Goal: Contribute content: Contribute content

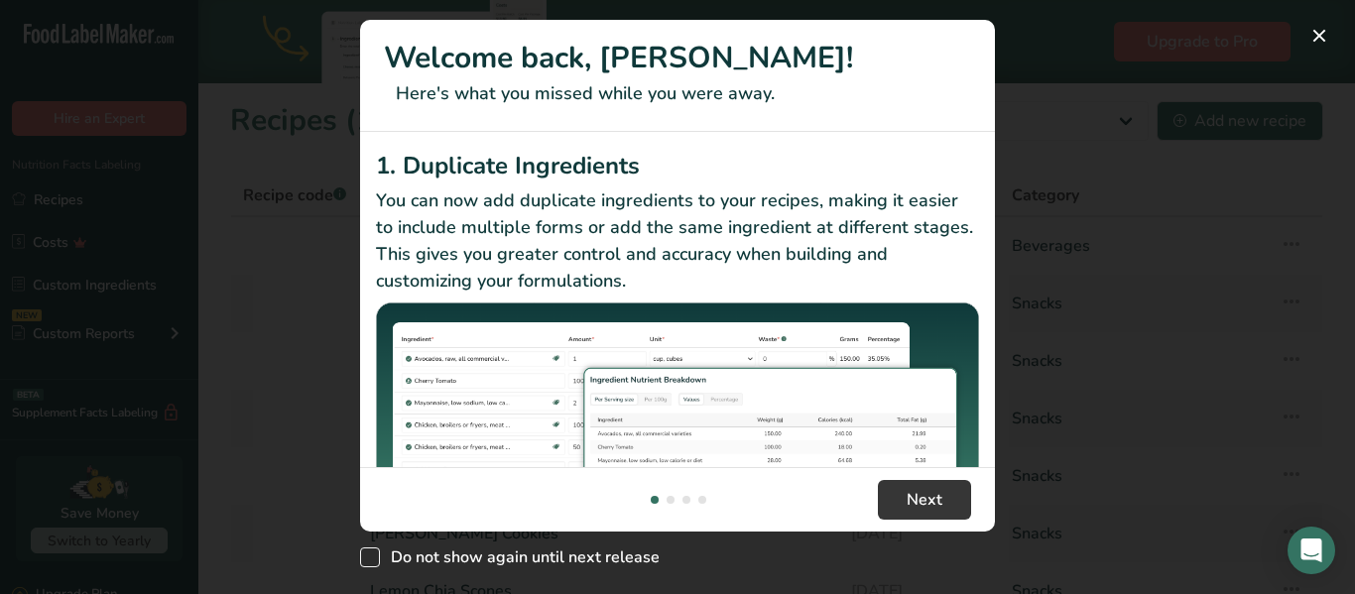
click at [372, 554] on span "New Features" at bounding box center [370, 557] width 20 height 20
click at [372, 554] on input "Do not show again until next release" at bounding box center [366, 557] width 13 height 13
checkbox input "true"
click at [918, 487] on button "Next" at bounding box center [924, 500] width 93 height 40
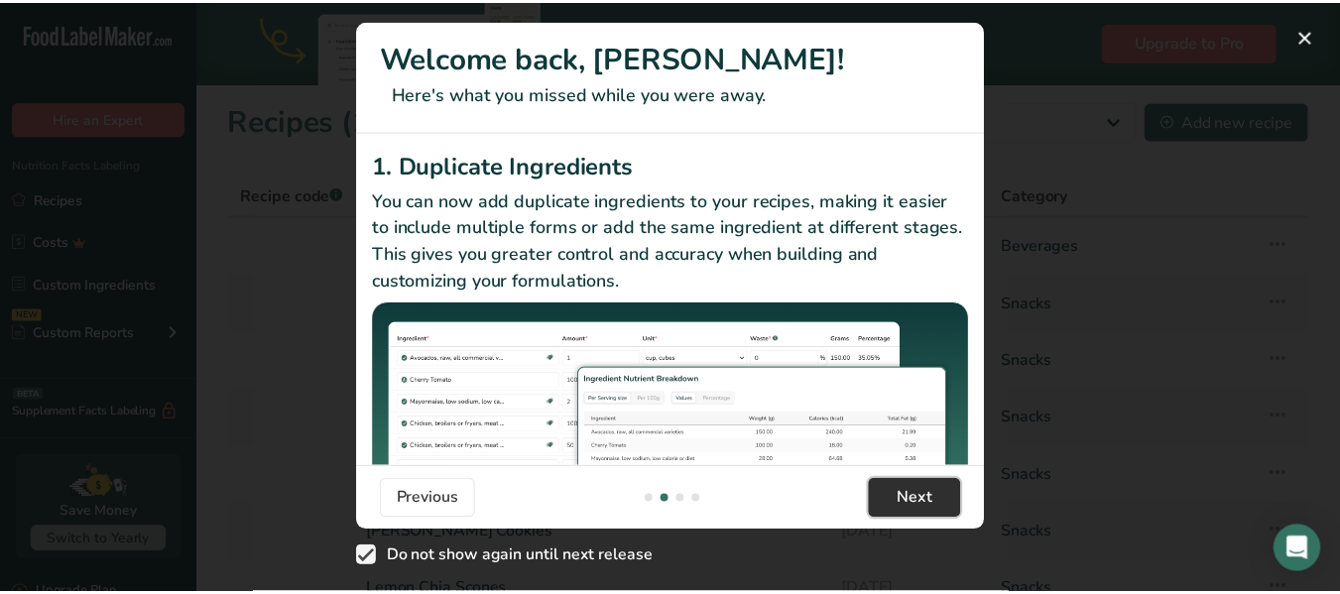
scroll to position [0, 635]
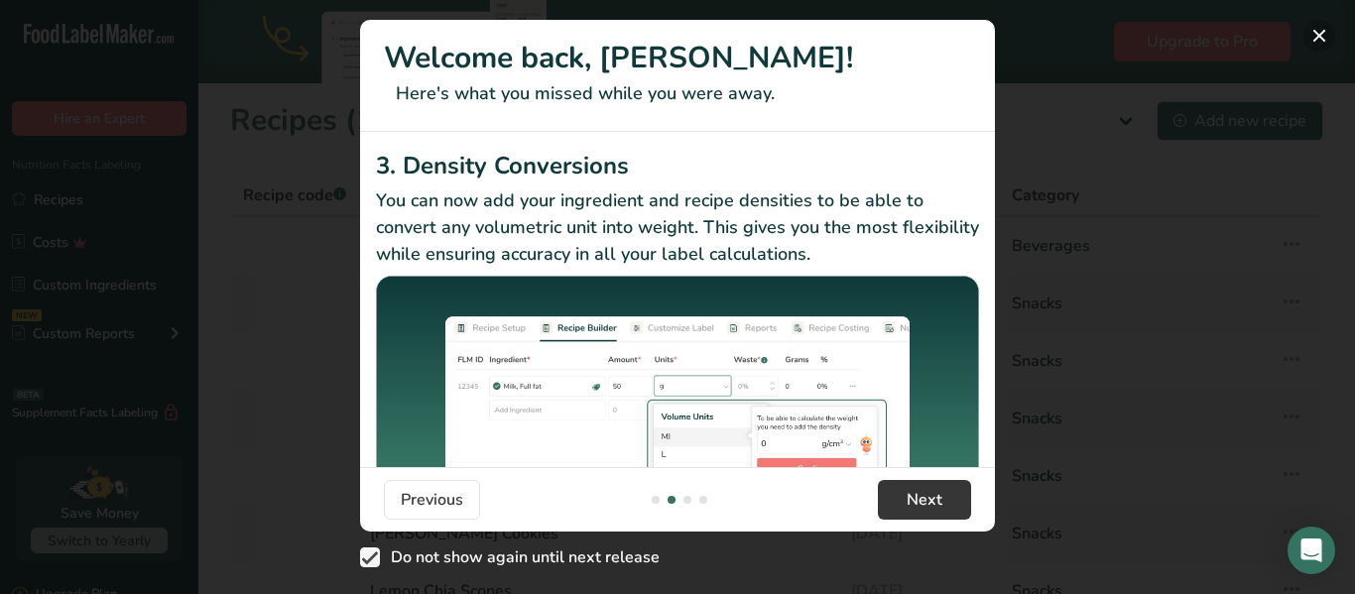
click at [1314, 41] on button "New Features" at bounding box center [1319, 36] width 32 height 32
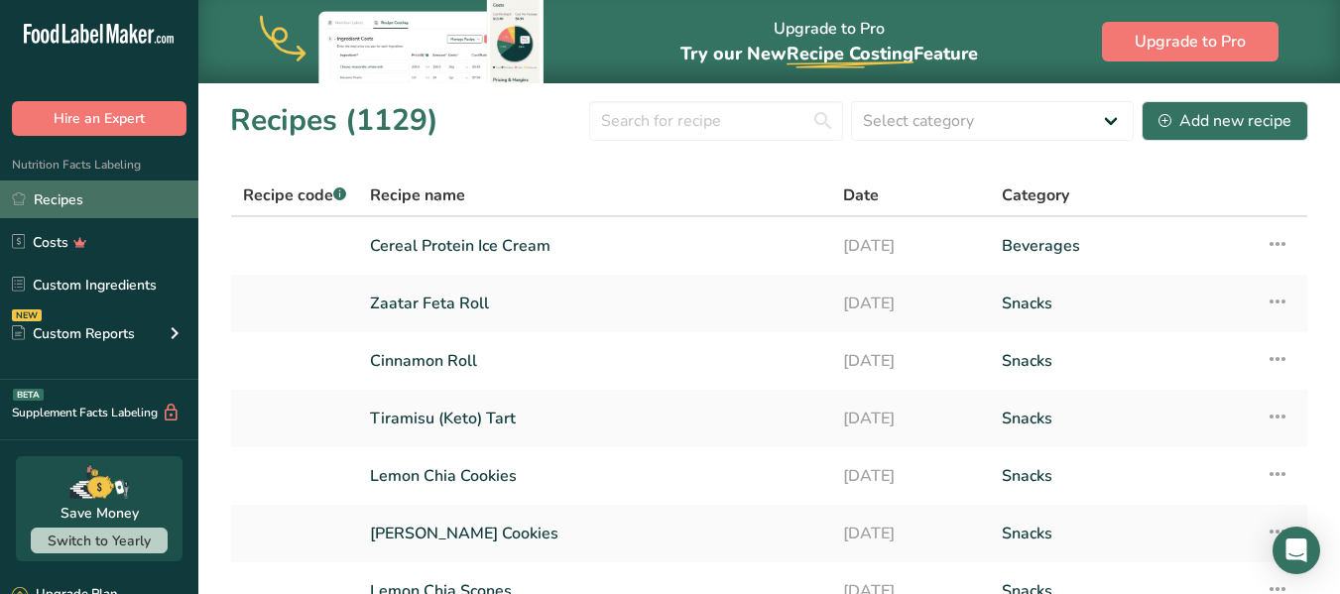
click at [53, 203] on link "Recipes" at bounding box center [99, 200] width 198 height 38
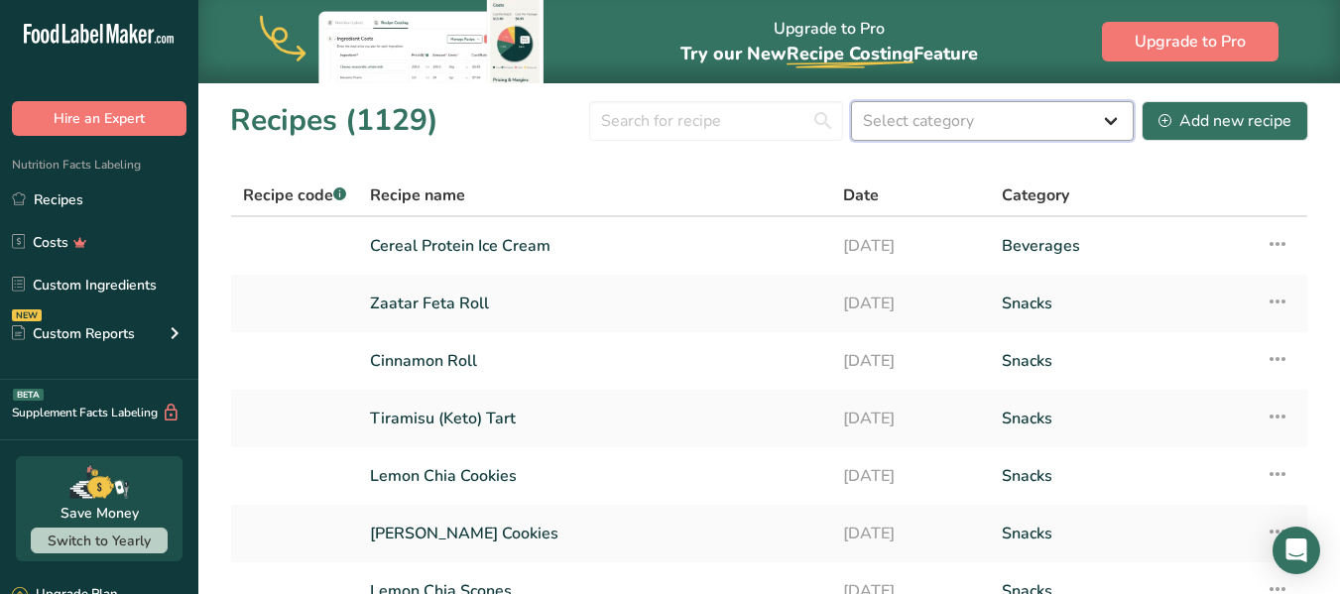
click at [1113, 121] on select "Select category All Baked Goods [GEOGRAPHIC_DATA] Confectionery Cooked Meals, S…" at bounding box center [992, 121] width 283 height 40
select select "7"
click at [852, 101] on select "Select category All Baked Goods [GEOGRAPHIC_DATA] Confectionery Cooked Meals, S…" at bounding box center [992, 121] width 283 height 40
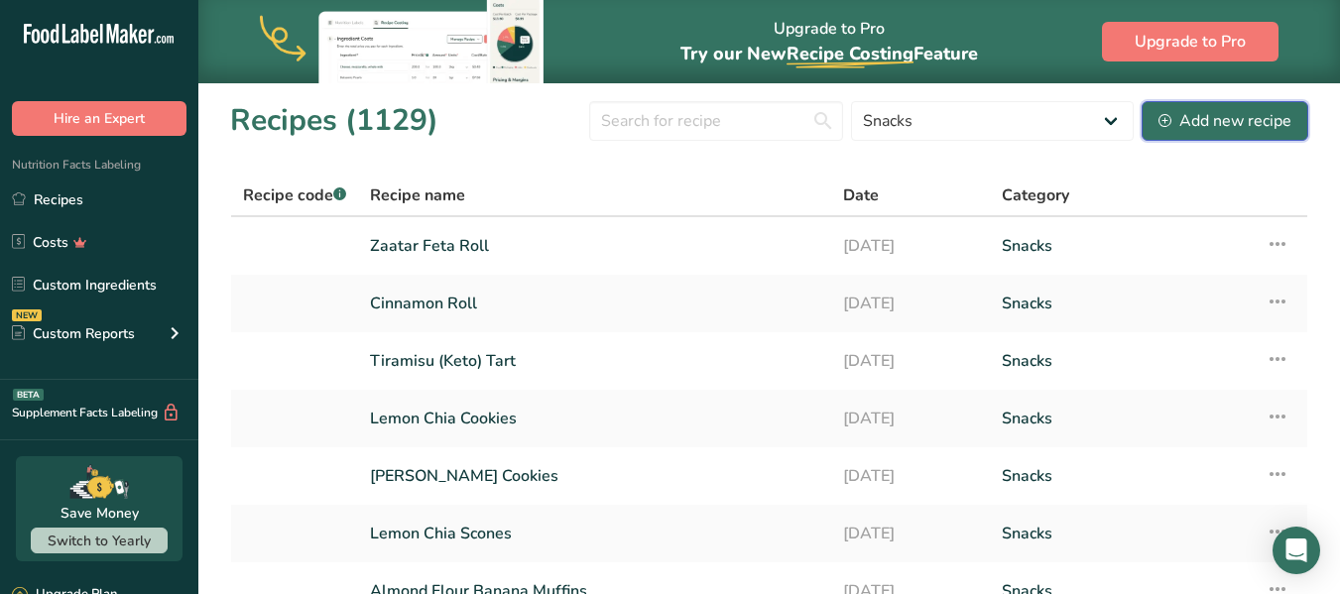
click at [1219, 110] on div "Add new recipe" at bounding box center [1224, 121] width 133 height 24
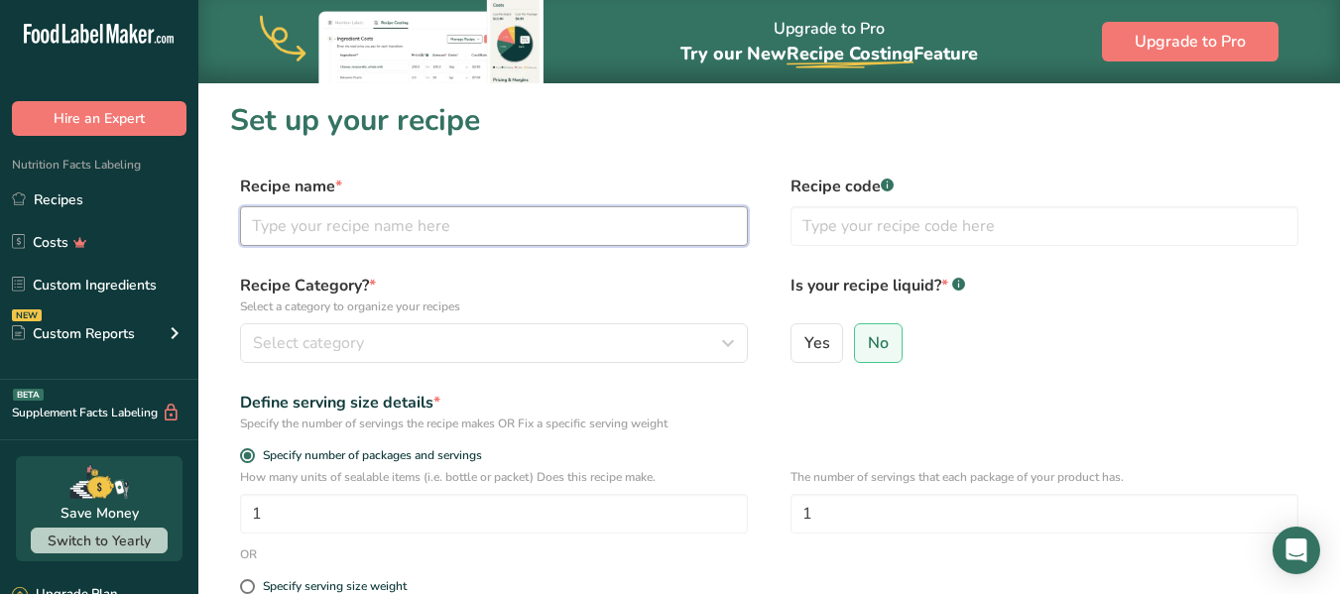
click at [317, 221] on input "text" at bounding box center [494, 226] width 508 height 40
type input "Vegan Dark Chocolate Orange Truffles"
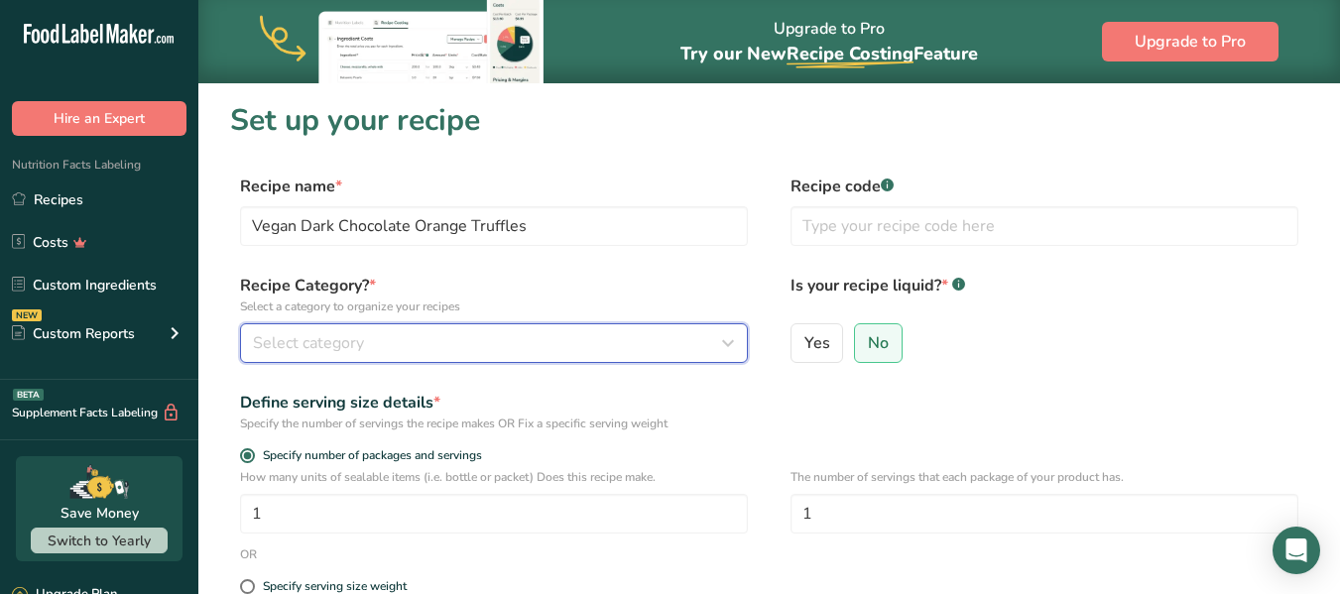
click at [719, 345] on icon "button" at bounding box center [728, 343] width 24 height 36
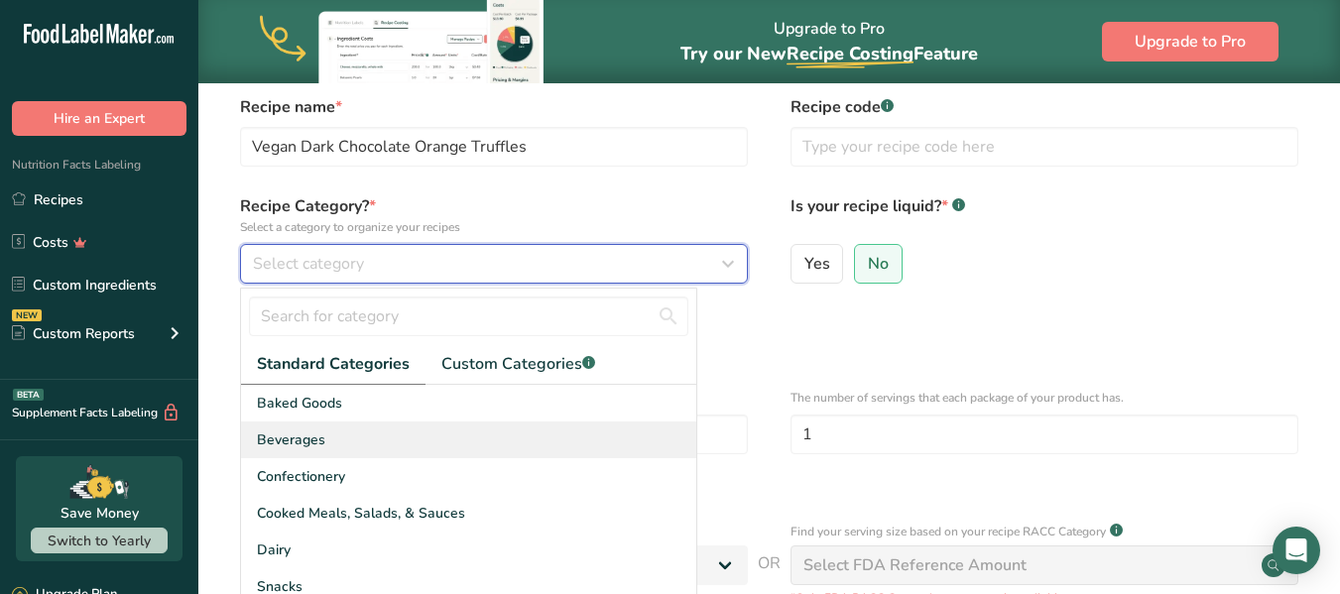
scroll to position [119, 0]
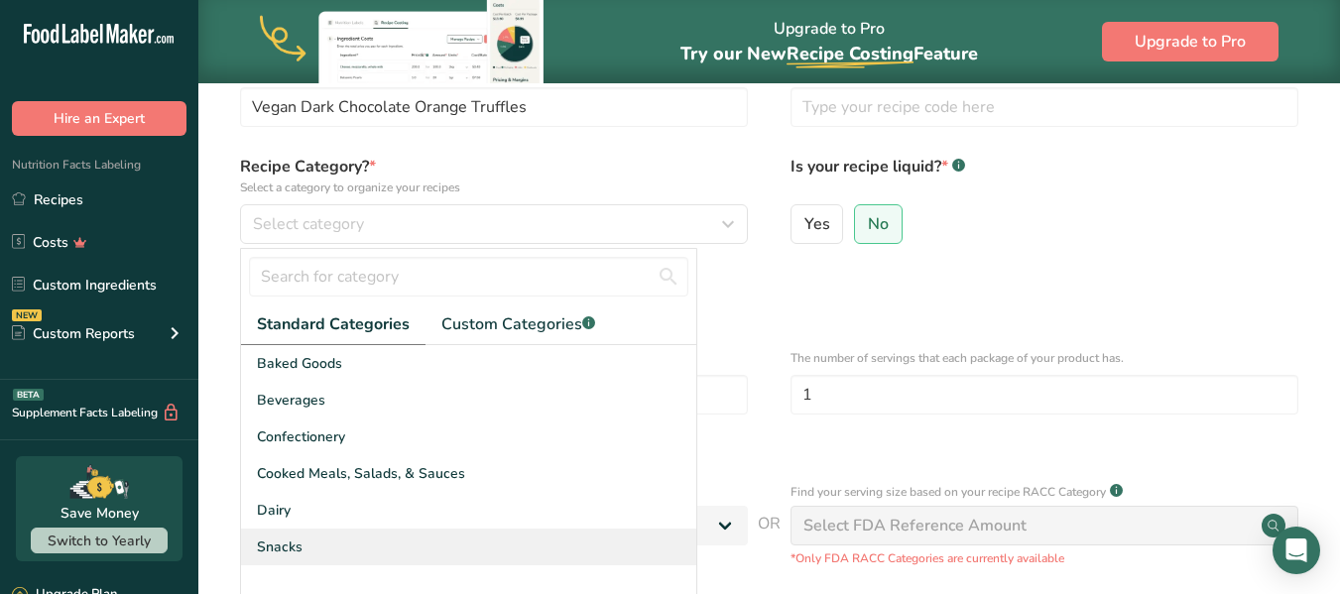
click at [448, 538] on div "Snacks" at bounding box center [468, 547] width 455 height 37
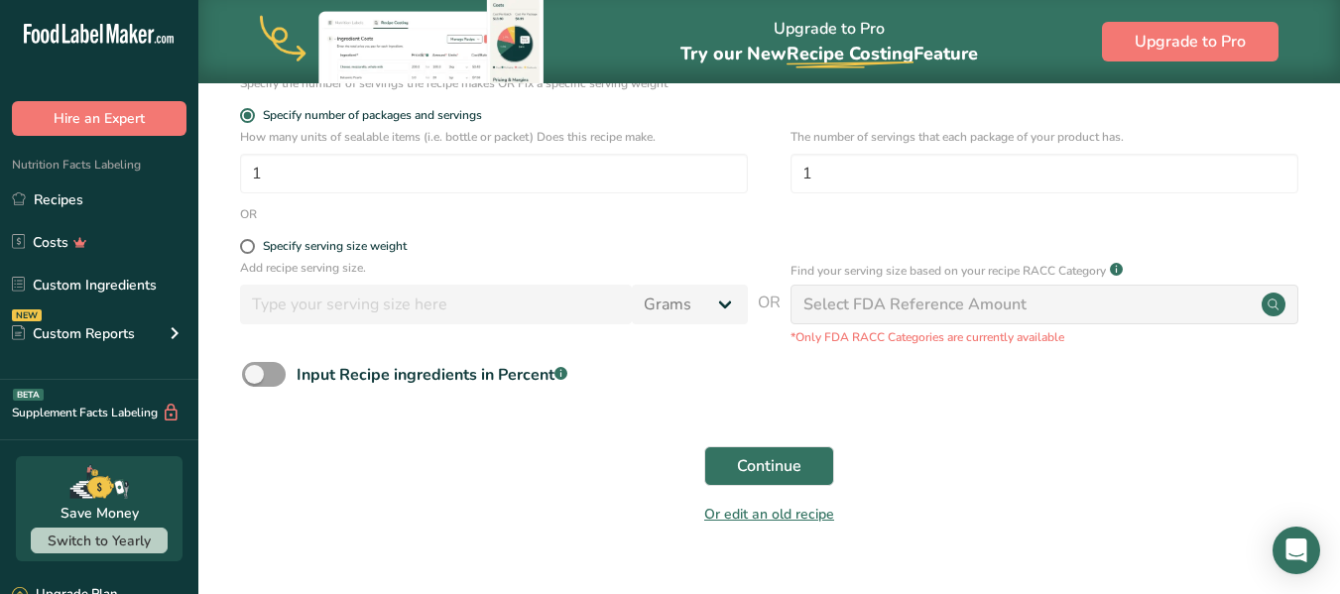
scroll to position [357, 0]
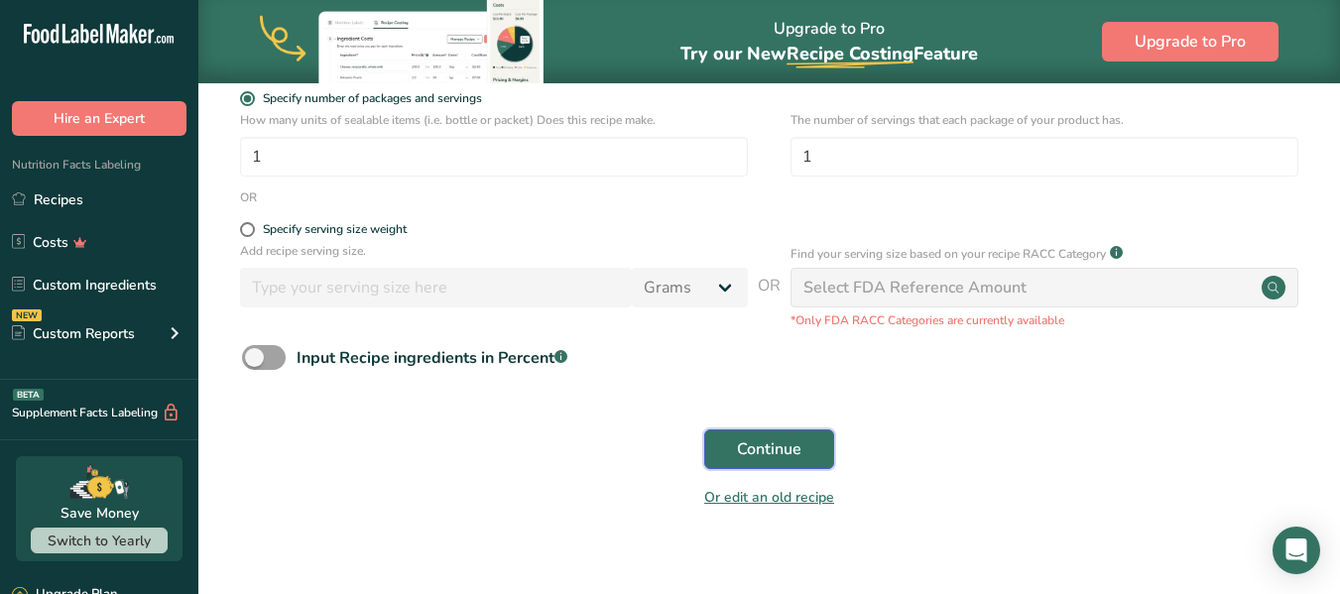
click at [766, 445] on span "Continue" at bounding box center [769, 449] width 64 height 24
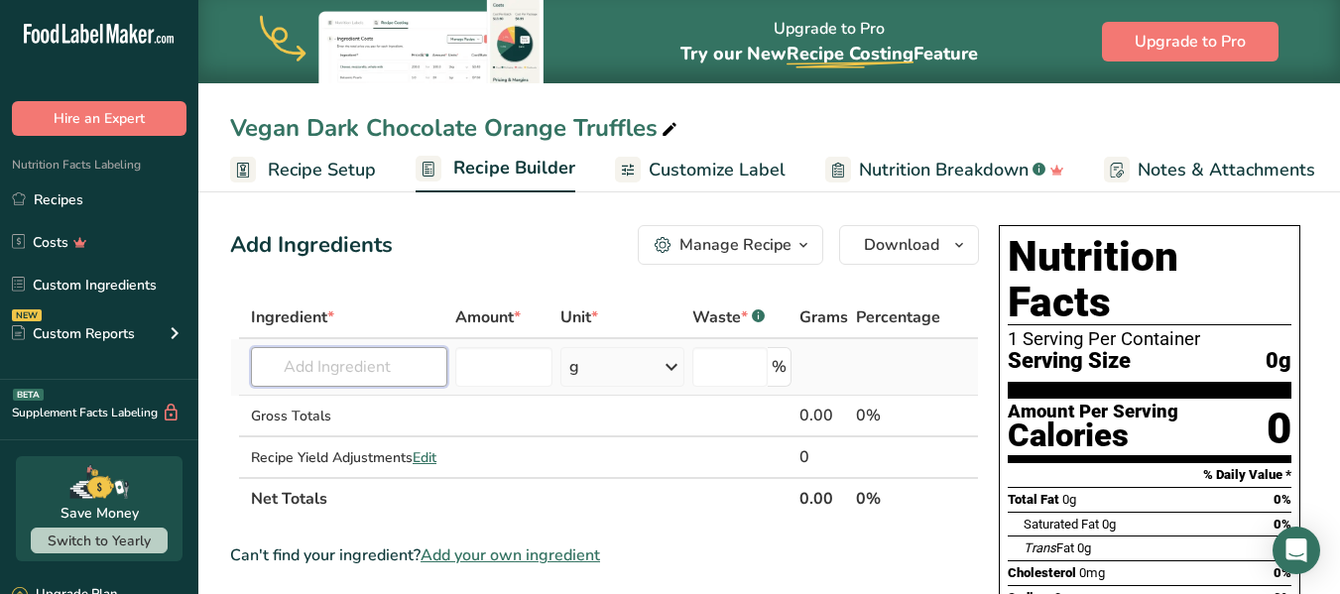
click at [302, 364] on input "text" at bounding box center [349, 367] width 196 height 40
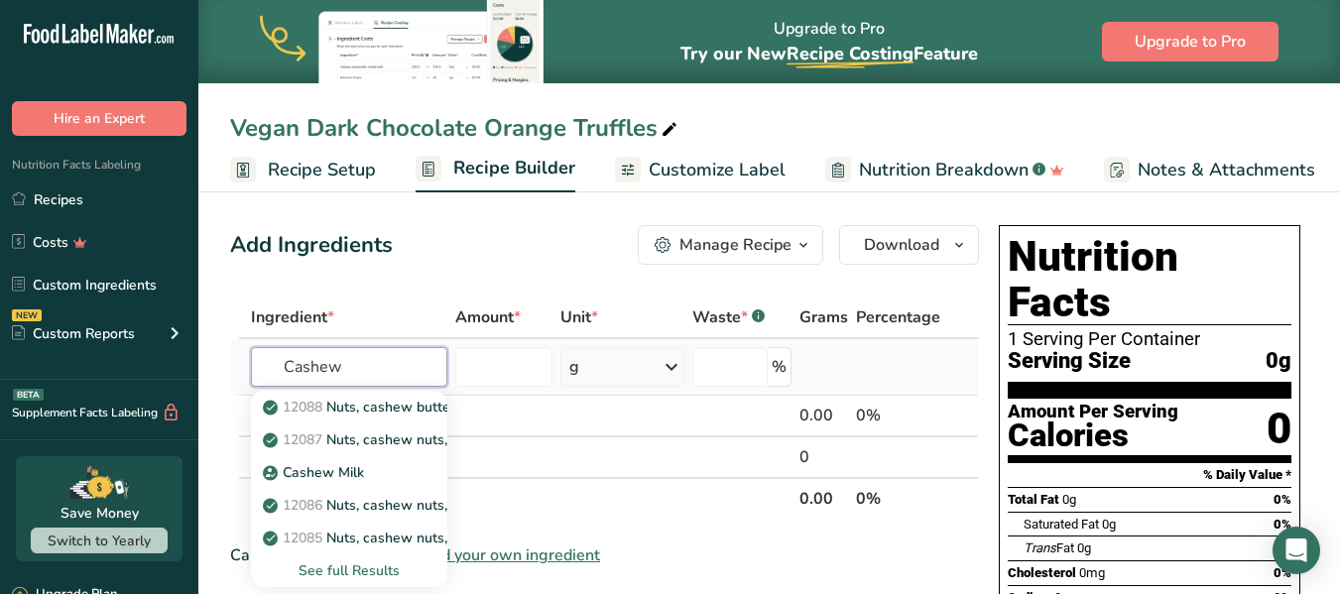
type input "Cashew"
click at [314, 565] on div "See full Results" at bounding box center [349, 570] width 165 height 21
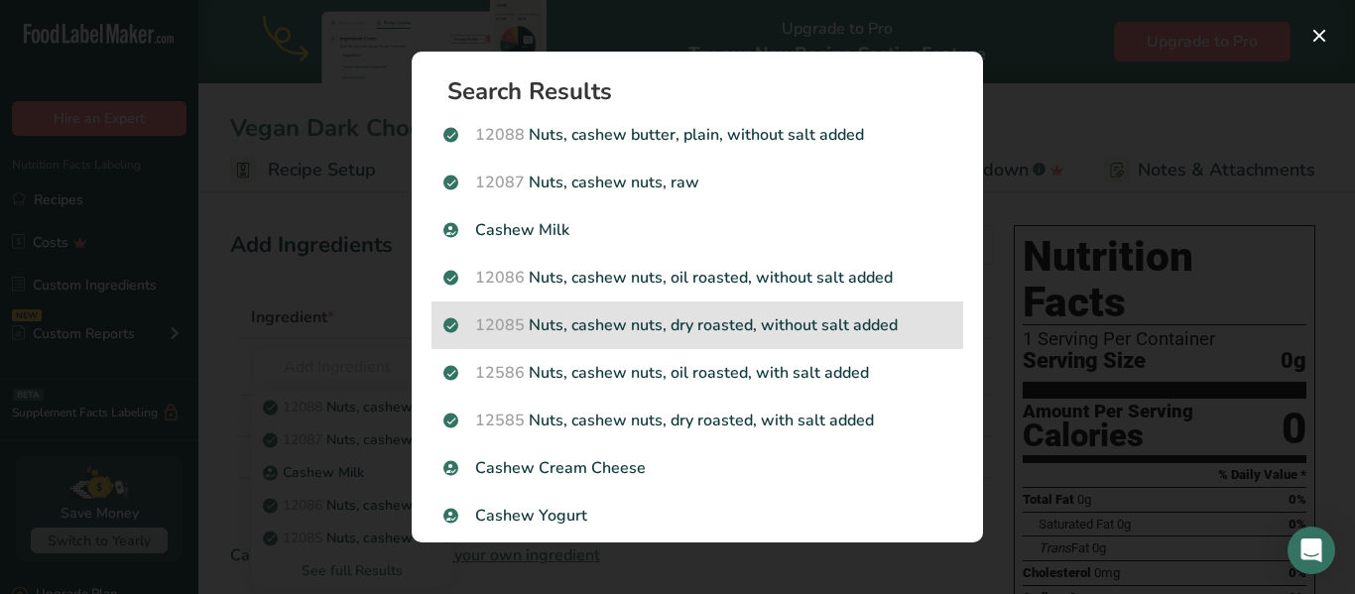
click at [723, 326] on p "12085 Nuts, cashew nuts, dry roasted, without salt added" at bounding box center [697, 325] width 508 height 24
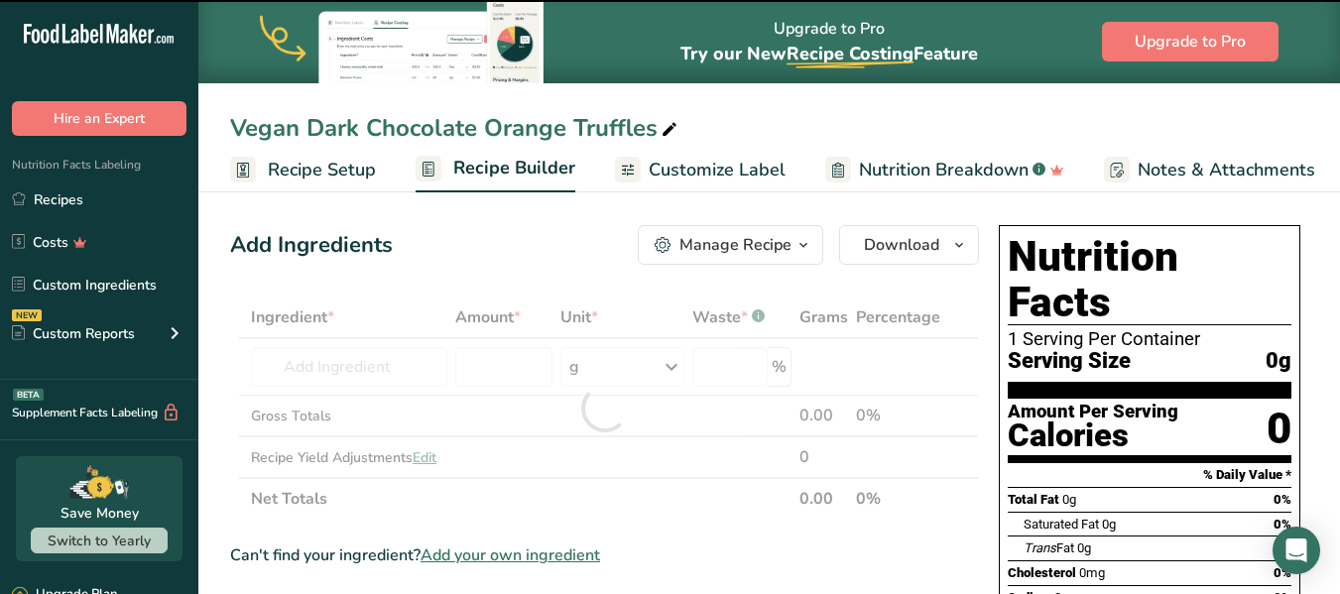
type input "0"
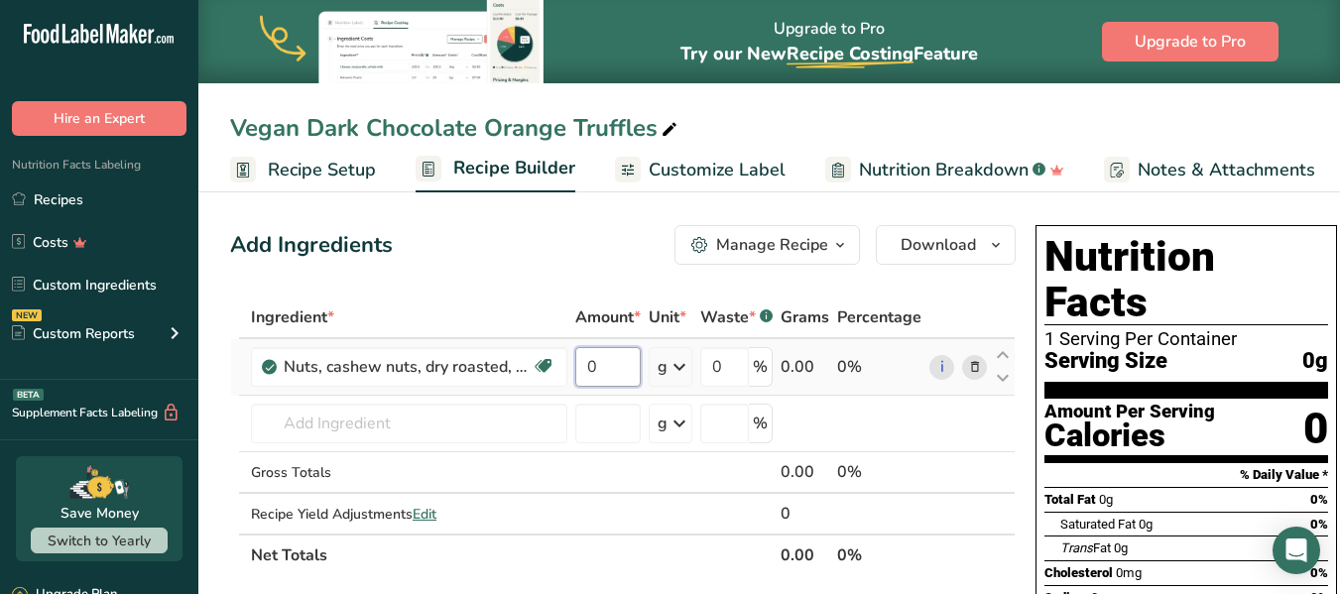
click at [615, 367] on input "0" at bounding box center [607, 367] width 65 height 40
type input "26.25"
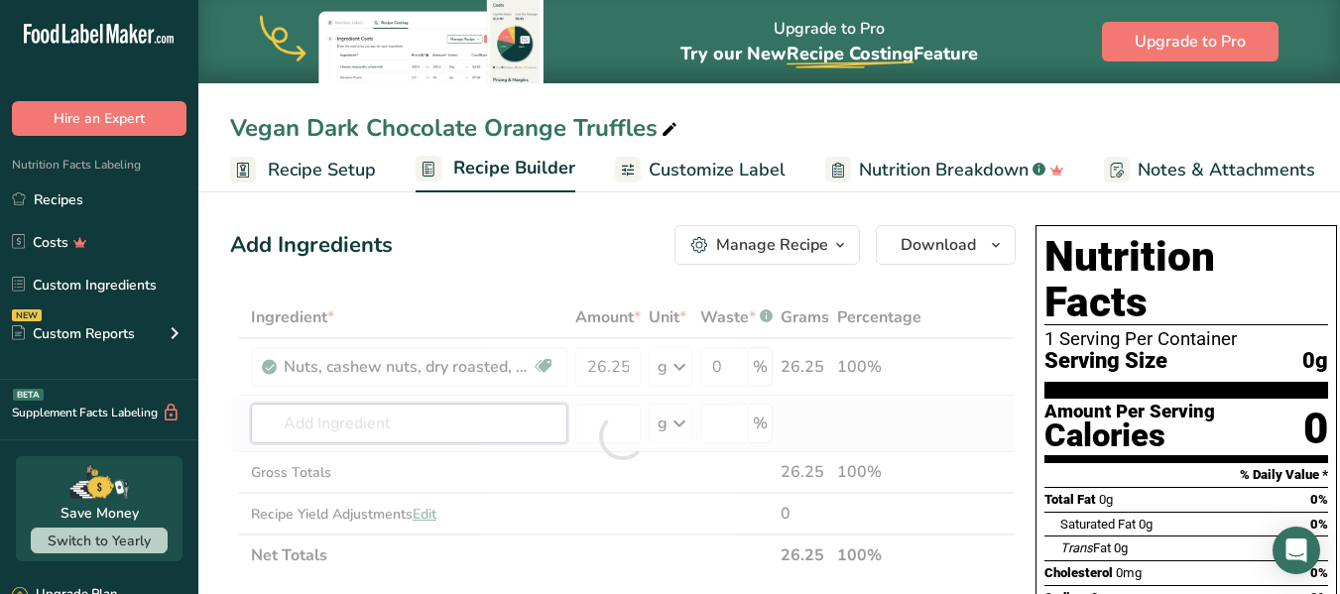
click at [460, 427] on div "Ingredient * Amount * Unit * Waste * .a-a{fill:#347362;}.b-a{fill:#fff;} Grams …" at bounding box center [622, 437] width 785 height 280
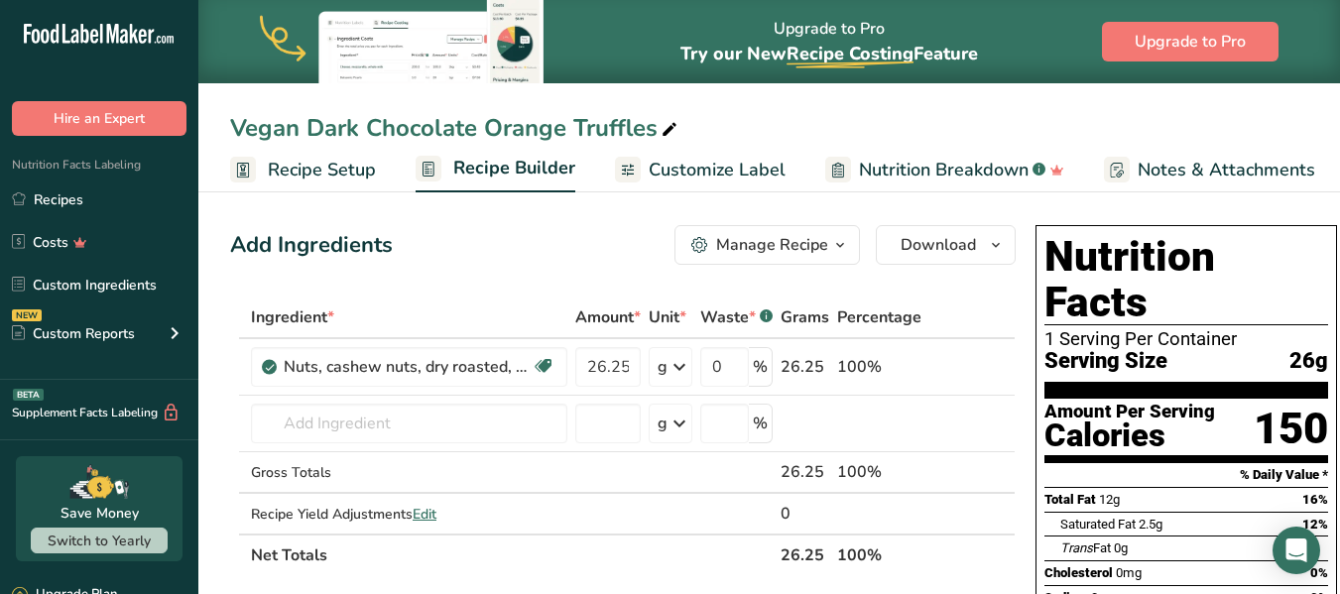
click at [352, 173] on span "Recipe Setup" at bounding box center [322, 170] width 108 height 27
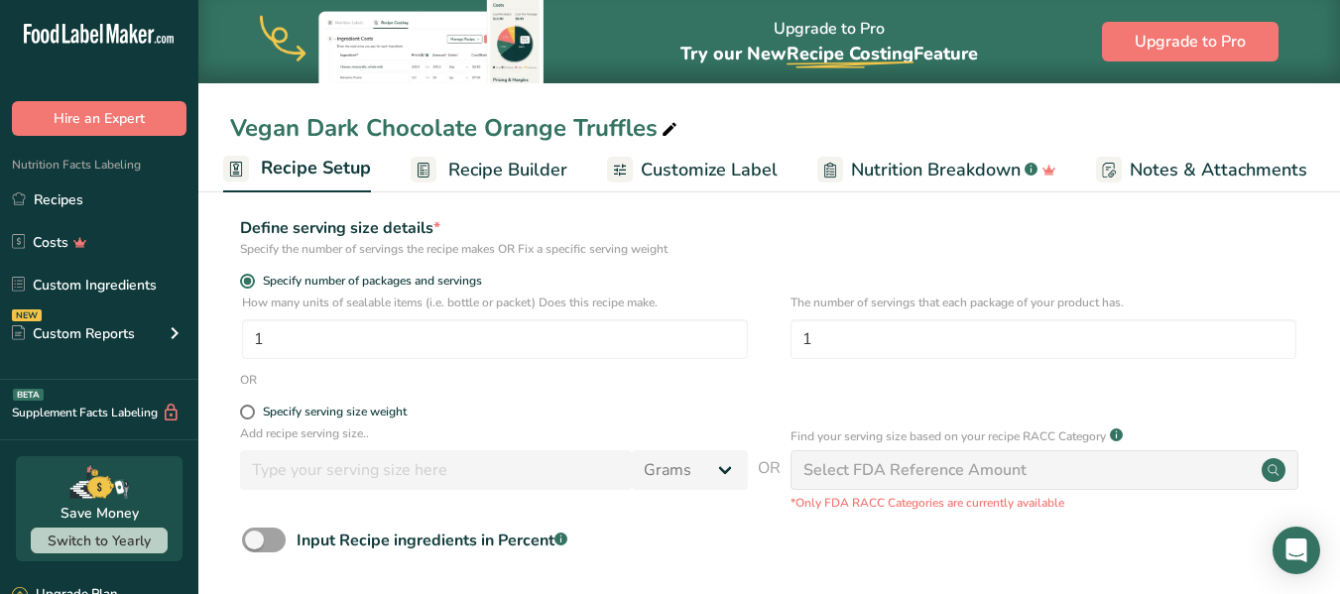
scroll to position [310, 0]
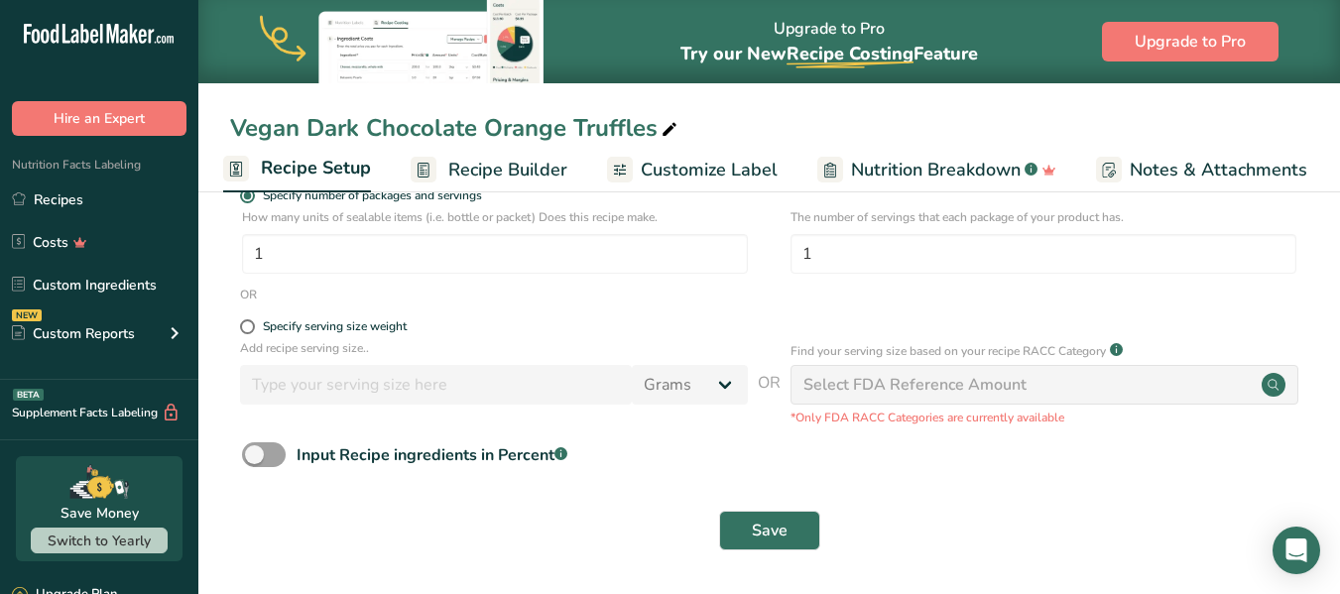
click at [530, 173] on span "Recipe Builder" at bounding box center [507, 170] width 119 height 27
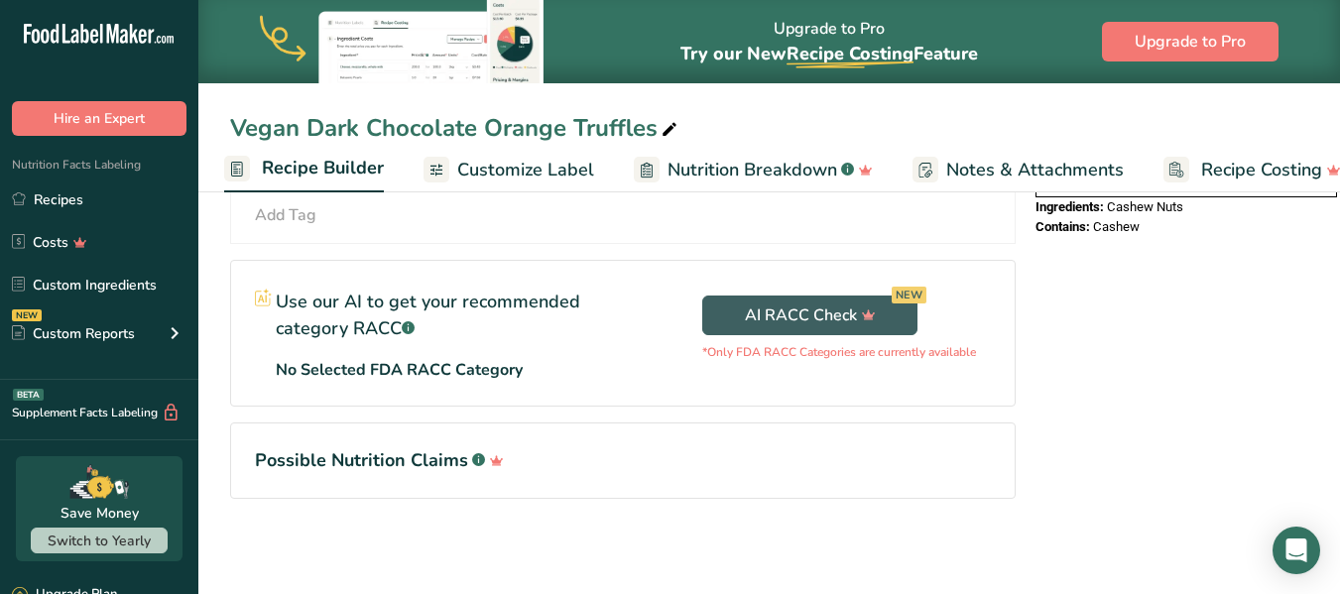
scroll to position [202, 0]
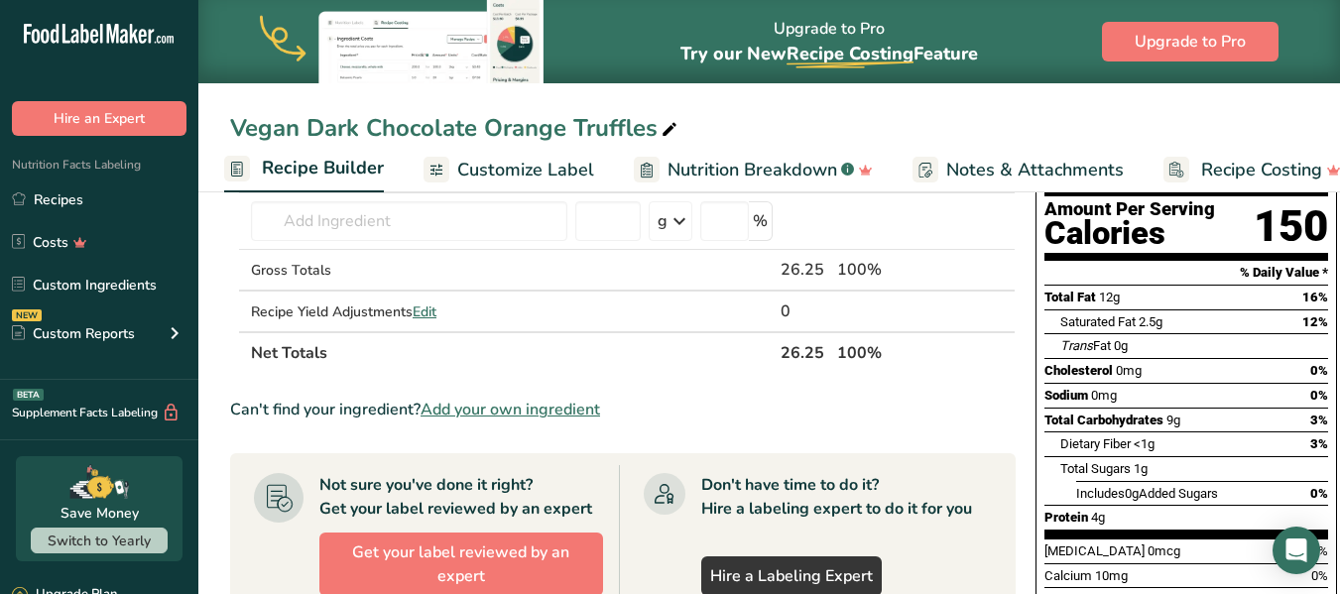
click at [737, 173] on span "Nutrition Breakdown" at bounding box center [752, 170] width 170 height 27
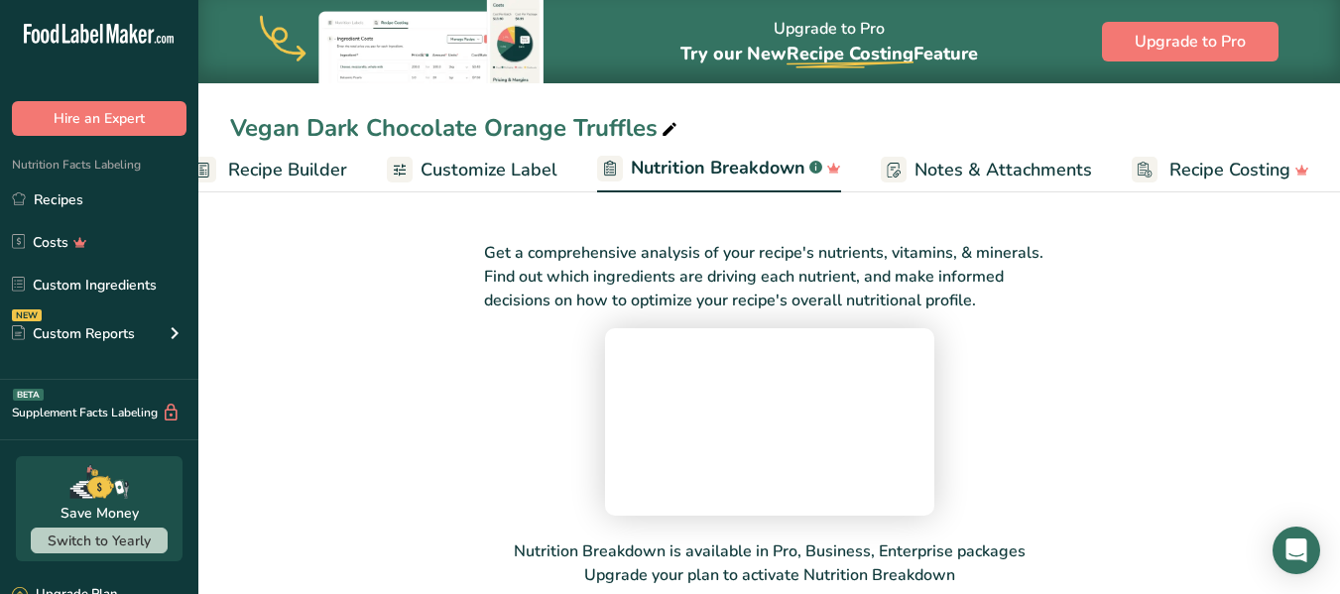
click at [250, 169] on span "Recipe Builder" at bounding box center [287, 170] width 119 height 27
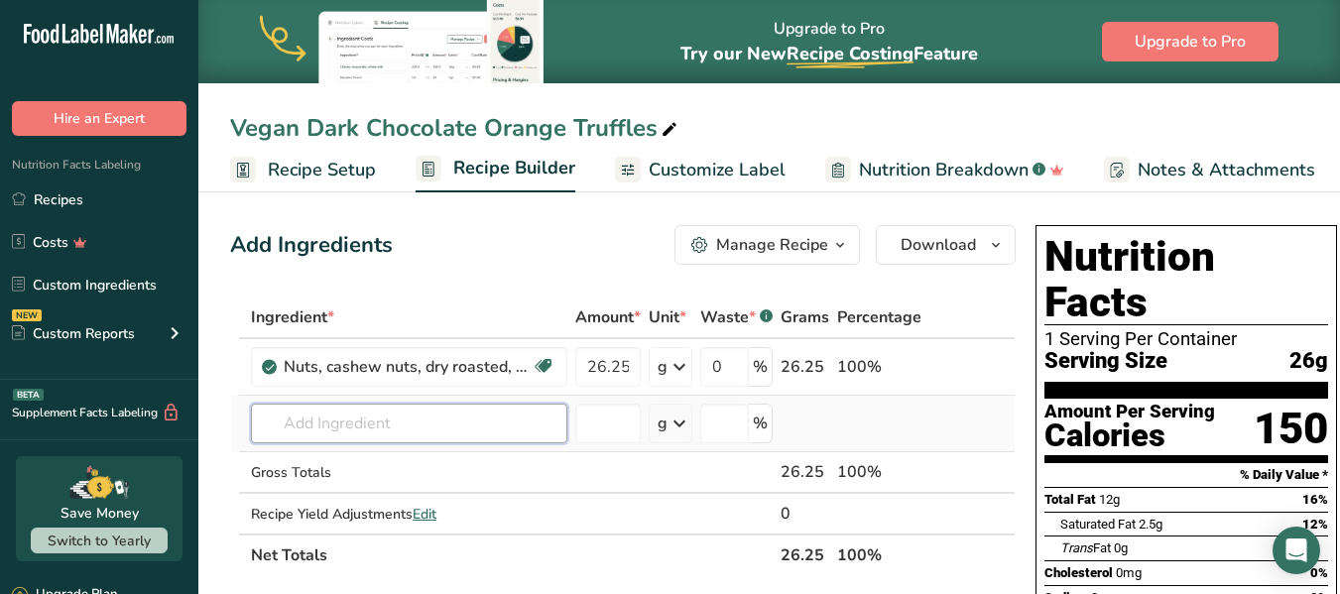
click at [292, 435] on input "text" at bounding box center [409, 424] width 316 height 40
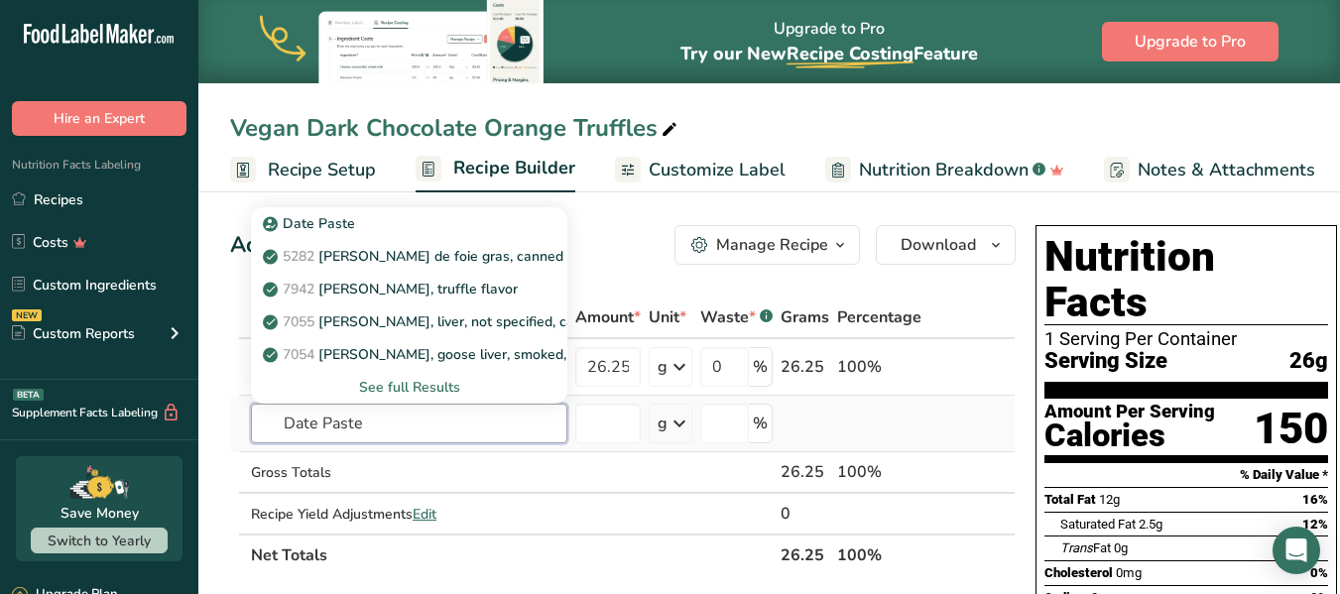
type input "Date Paste"
click at [410, 383] on div "See full Results" at bounding box center [409, 387] width 285 height 21
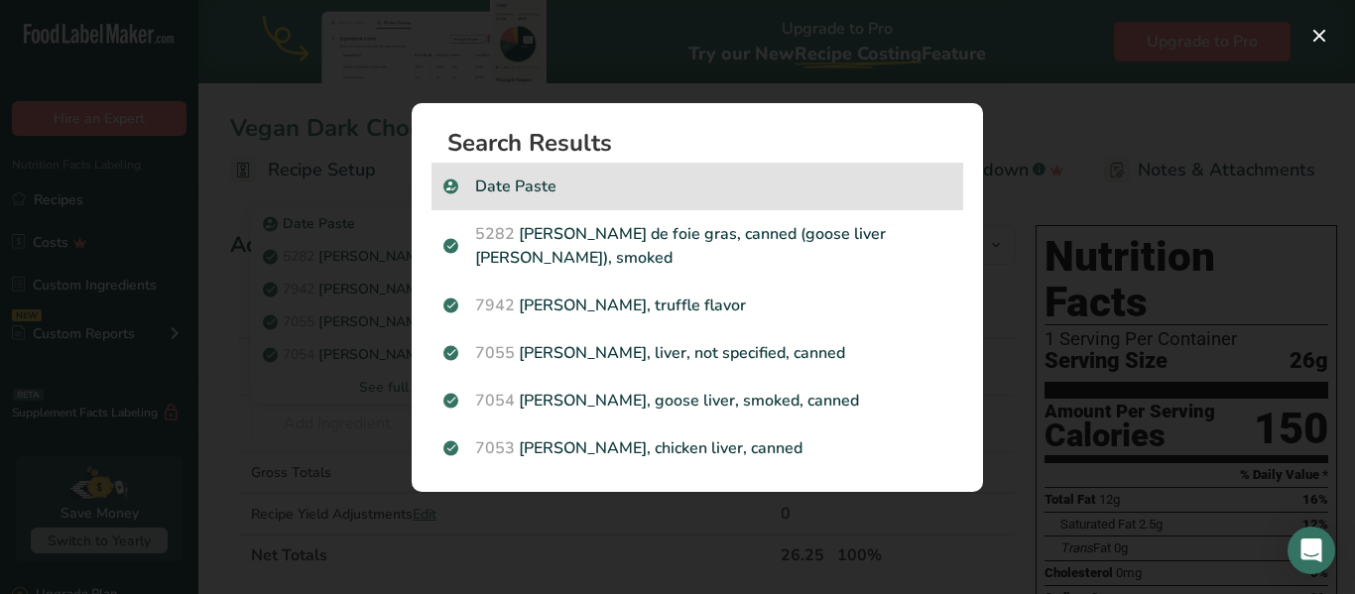
click at [540, 196] on p "Date Paste" at bounding box center [697, 187] width 508 height 24
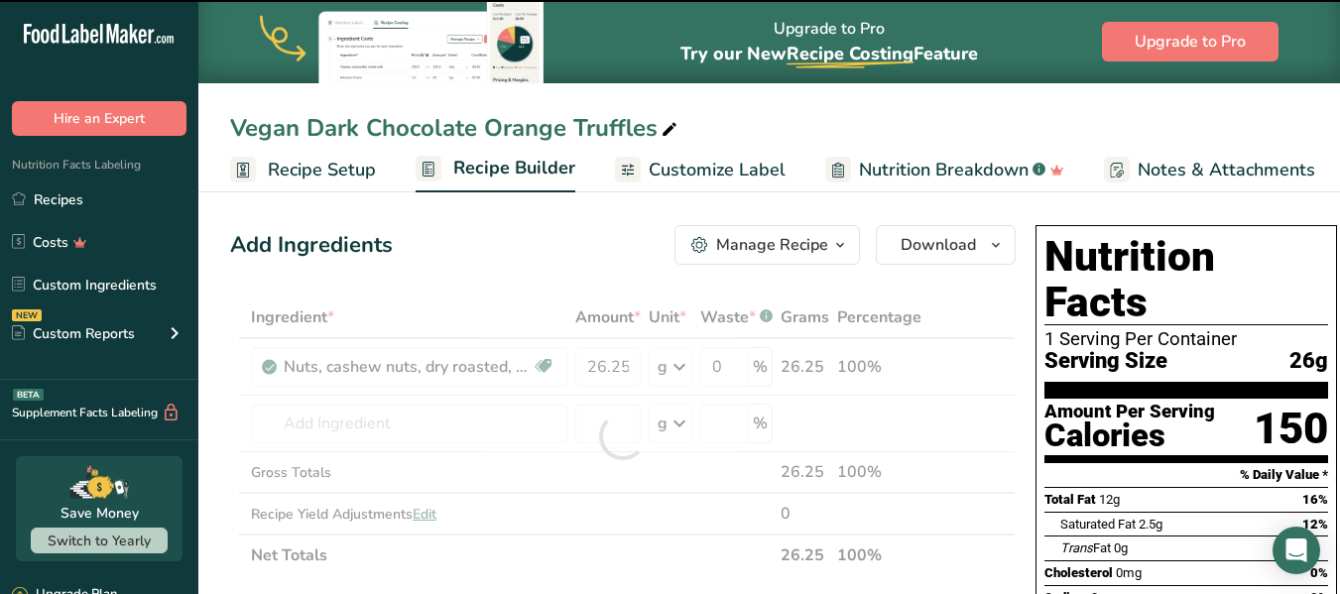
type input "0"
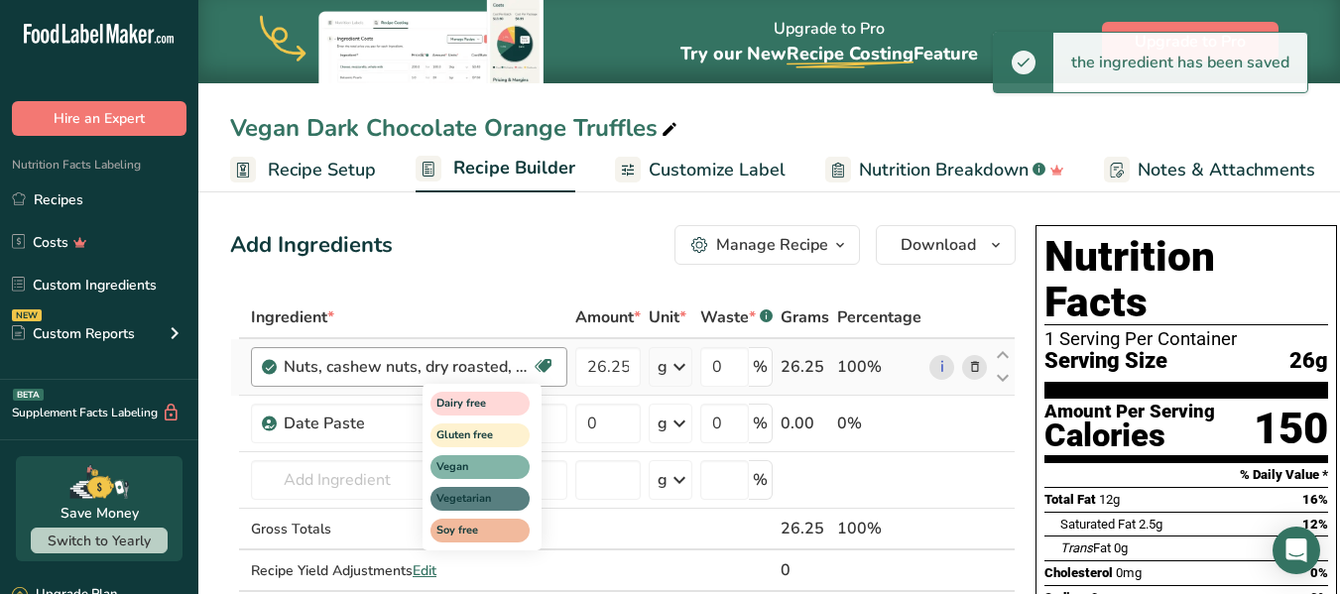
click at [594, 420] on div "Dairy free Gluten free Vegan Vegetarian Soy free" at bounding box center [517, 465] width 190 height 171
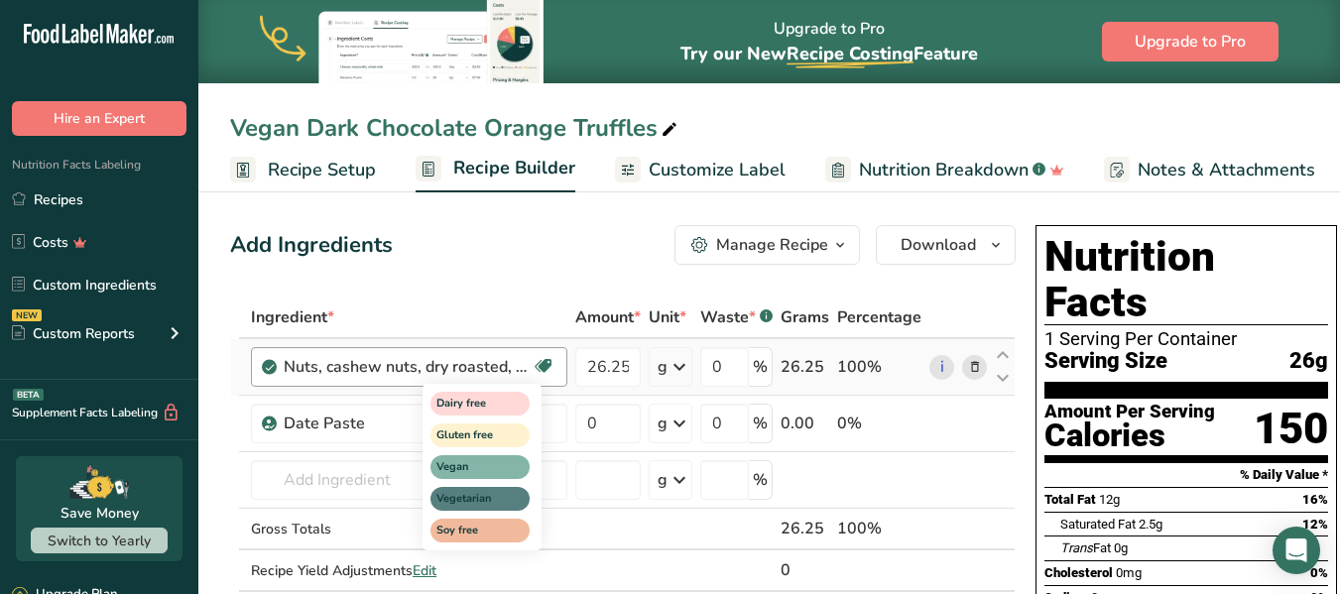
click at [586, 432] on div "Dairy free Gluten free Vegan Vegetarian Soy free" at bounding box center [517, 465] width 190 height 171
click at [593, 423] on div "Dairy free Gluten free Vegan Vegetarian Soy free" at bounding box center [517, 465] width 190 height 171
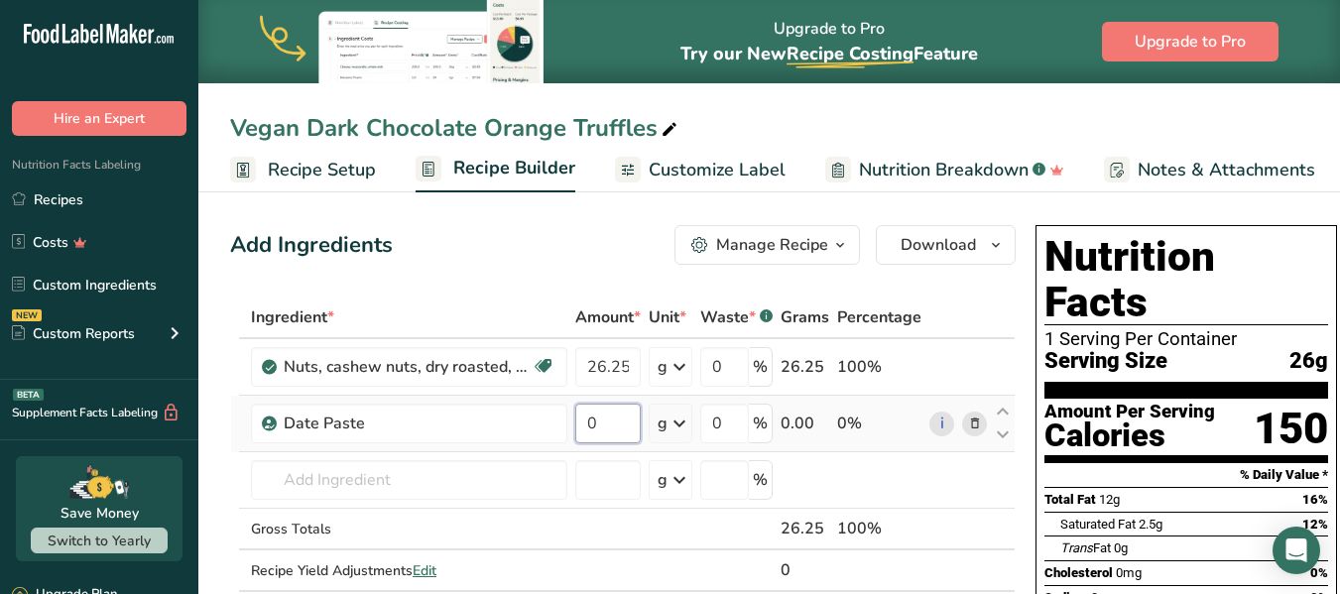
click at [603, 419] on input "0" at bounding box center [607, 424] width 65 height 40
type input "10"
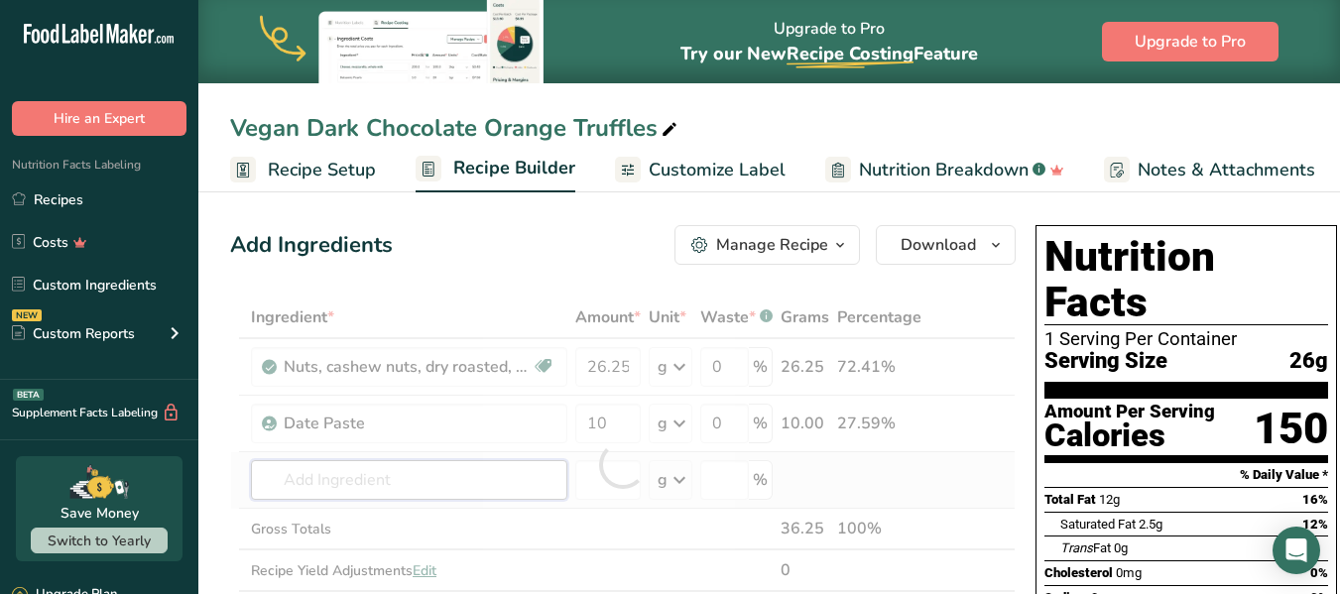
click at [523, 478] on div "Ingredient * Amount * Unit * Waste * .a-a{fill:#347362;}.b-a{fill:#fff;} Grams …" at bounding box center [622, 465] width 785 height 336
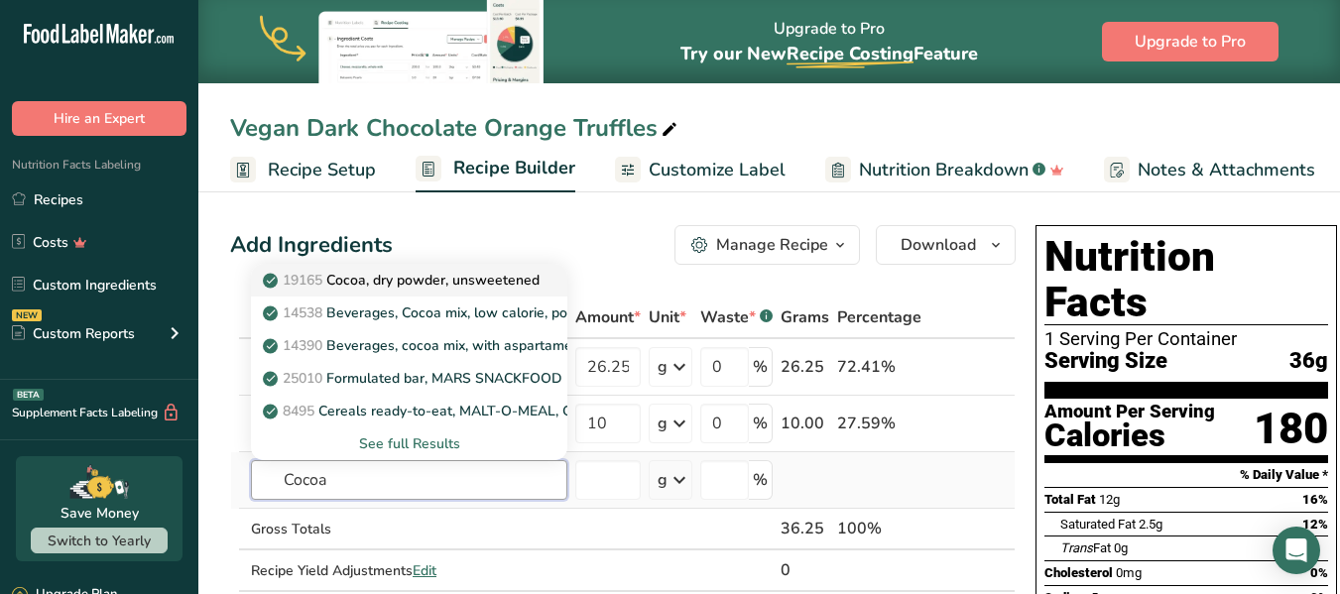
type input "Cocoa"
click at [413, 285] on p "19165 Cocoa, dry powder, unsweetened" at bounding box center [403, 280] width 273 height 21
type input "Cocoa, dry powder, unsweetened"
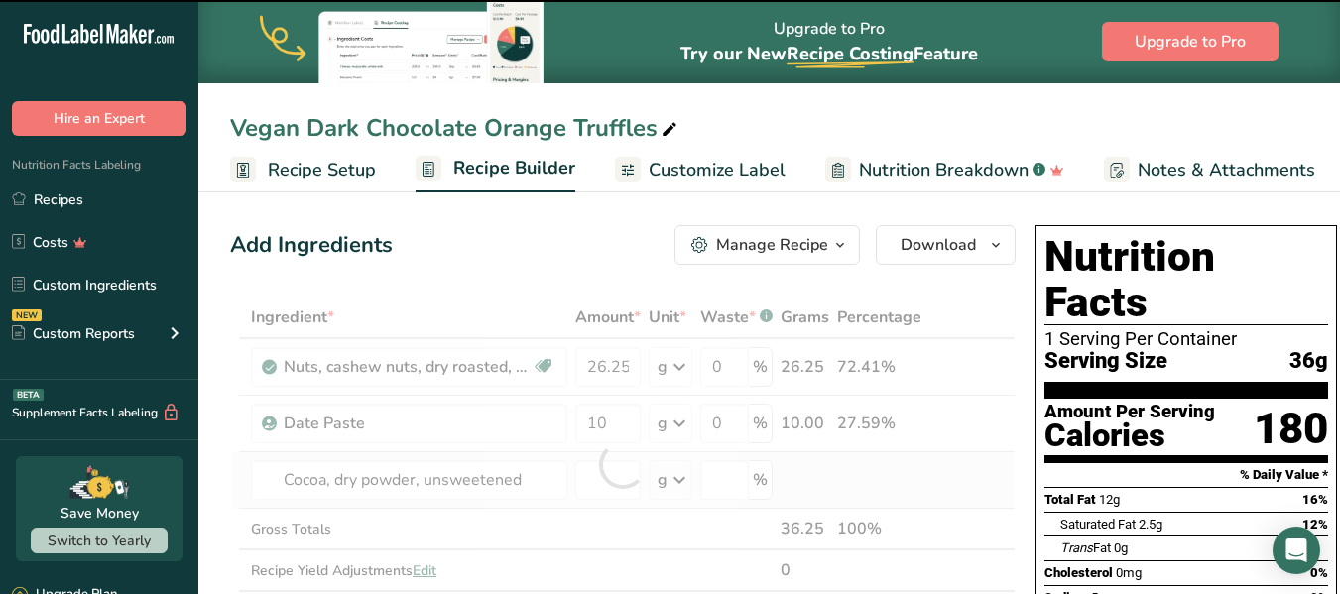
type input "0"
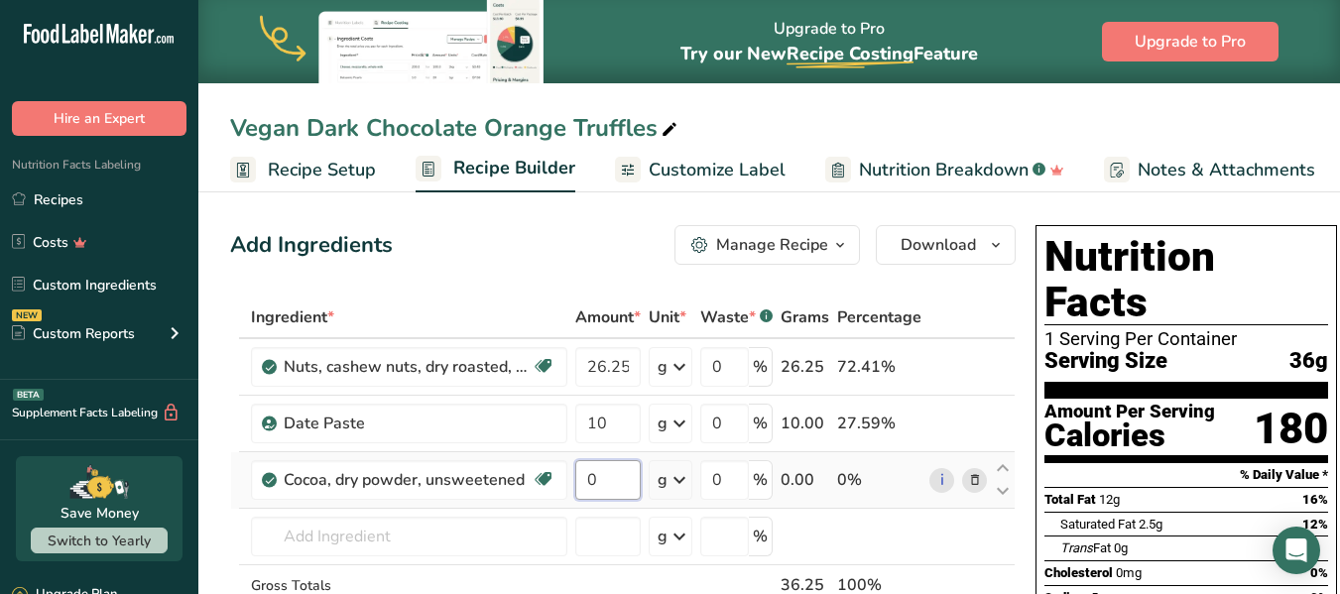
click at [590, 474] on input "0" at bounding box center [607, 480] width 65 height 40
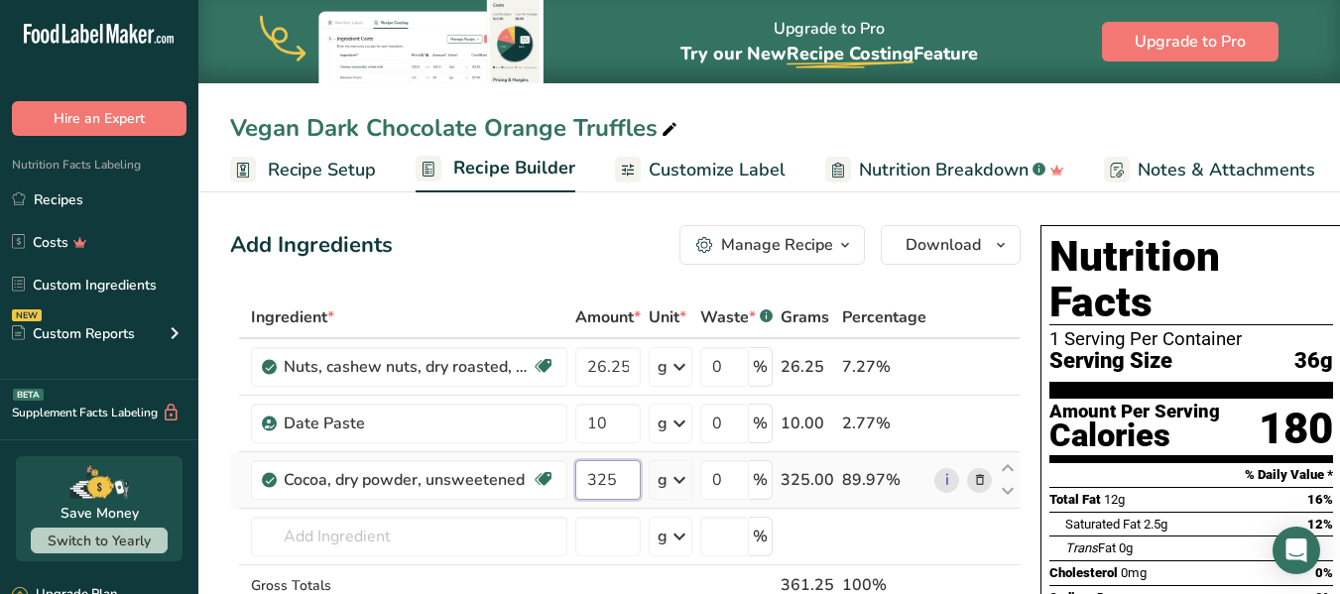
click at [598, 477] on input "325" at bounding box center [607, 480] width 65 height 40
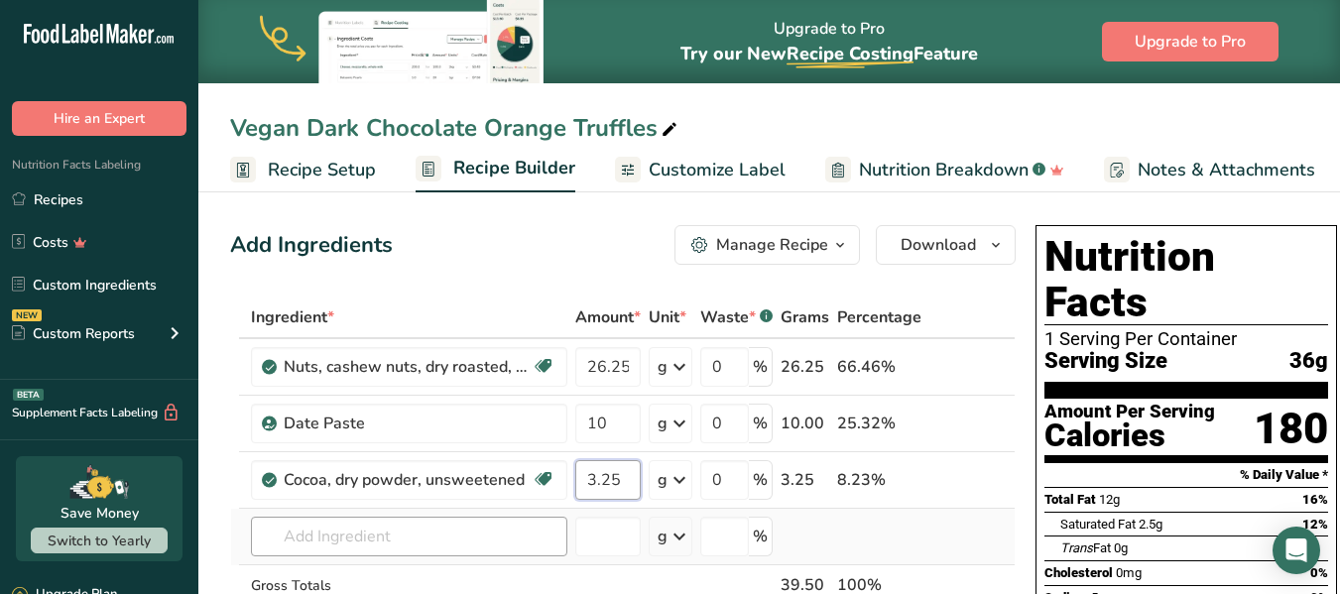
type input "3.25"
click at [383, 535] on div "Ingredient * Amount * Unit * Waste * .a-a{fill:#347362;}.b-a{fill:#fff;} Grams …" at bounding box center [622, 493] width 785 height 393
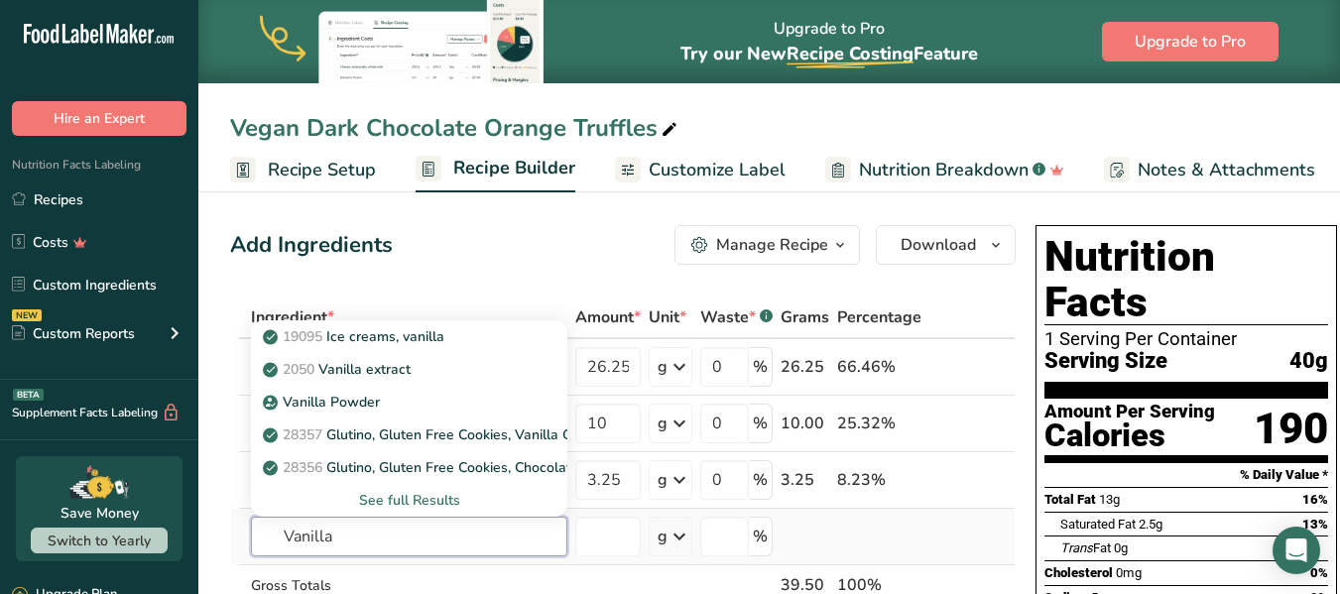
type input "Vanilla"
click at [387, 493] on div "See full Results" at bounding box center [409, 500] width 285 height 21
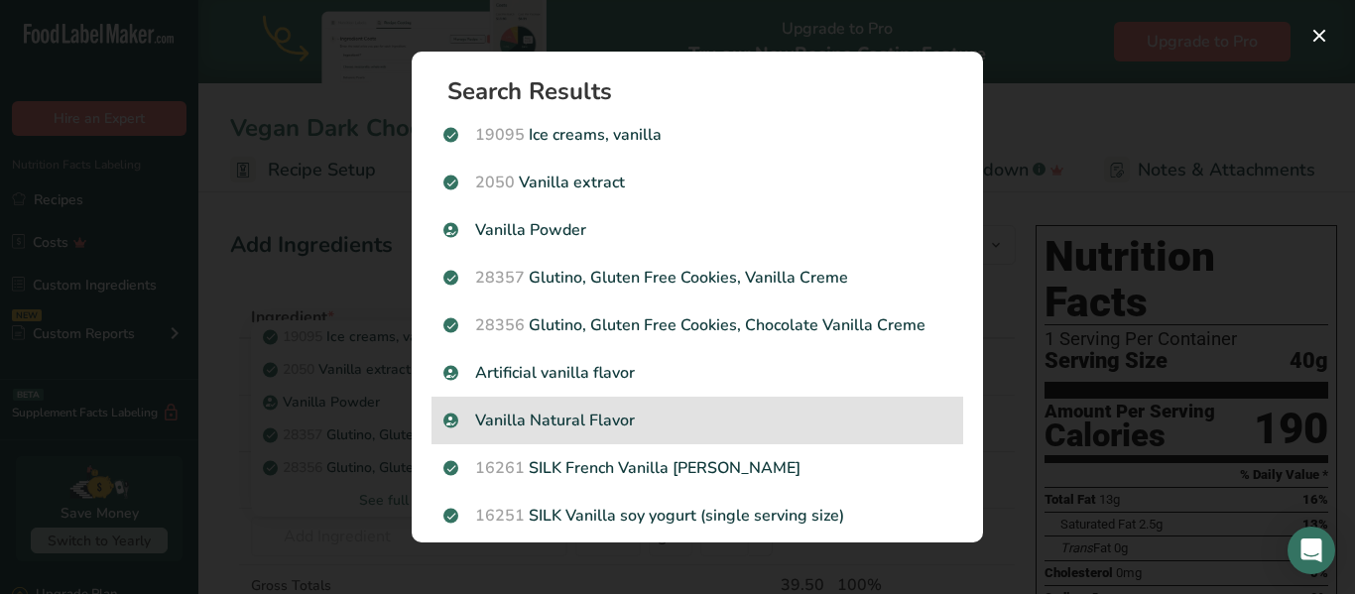
click at [575, 412] on p "Vanilla Natural Flavor" at bounding box center [697, 421] width 508 height 24
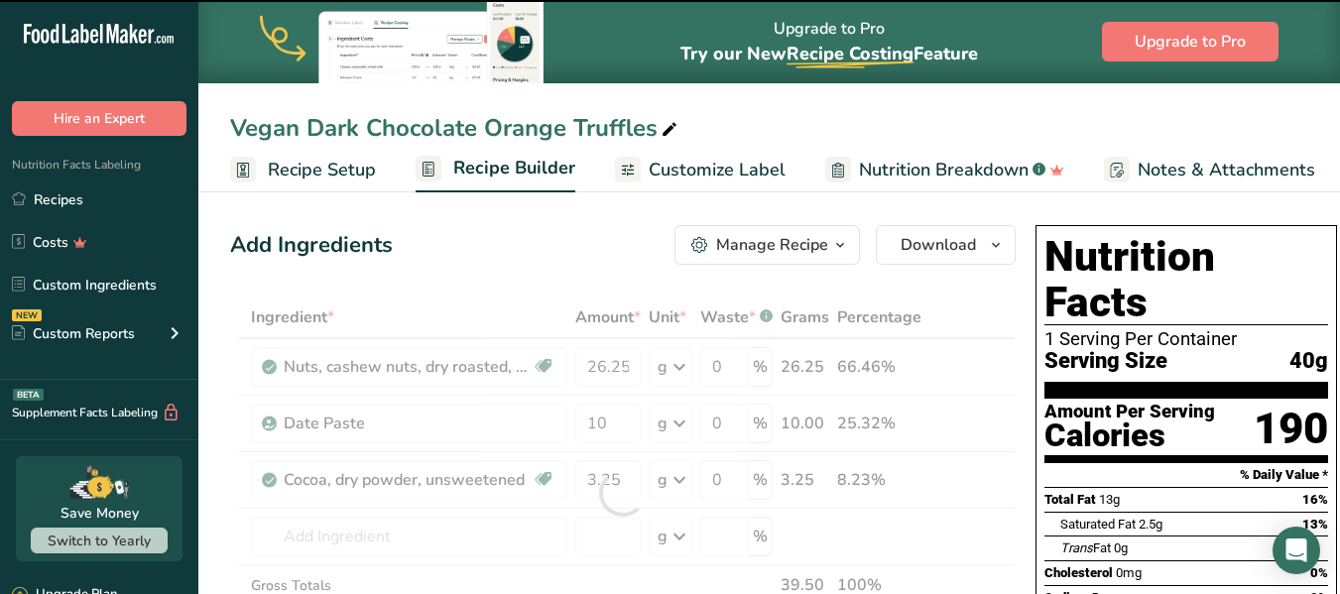
type input "0"
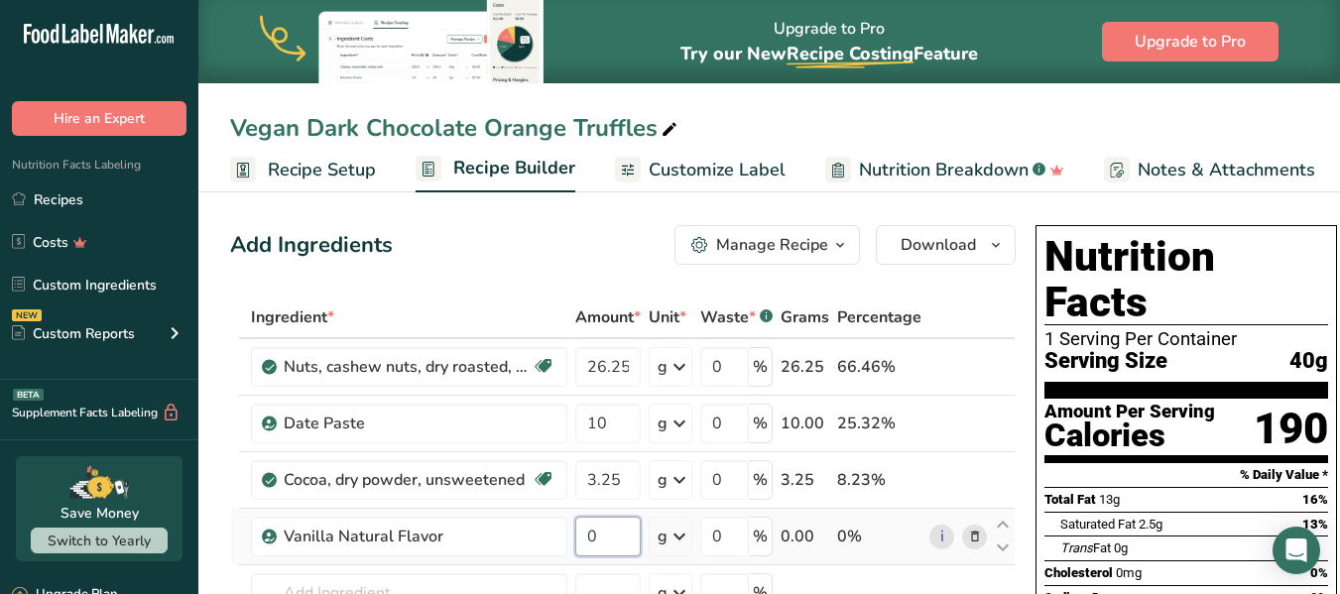
click at [594, 524] on input "0" at bounding box center [607, 537] width 65 height 40
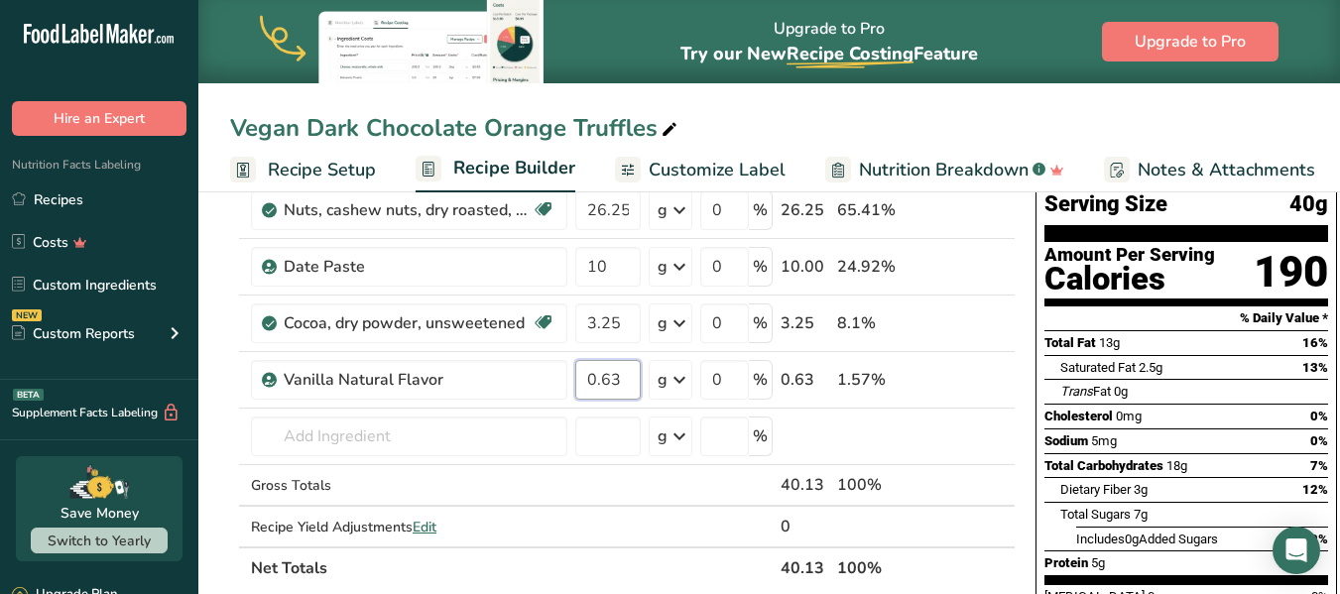
scroll to position [159, 0]
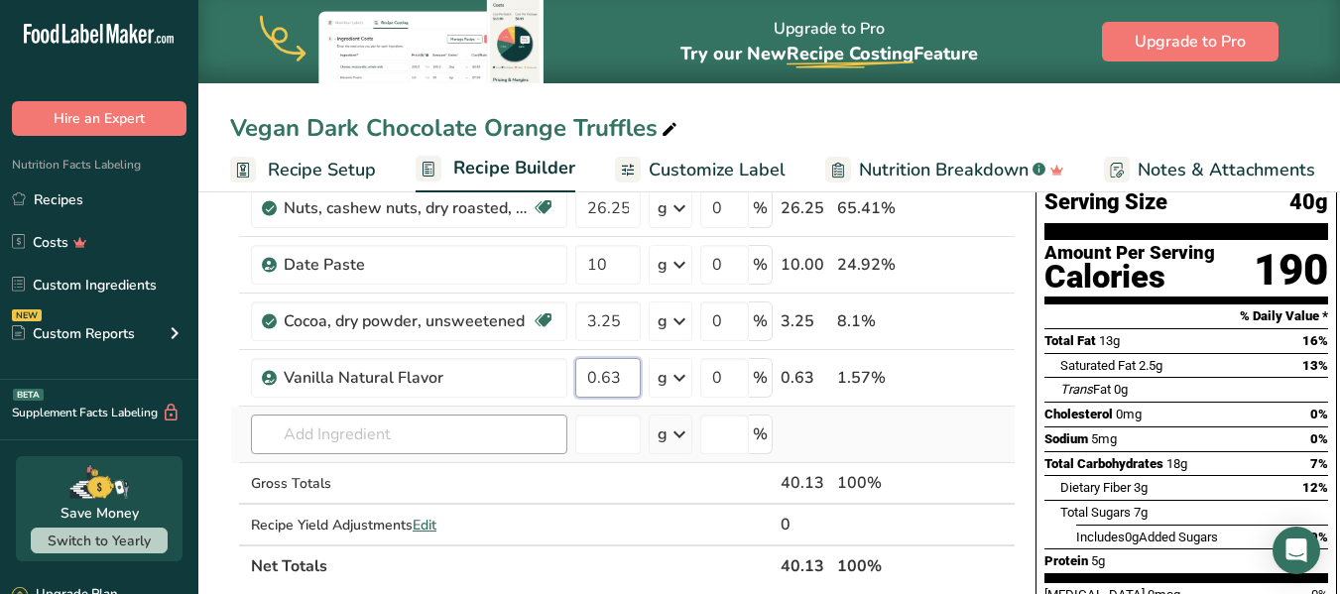
type input "0.63"
click at [303, 428] on div "Ingredient * Amount * Unit * Waste * .a-a{fill:#347362;}.b-a{fill:#fff;} Grams …" at bounding box center [622, 362] width 785 height 449
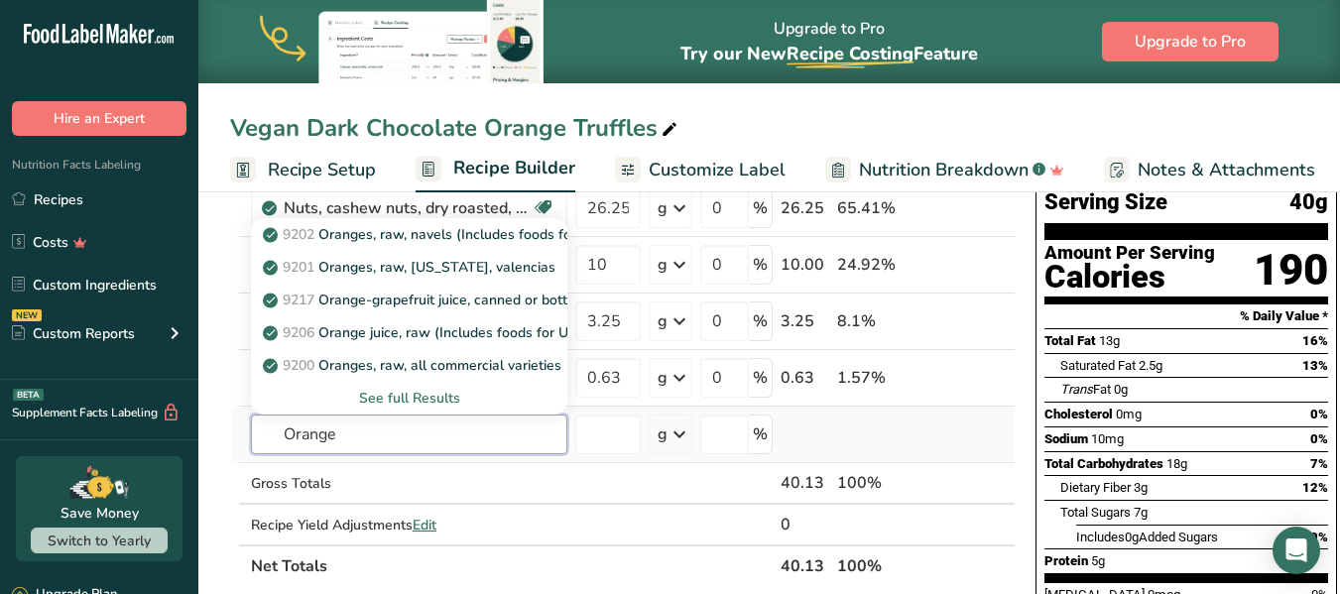
type input "Orange"
click at [392, 395] on div "See full Results" at bounding box center [409, 398] width 285 height 21
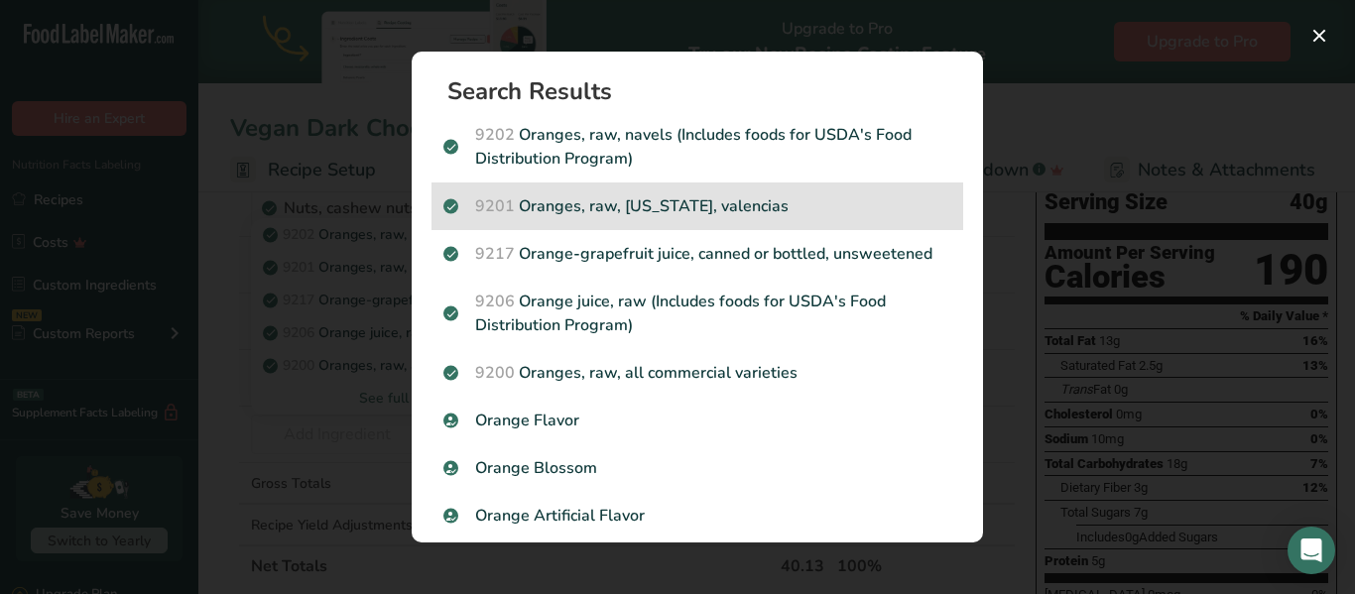
click at [643, 206] on p "9201 Oranges, raw, [US_STATE], [GEOGRAPHIC_DATA]" at bounding box center [697, 206] width 508 height 24
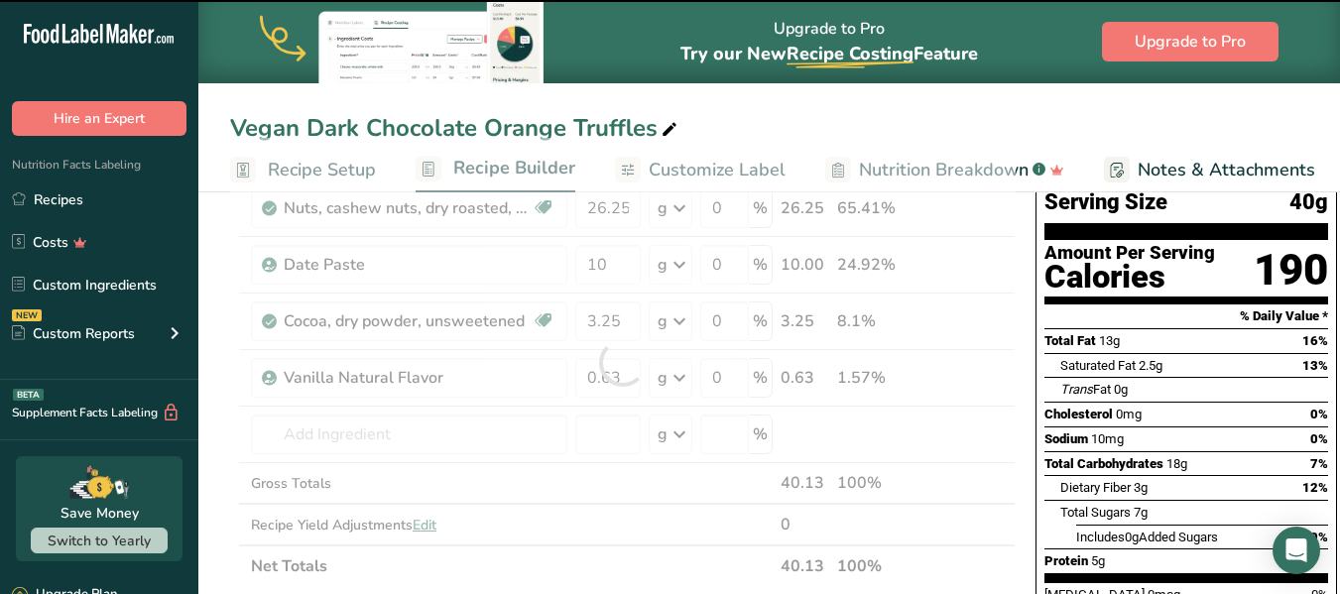
type input "0"
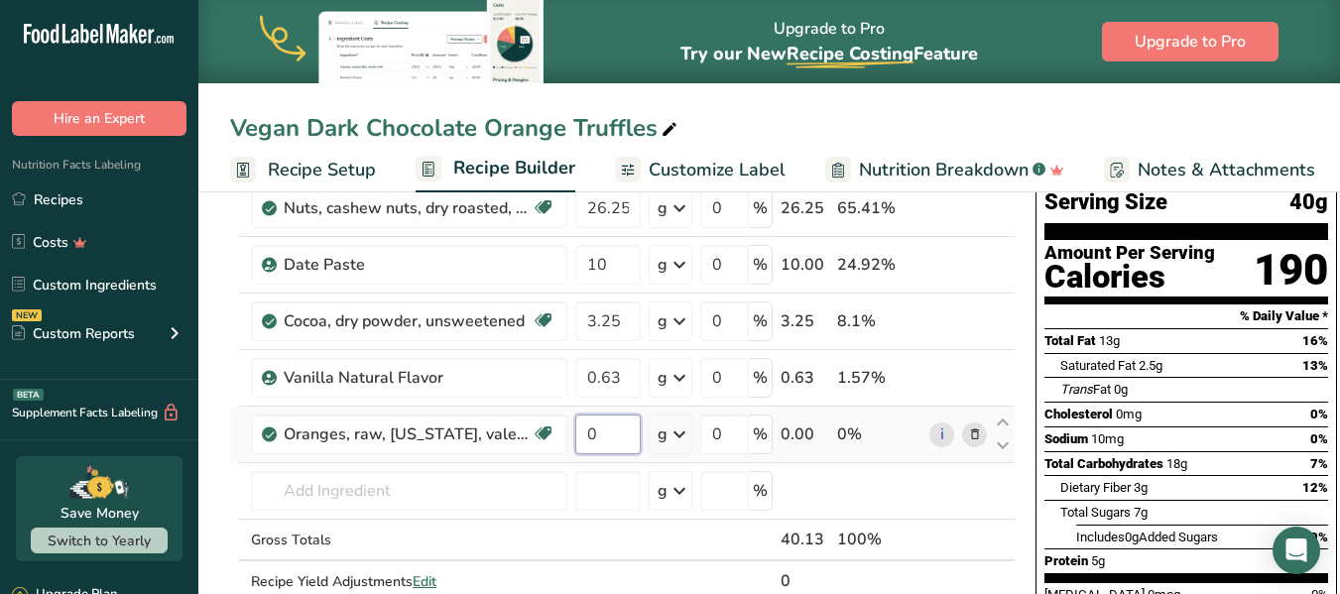
click at [607, 435] on input "0" at bounding box center [607, 435] width 65 height 40
type input "17.5"
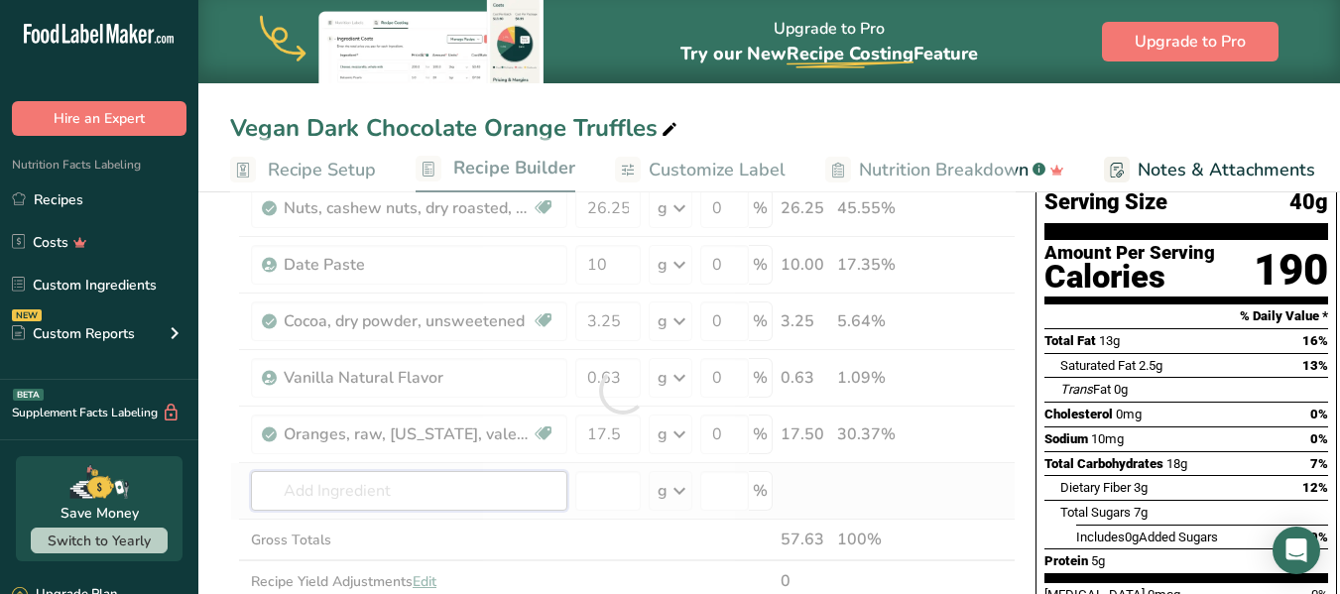
click at [484, 487] on div "Ingredient * Amount * Unit * Waste * .a-a{fill:#347362;}.b-a{fill:#fff;} Grams …" at bounding box center [622, 391] width 785 height 506
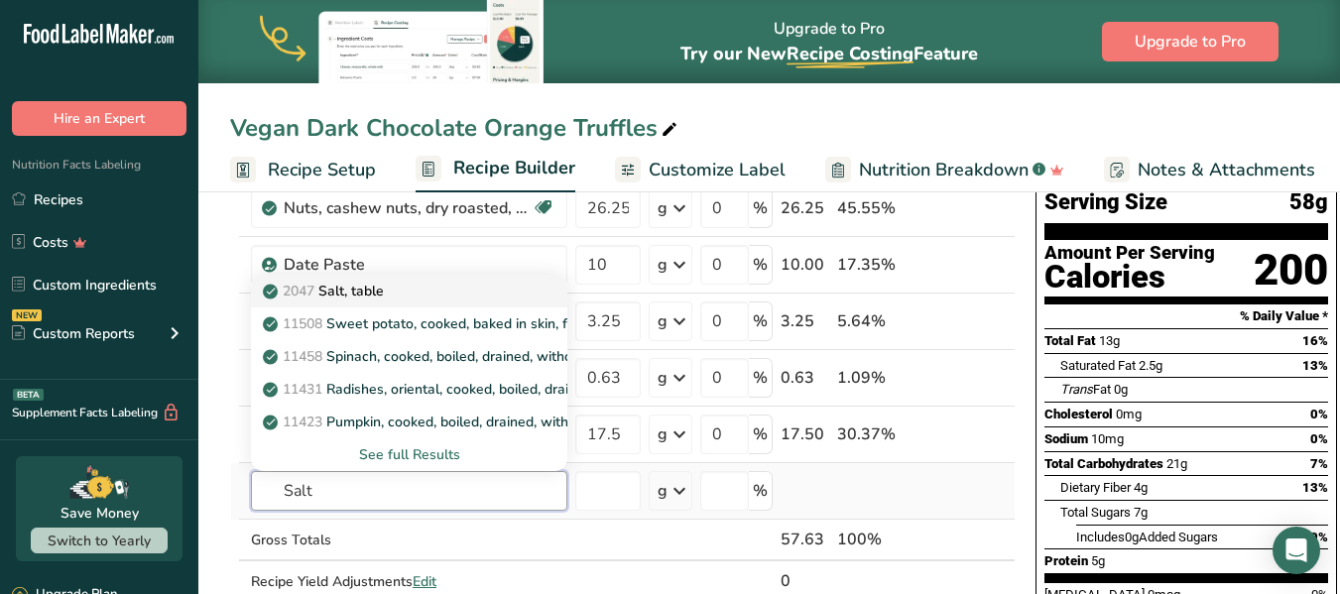
type input "Salt"
click at [370, 291] on p "2047 Salt, table" at bounding box center [325, 291] width 117 height 21
type input "Salt, table"
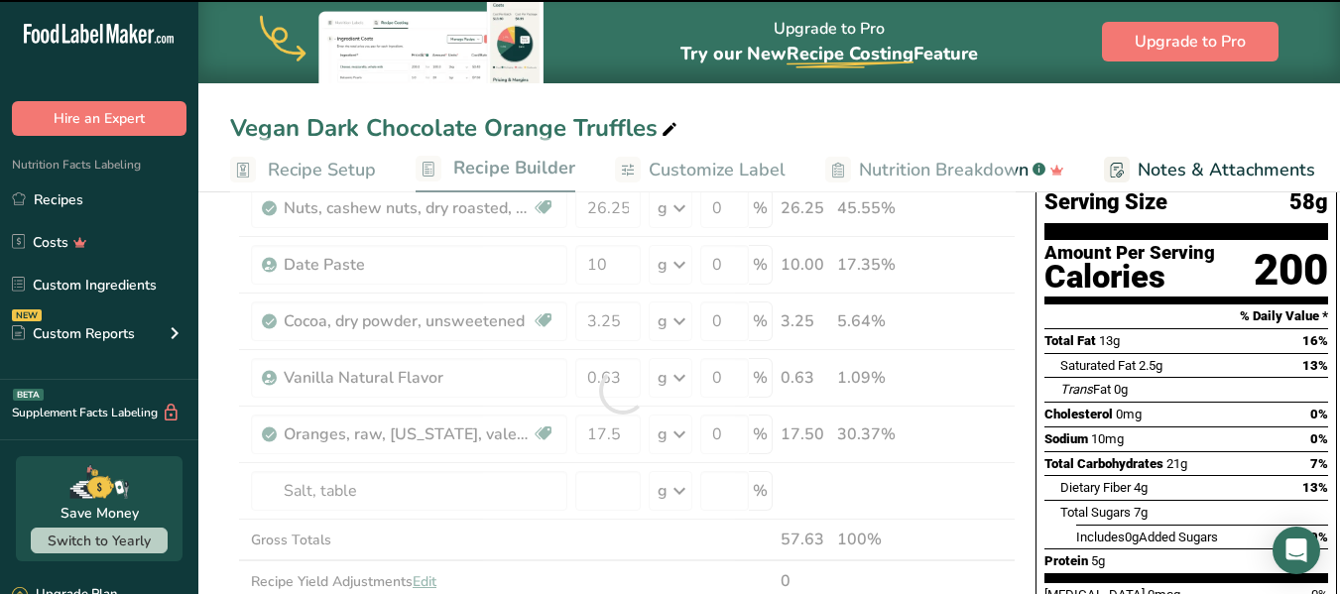
type input "0"
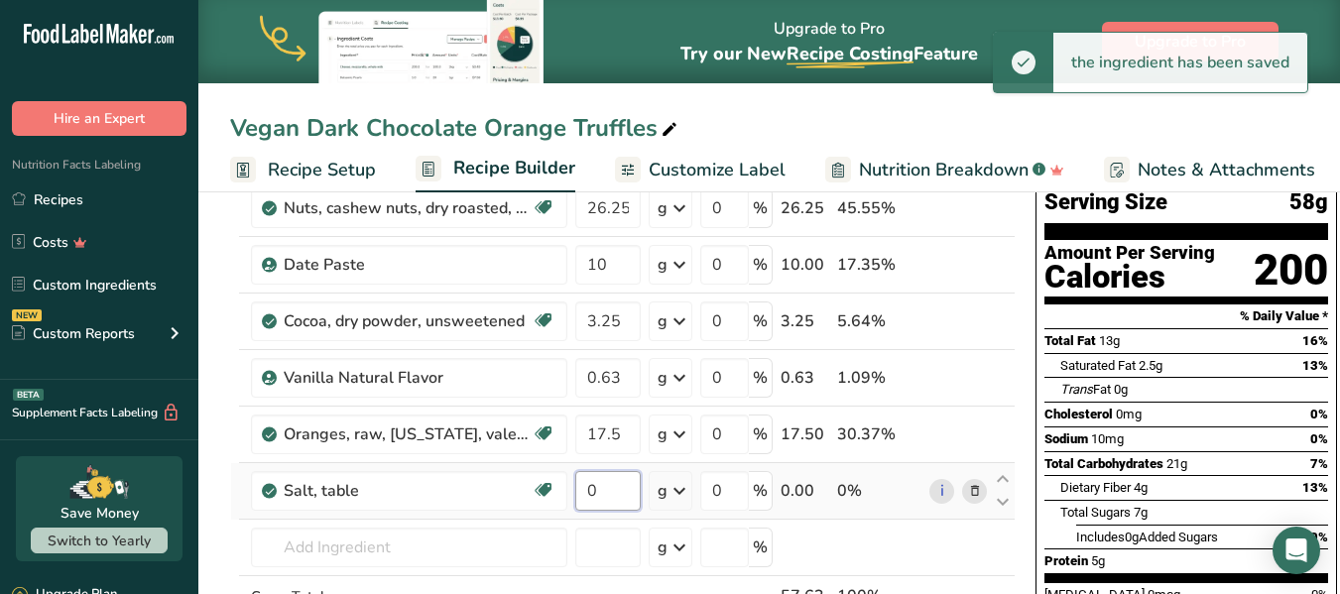
click at [602, 499] on input "0" at bounding box center [607, 491] width 65 height 40
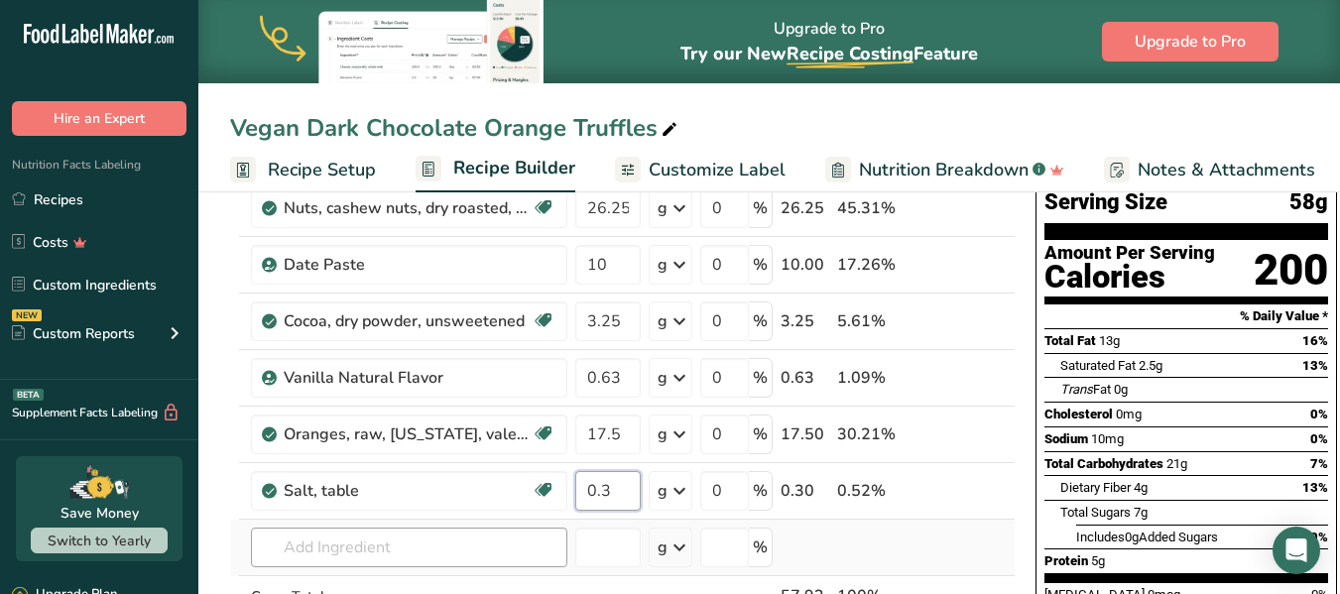
type input "0.3"
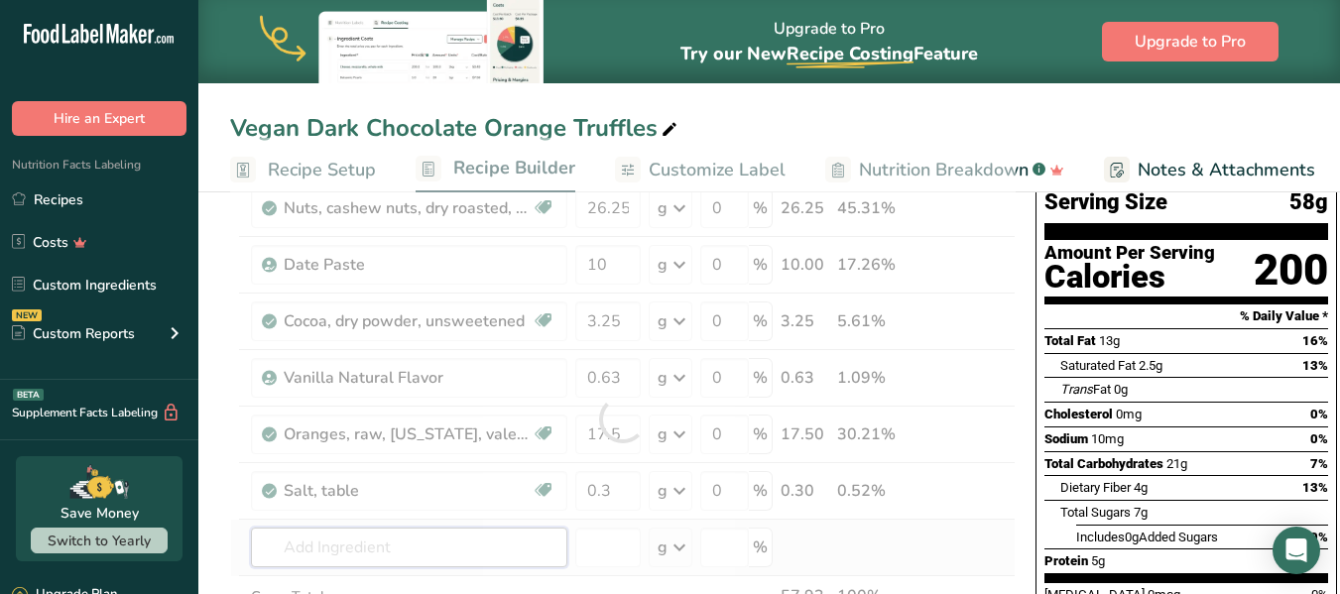
click at [403, 557] on div "Ingredient * Amount * Unit * Waste * .a-a{fill:#347362;}.b-a{fill:#fff;} Grams …" at bounding box center [622, 419] width 785 height 562
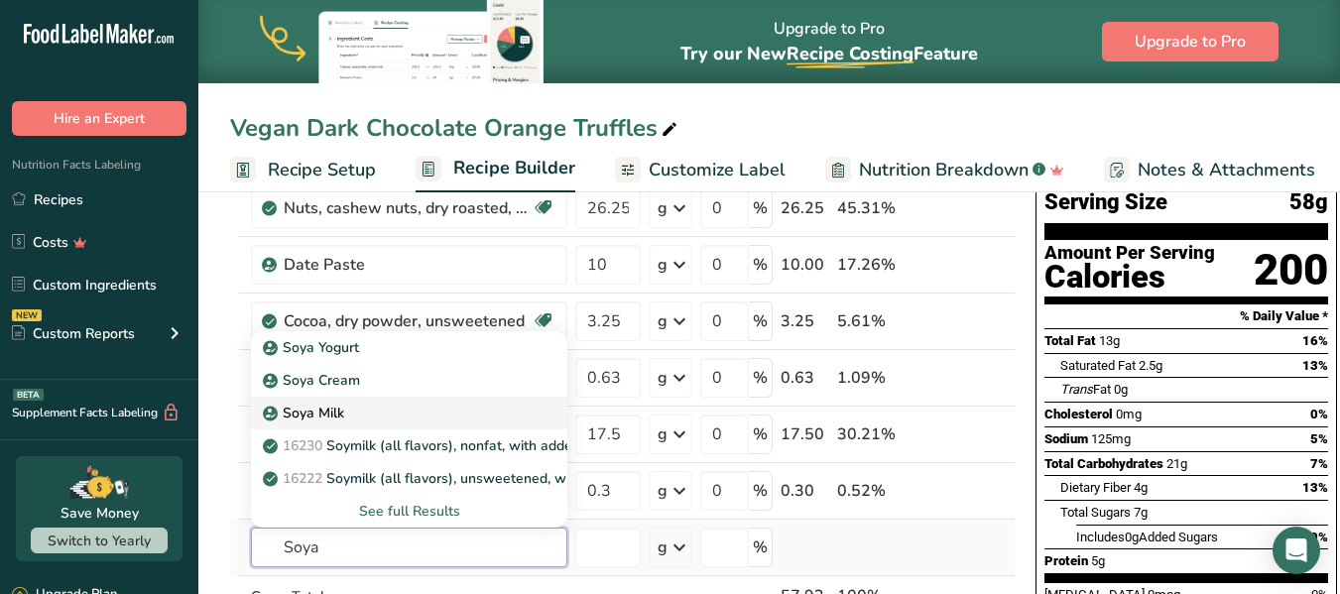
type input "Soya"
click at [338, 408] on p "Soya Milk" at bounding box center [305, 413] width 77 height 21
type input "Soya Milk"
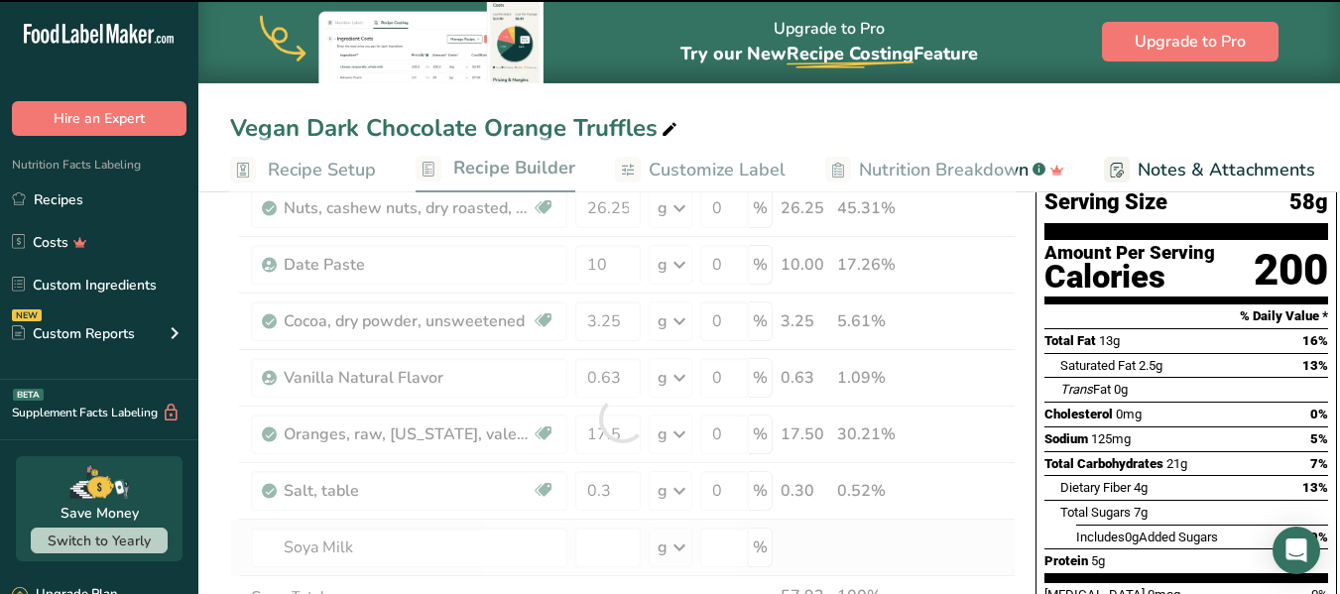
type input "0"
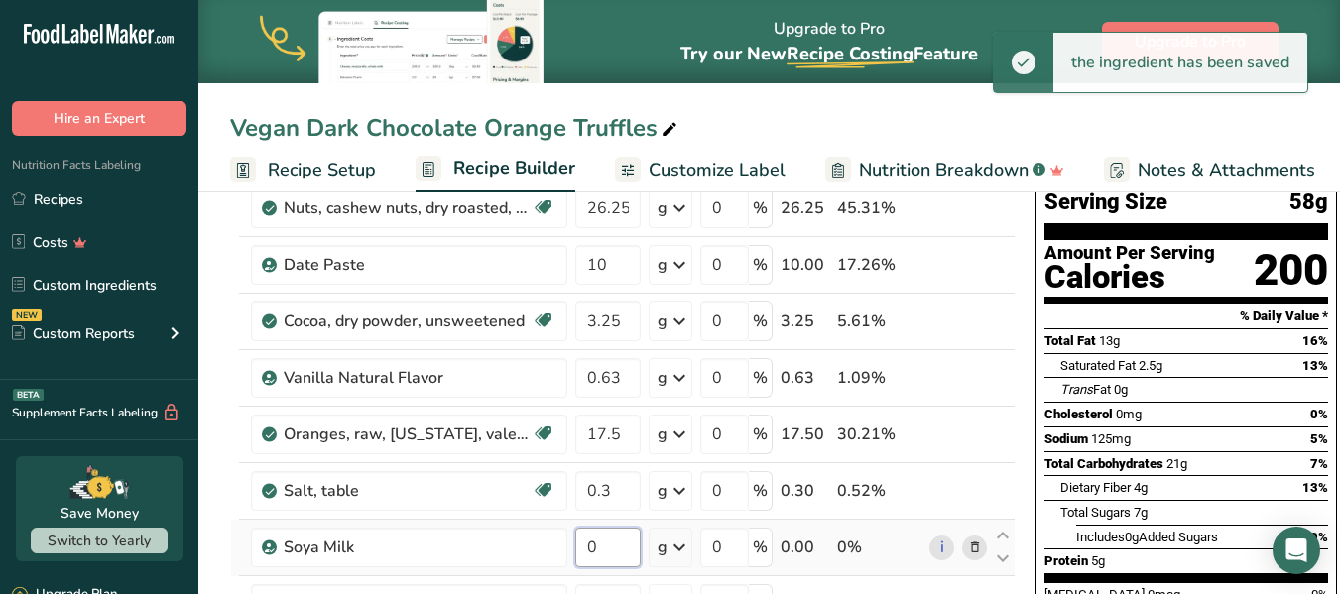
click at [595, 541] on input "0" at bounding box center [607, 548] width 65 height 40
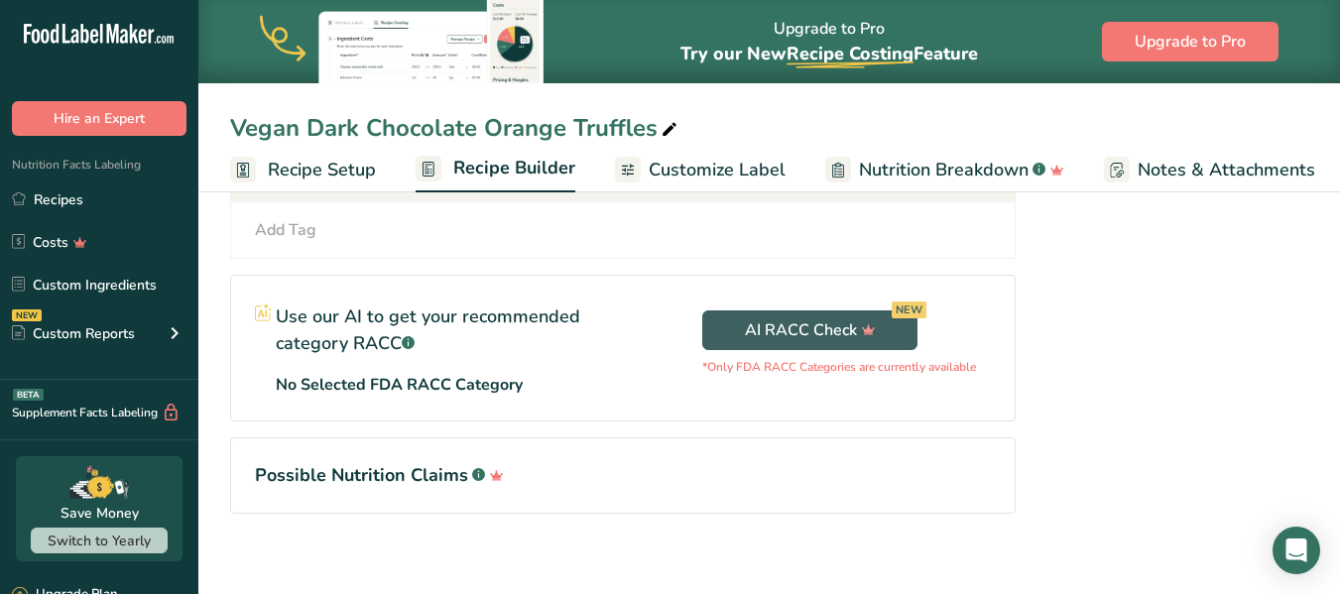
scroll to position [512, 0]
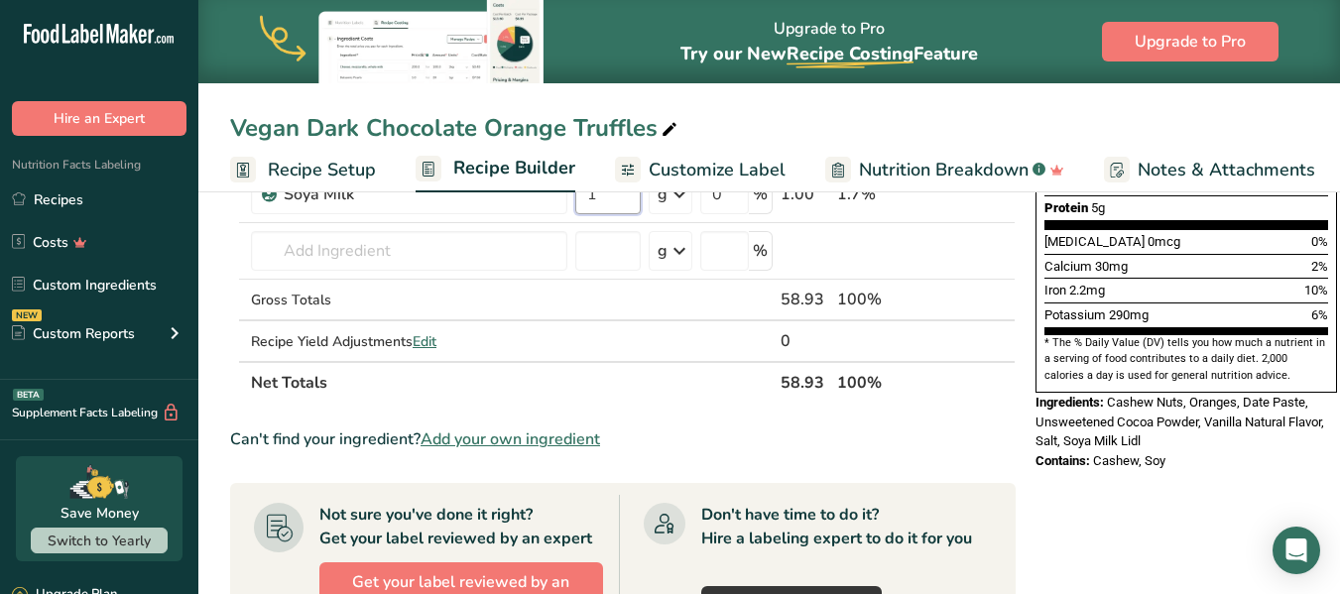
type input "1"
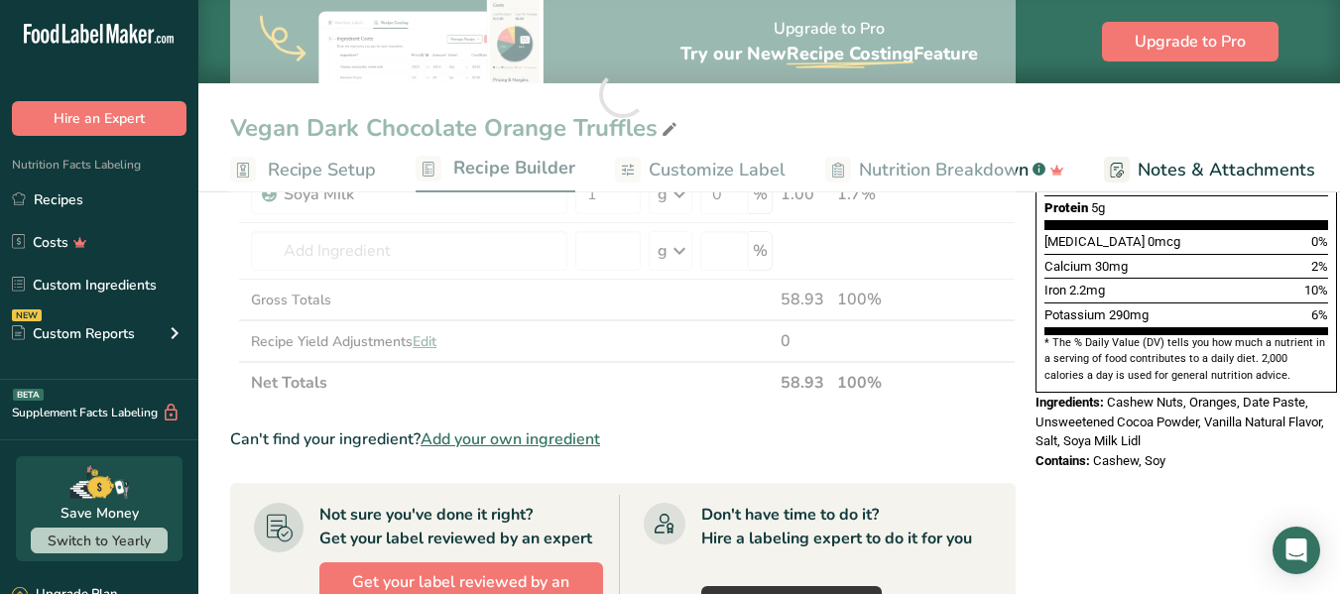
click at [698, 172] on div "Vegan Dark Chocolate Orange Truffles Recipe Setup Recipe Builder Customize Labe…" at bounding box center [769, 401] width 1142 height 1455
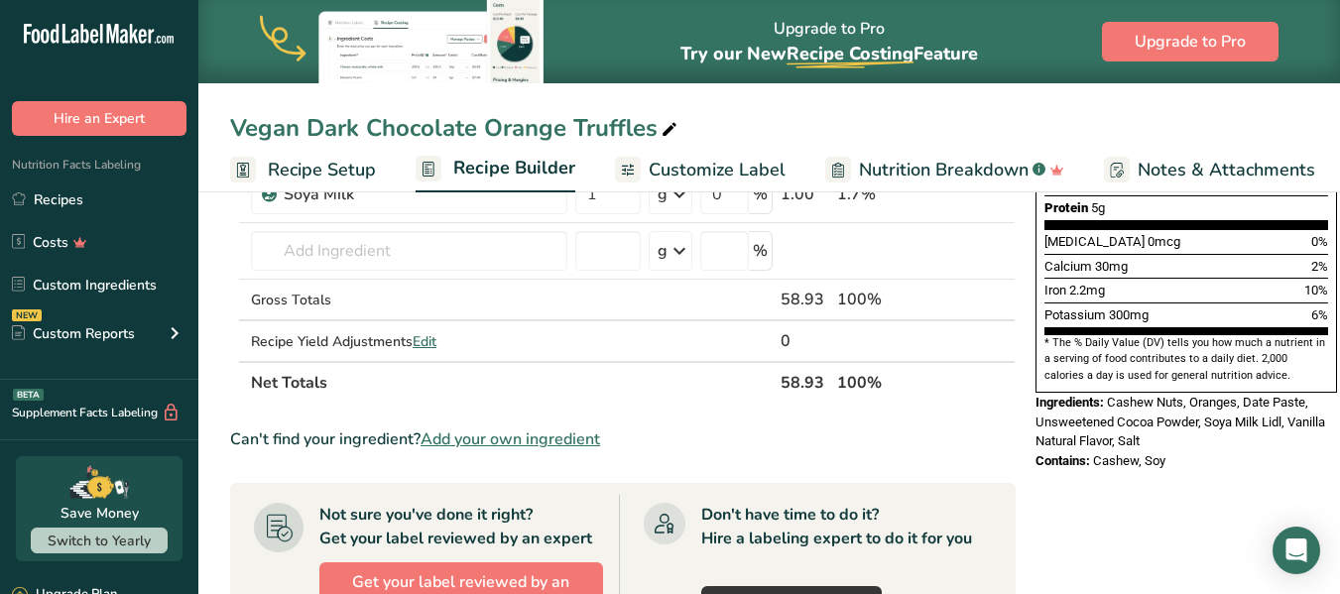
click at [710, 168] on span "Customize Label" at bounding box center [717, 170] width 137 height 27
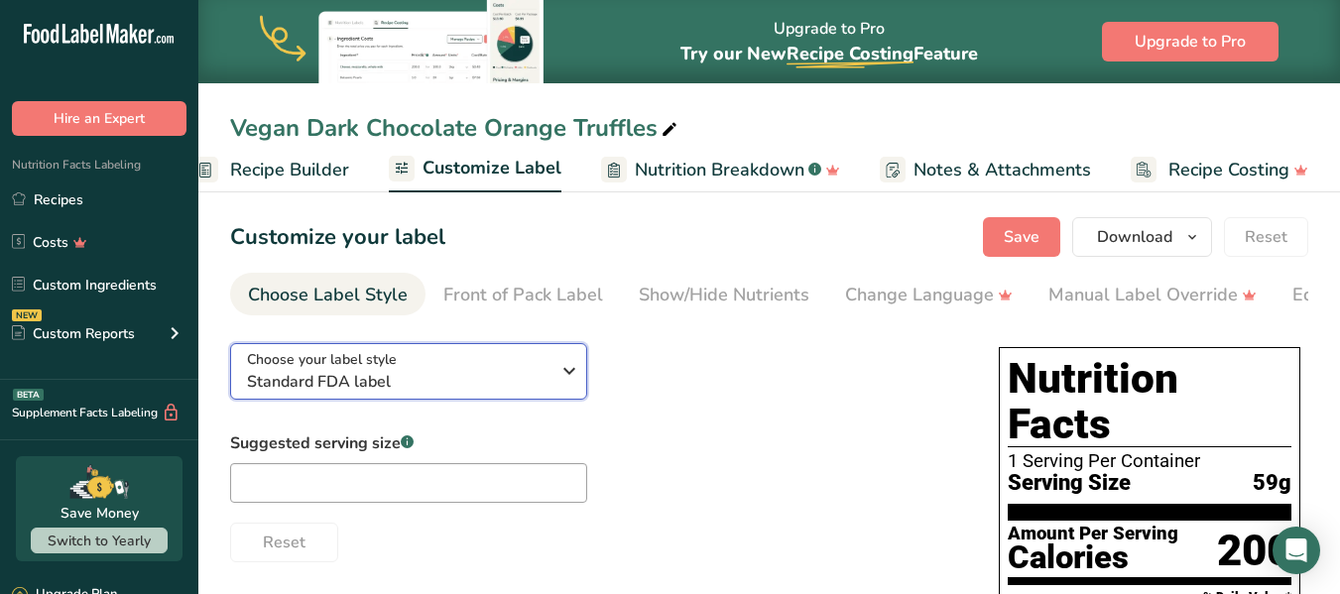
click at [570, 379] on icon "button" at bounding box center [569, 371] width 24 height 36
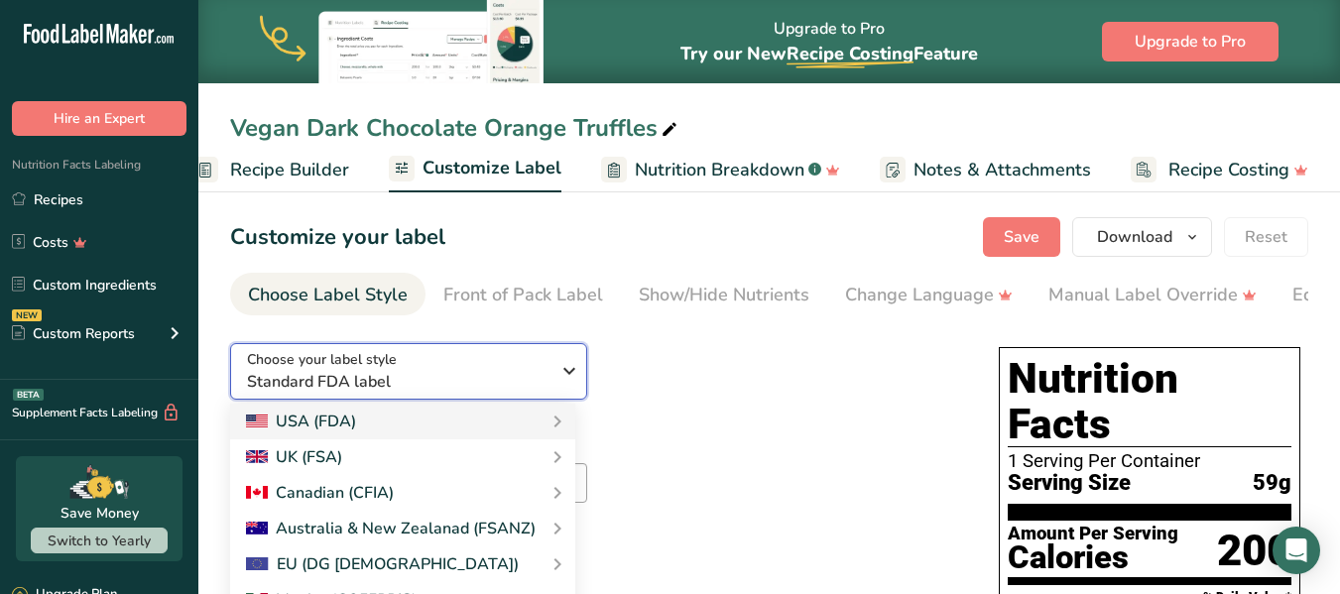
click at [570, 379] on icon "button" at bounding box center [569, 371] width 24 height 36
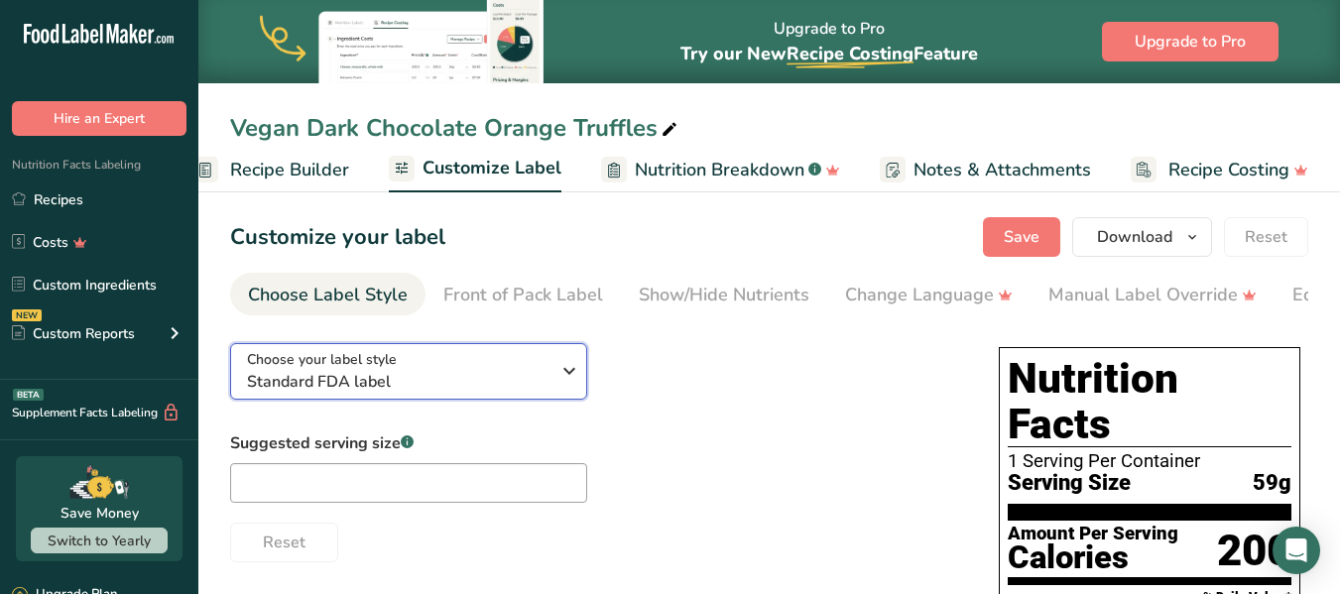
click at [570, 379] on icon "button" at bounding box center [569, 371] width 24 height 36
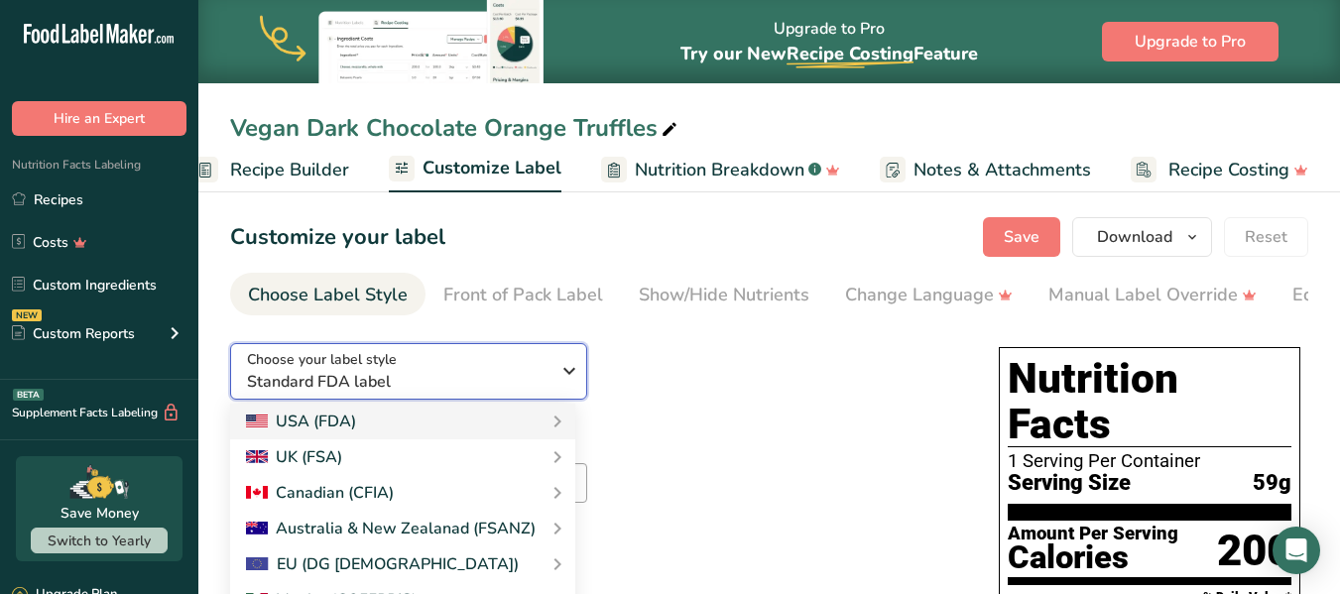
click at [570, 379] on icon "button" at bounding box center [569, 371] width 24 height 36
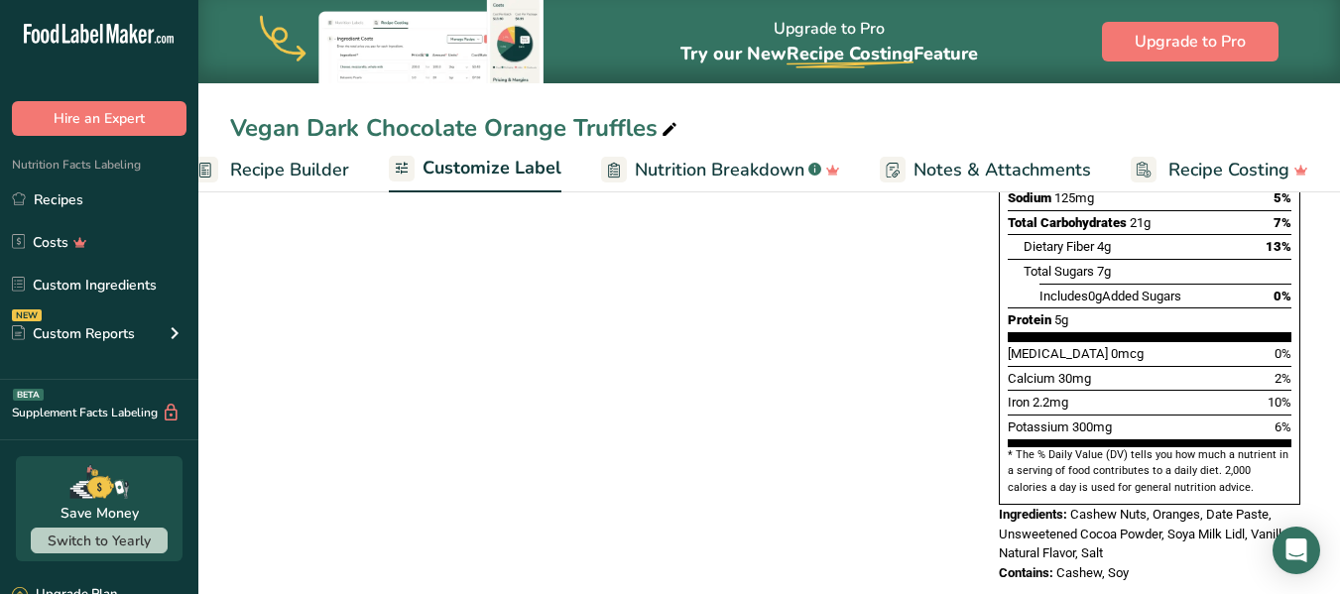
scroll to position [2, 0]
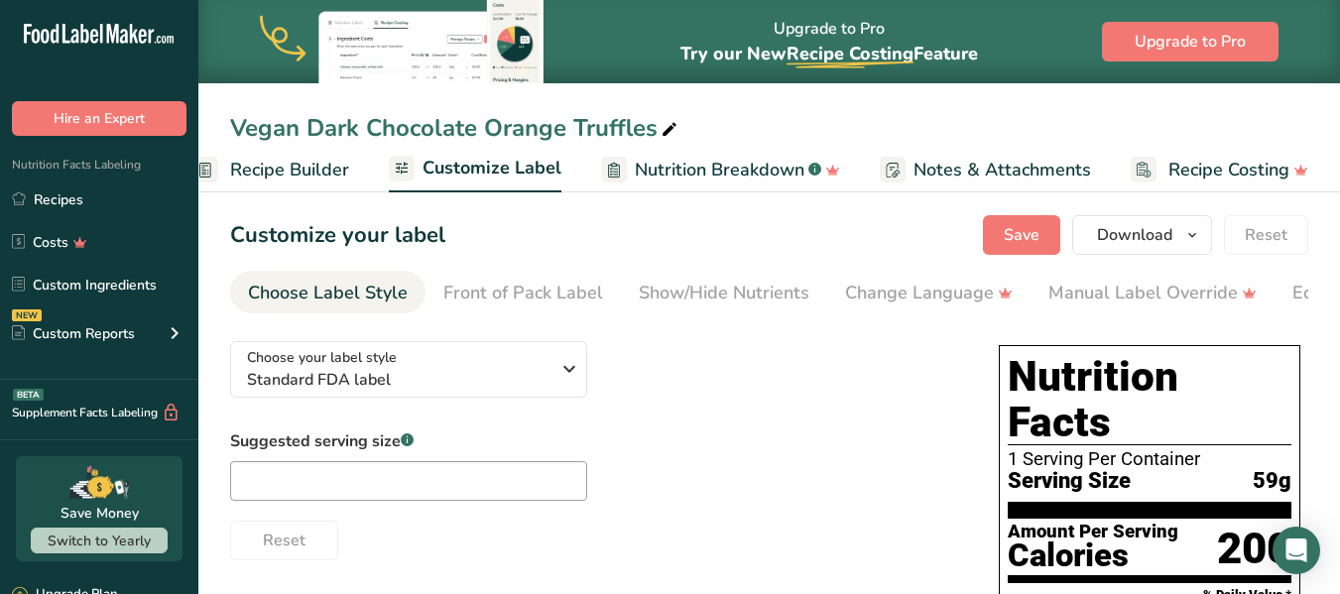
click at [704, 165] on span "Nutrition Breakdown" at bounding box center [720, 170] width 170 height 27
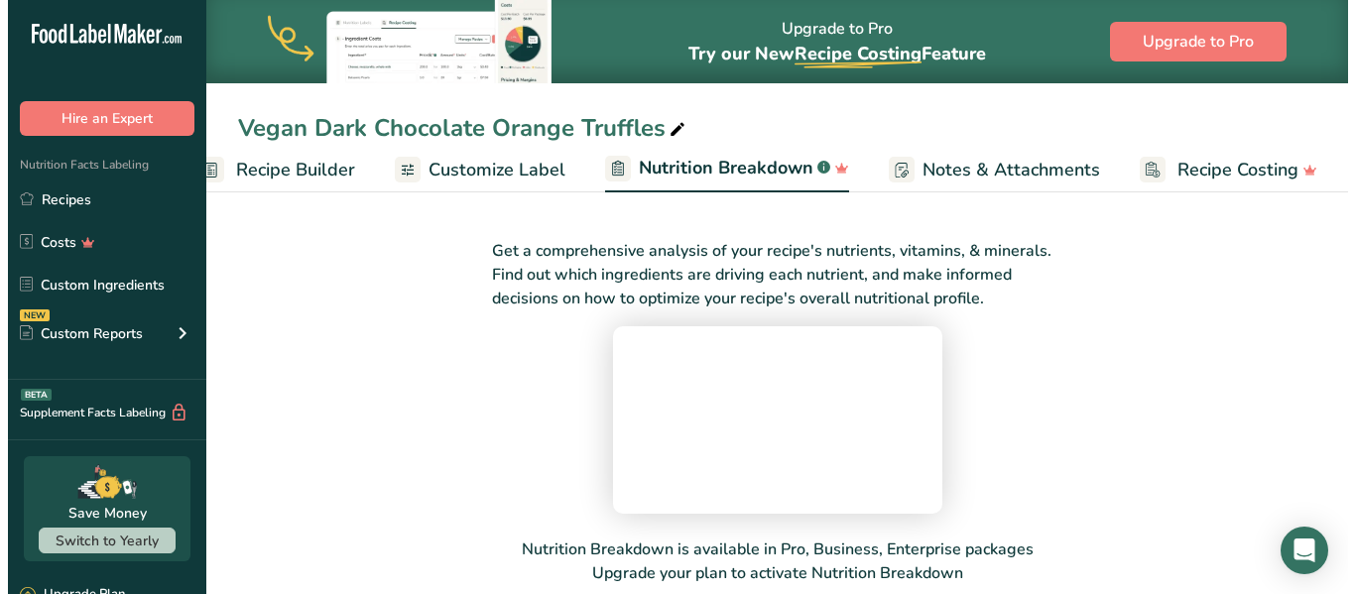
scroll to position [303, 0]
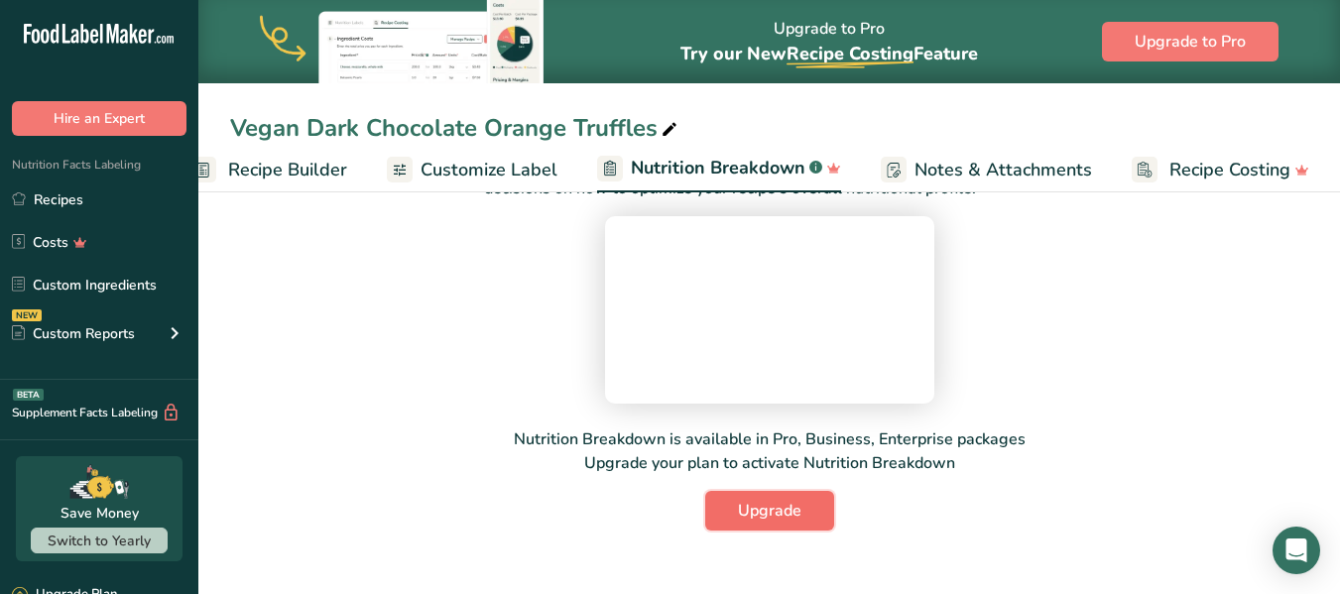
click at [767, 512] on span "Upgrade" at bounding box center [769, 511] width 63 height 24
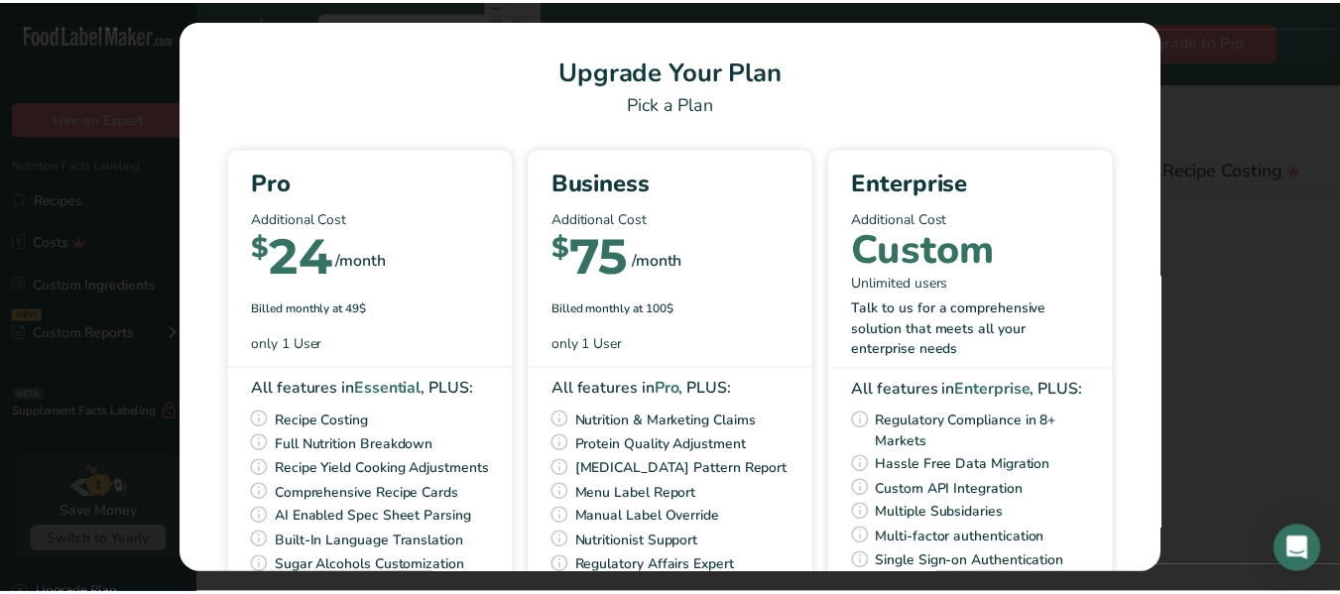
scroll to position [0, 210]
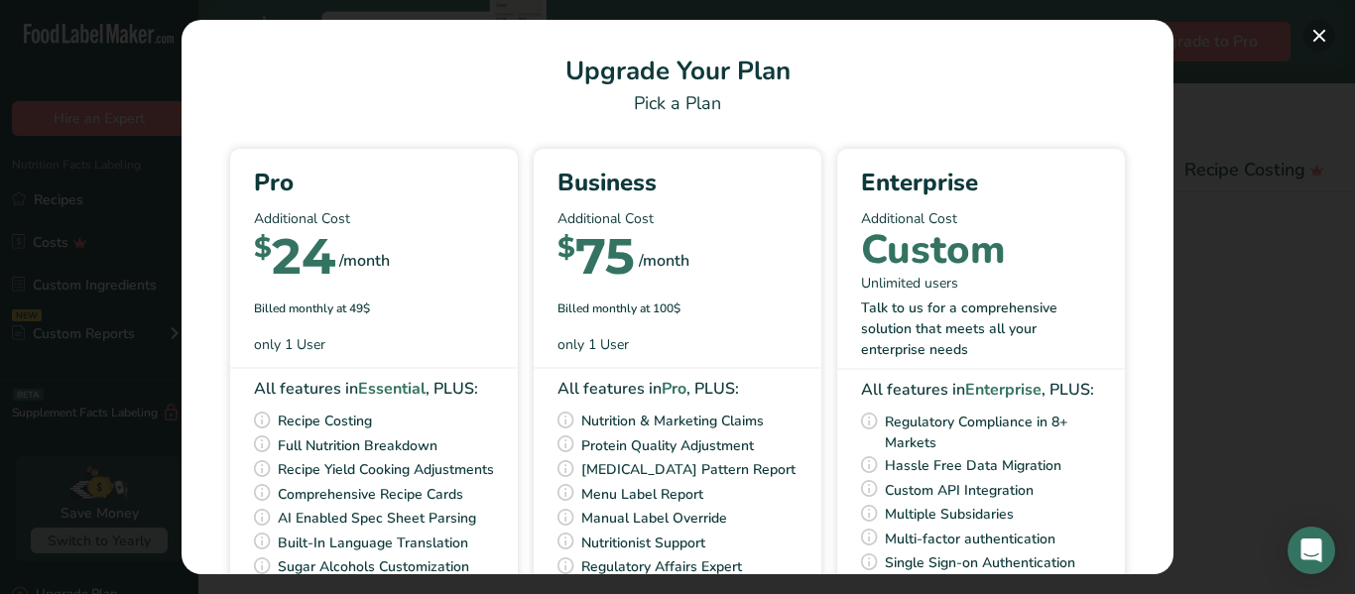
click at [1316, 34] on button "Pick Your Pricing Plan Modal" at bounding box center [1319, 36] width 32 height 32
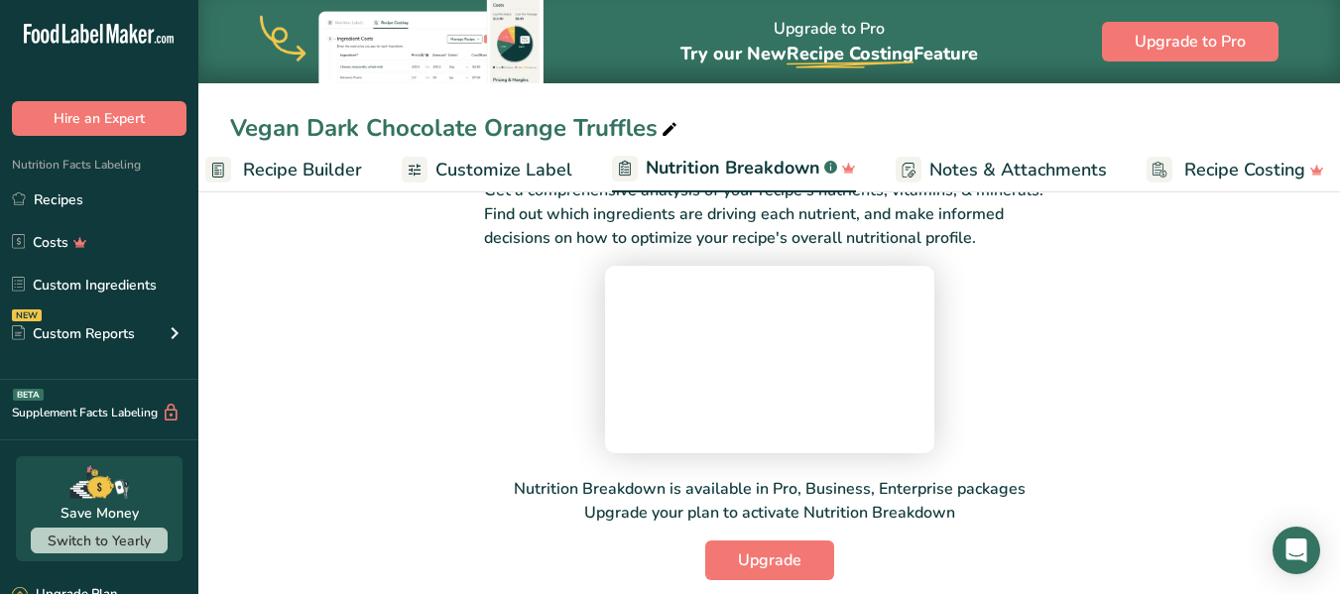
scroll to position [0, 0]
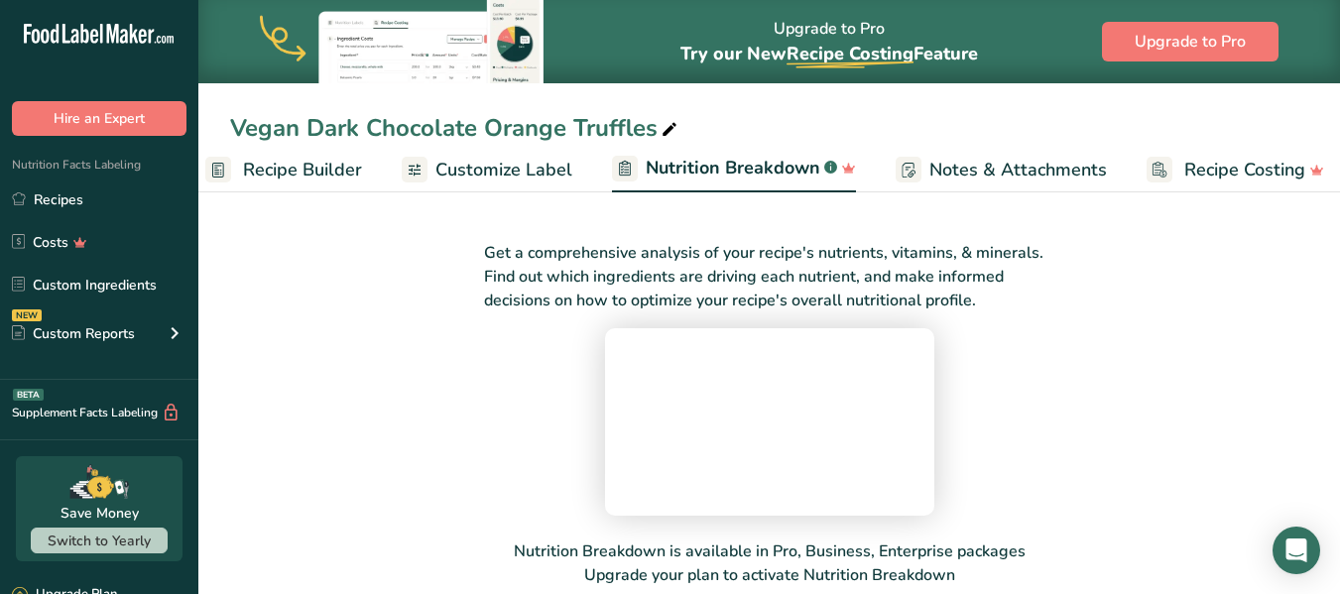
click at [454, 173] on span "Customize Label" at bounding box center [503, 170] width 137 height 27
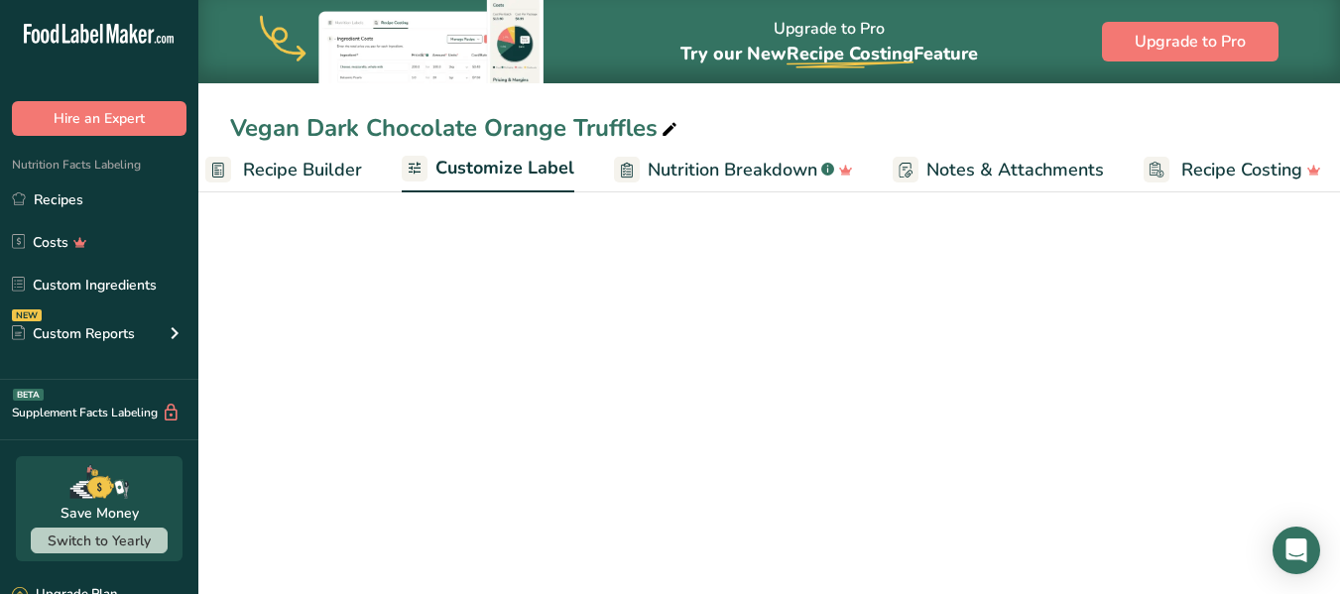
scroll to position [0, 223]
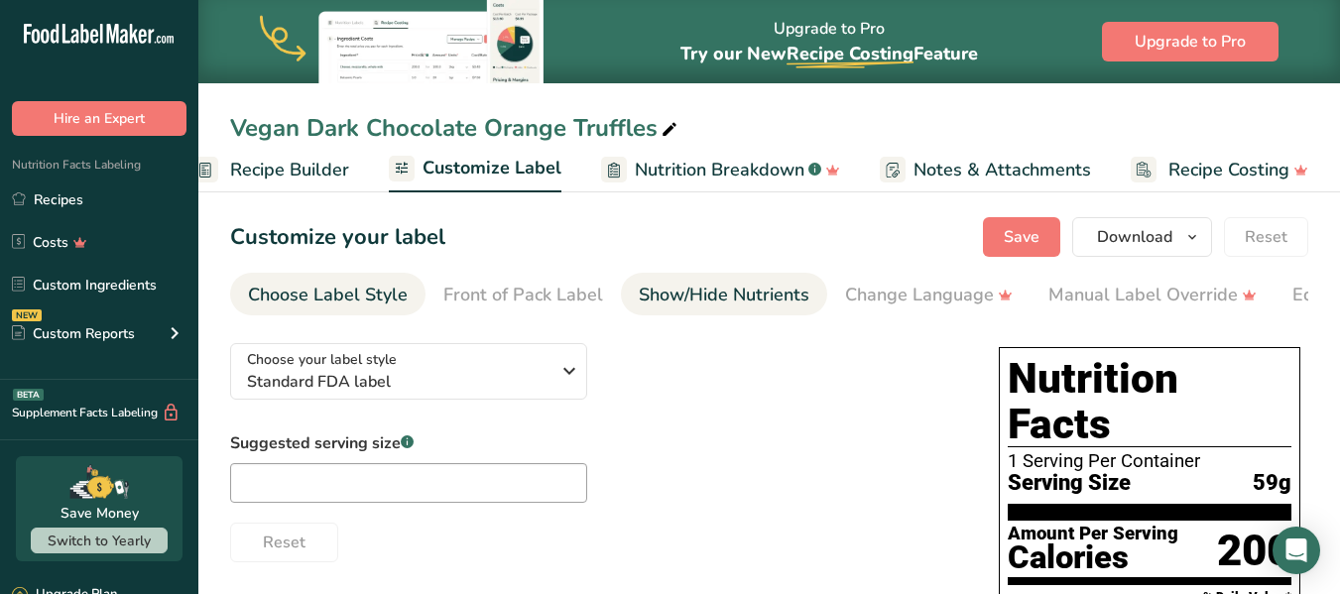
click at [730, 288] on div "Show/Hide Nutrients" at bounding box center [724, 295] width 171 height 27
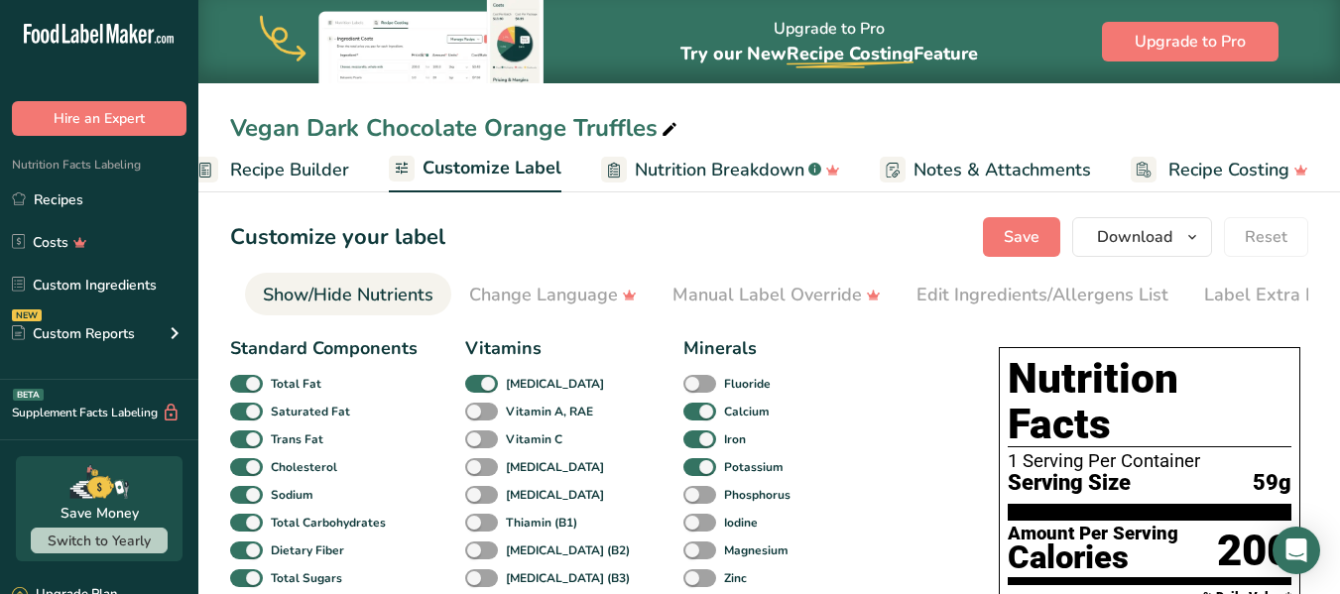
scroll to position [0, 385]
click at [253, 414] on span at bounding box center [246, 412] width 33 height 19
click at [243, 414] on input "Saturated Fat" at bounding box center [236, 411] width 13 height 13
checkbox input "false"
click at [253, 438] on span at bounding box center [246, 439] width 33 height 19
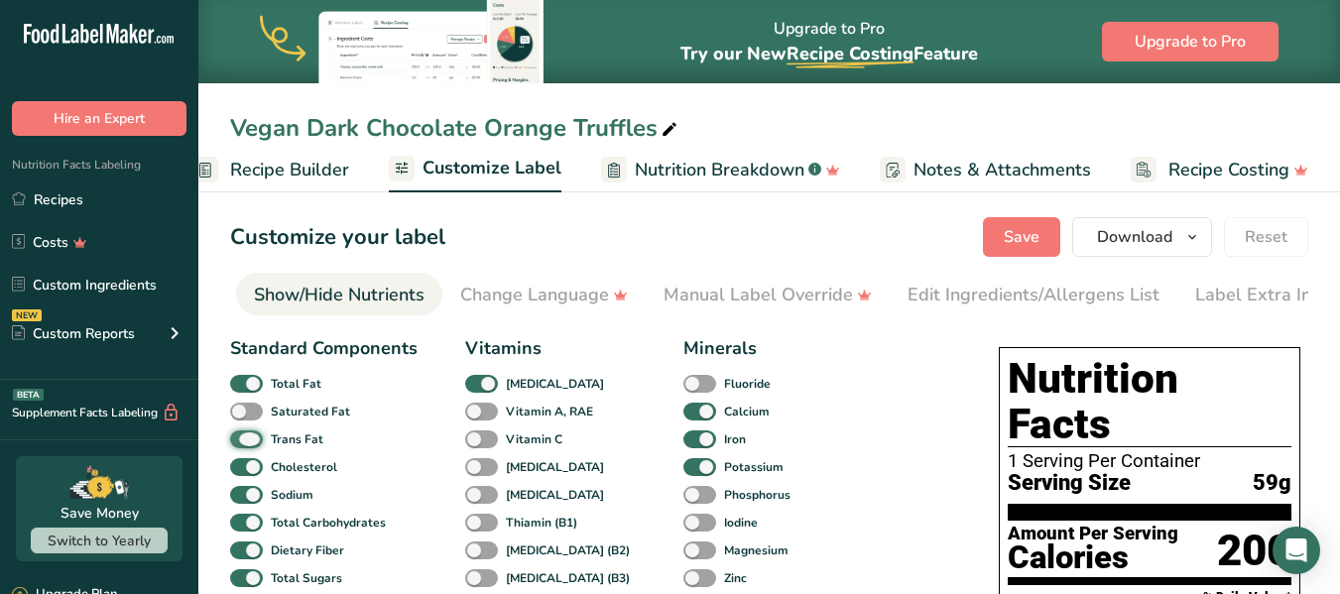
click at [243, 438] on input "Trans Fat" at bounding box center [236, 438] width 13 height 13
checkbox input "false"
click at [256, 462] on label "Cholesterol" at bounding box center [283, 467] width 107 height 19
click at [243, 462] on input "Cholesterol" at bounding box center [236, 466] width 13 height 13
checkbox input "false"
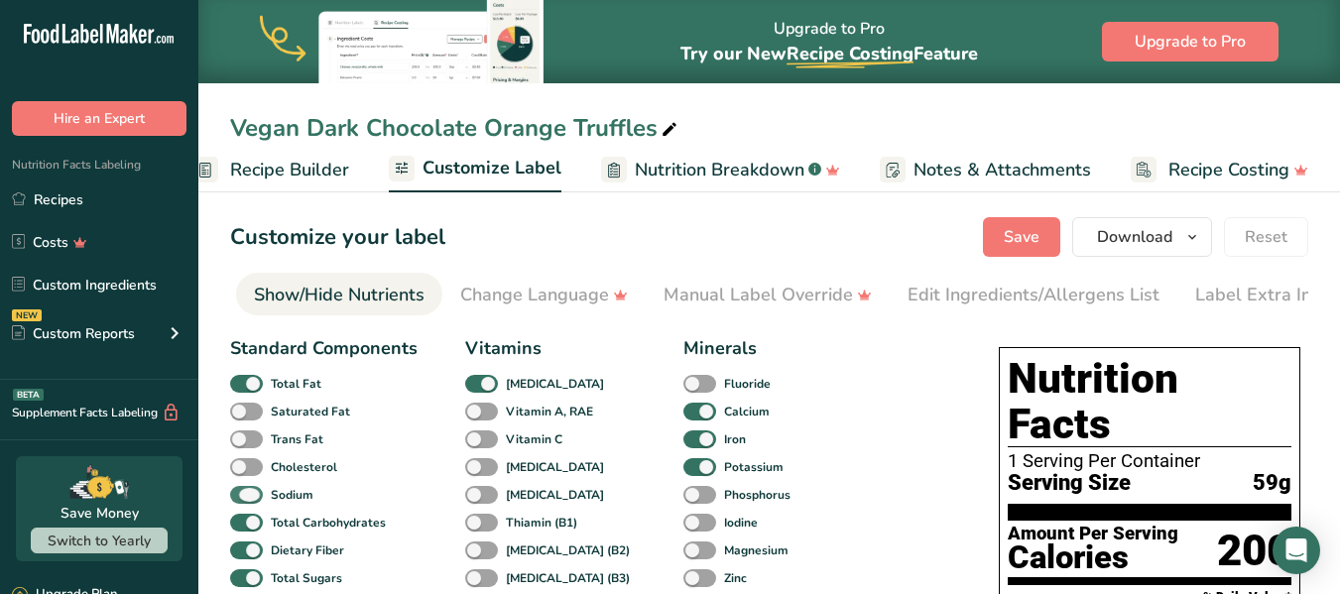
click at [252, 492] on span at bounding box center [246, 495] width 33 height 19
click at [243, 492] on input "Sodium" at bounding box center [236, 494] width 13 height 13
checkbox input "false"
click at [249, 554] on span at bounding box center [246, 551] width 33 height 19
click at [243, 554] on input "Dietary Fiber" at bounding box center [236, 549] width 13 height 13
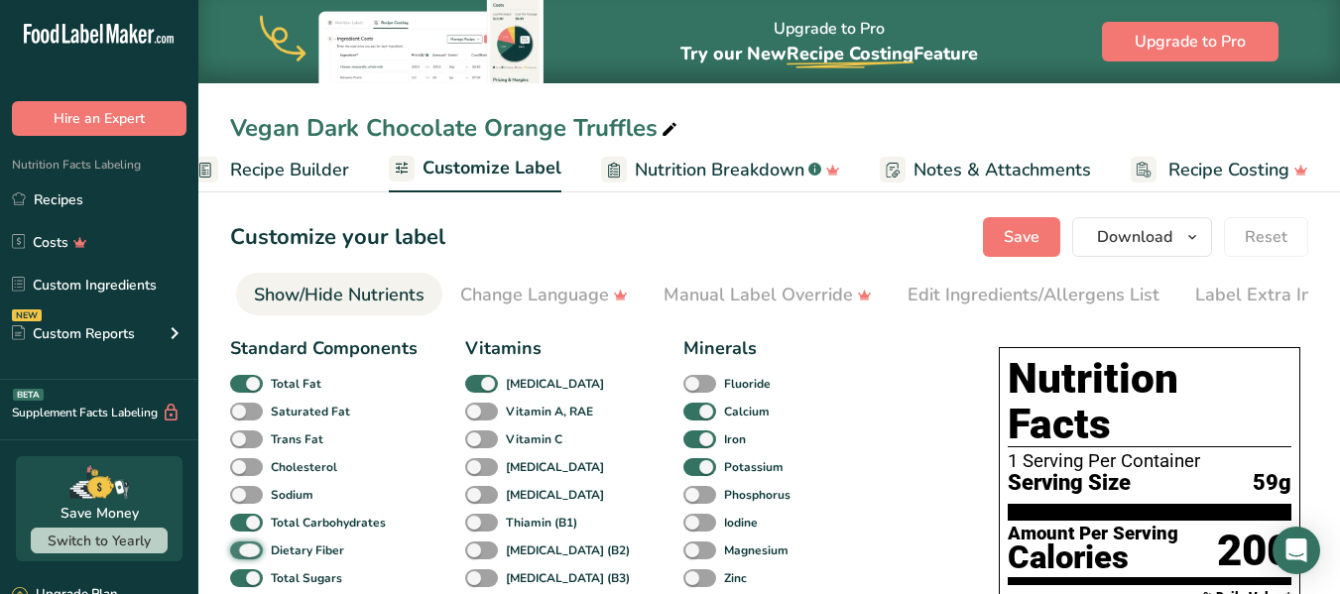
checkbox input "false"
click at [252, 579] on span at bounding box center [246, 578] width 33 height 19
click at [243, 579] on input "Total Sugars" at bounding box center [236, 577] width 13 height 13
checkbox input "false"
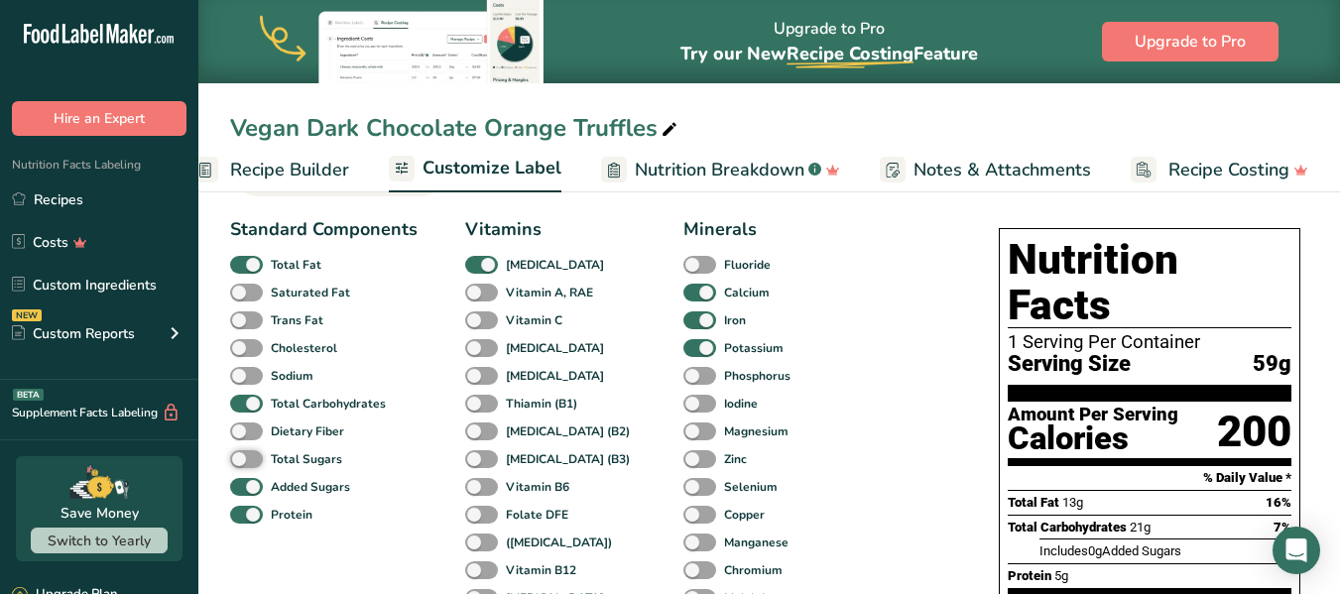
scroll to position [159, 0]
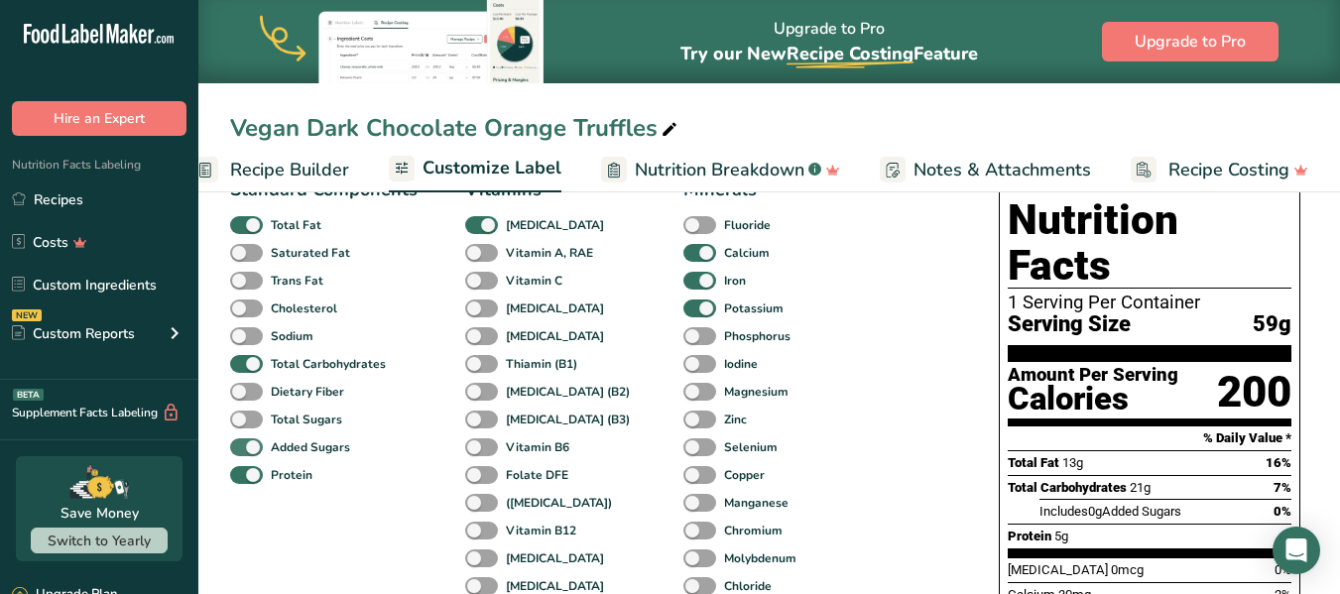
click at [253, 451] on span at bounding box center [246, 447] width 33 height 19
click at [243, 451] on input "Added Sugars" at bounding box center [236, 446] width 13 height 13
checkbox input "false"
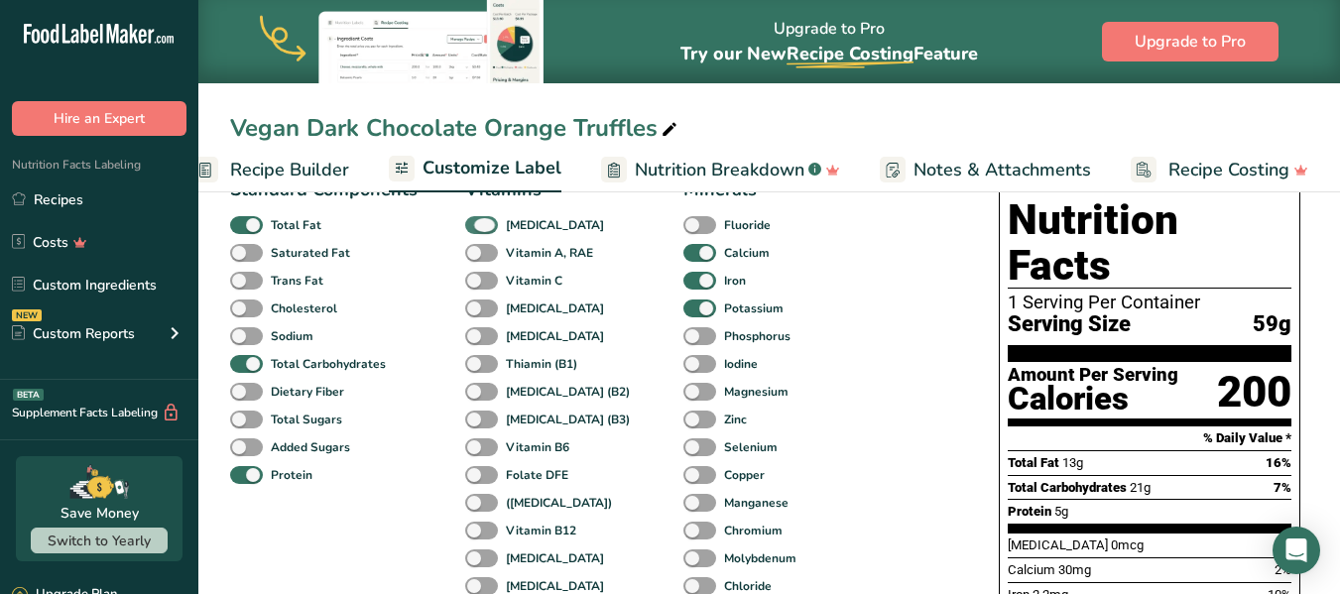
click at [489, 223] on span at bounding box center [481, 225] width 33 height 19
click at [478, 223] on input "[MEDICAL_DATA]" at bounding box center [471, 224] width 13 height 13
checkbox input "false"
click at [683, 253] on span at bounding box center [699, 253] width 33 height 19
click at [683, 253] on input "Calcium" at bounding box center [689, 252] width 13 height 13
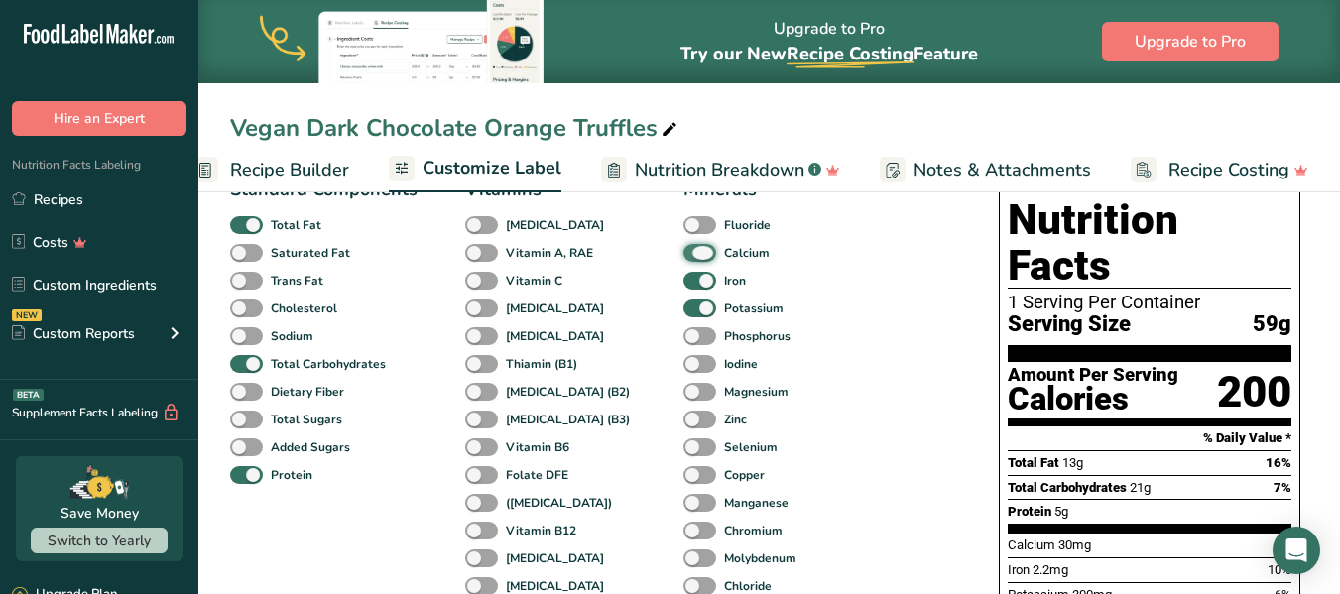
checkbox input "false"
click at [683, 282] on span at bounding box center [699, 281] width 33 height 19
click at [683, 282] on input "Iron" at bounding box center [689, 280] width 13 height 13
checkbox input "false"
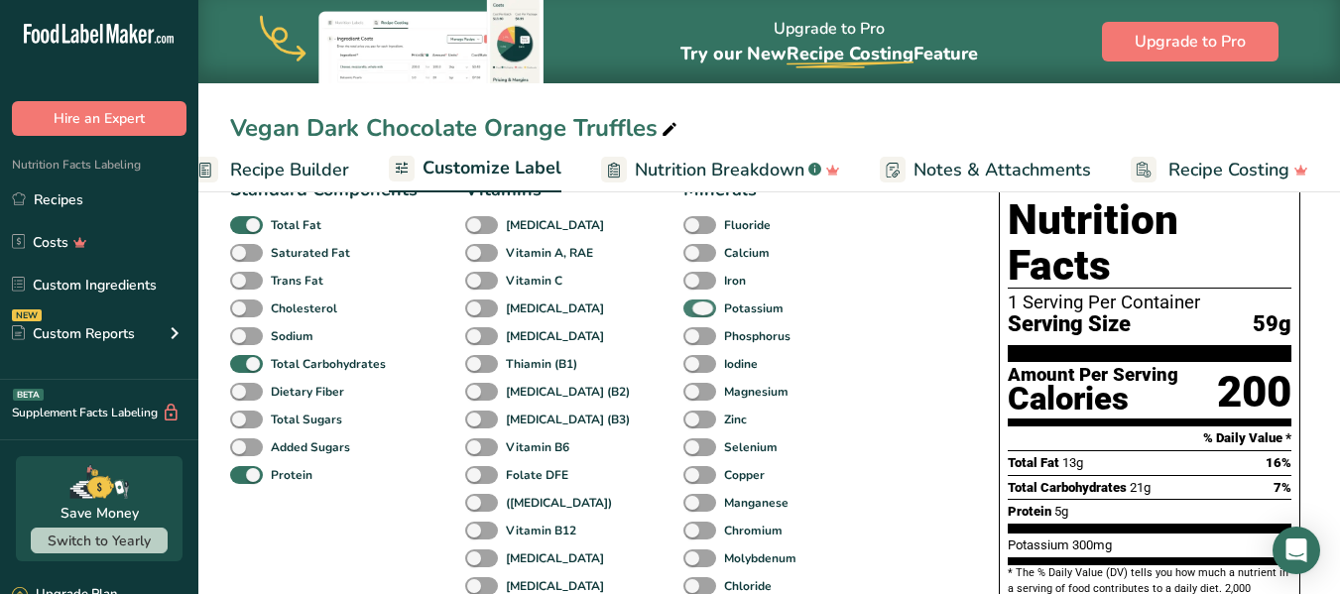
click at [683, 314] on span at bounding box center [699, 309] width 33 height 19
click at [683, 314] on input "Potassium" at bounding box center [689, 308] width 13 height 13
checkbox input "false"
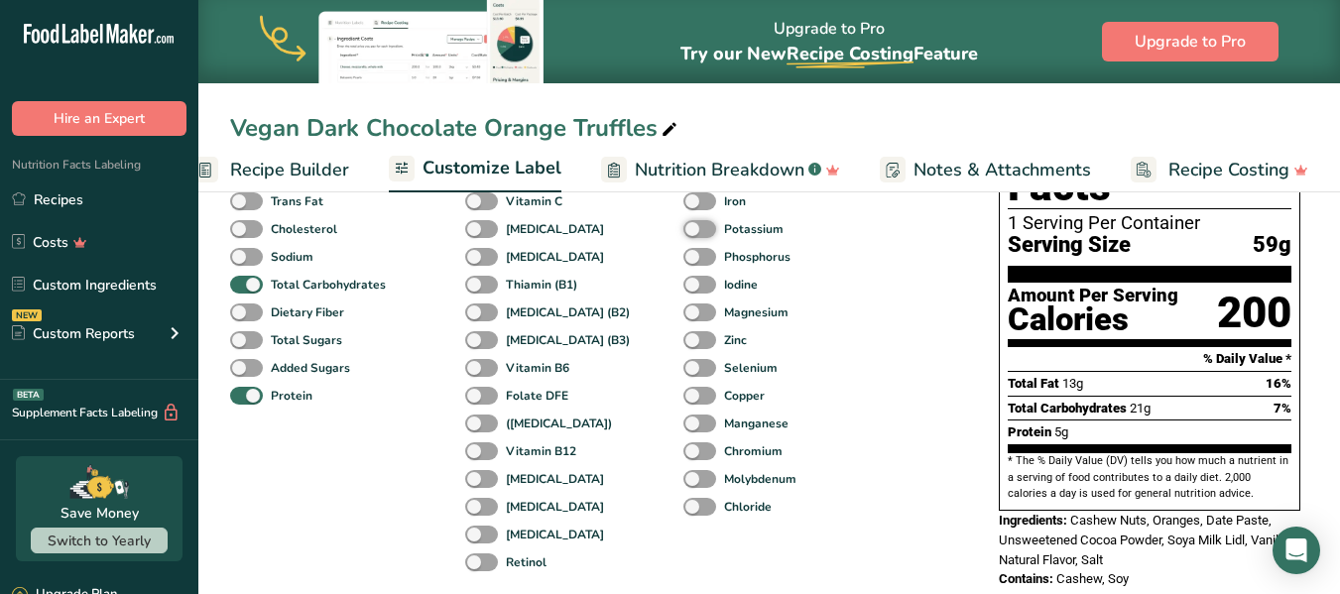
scroll to position [0, 0]
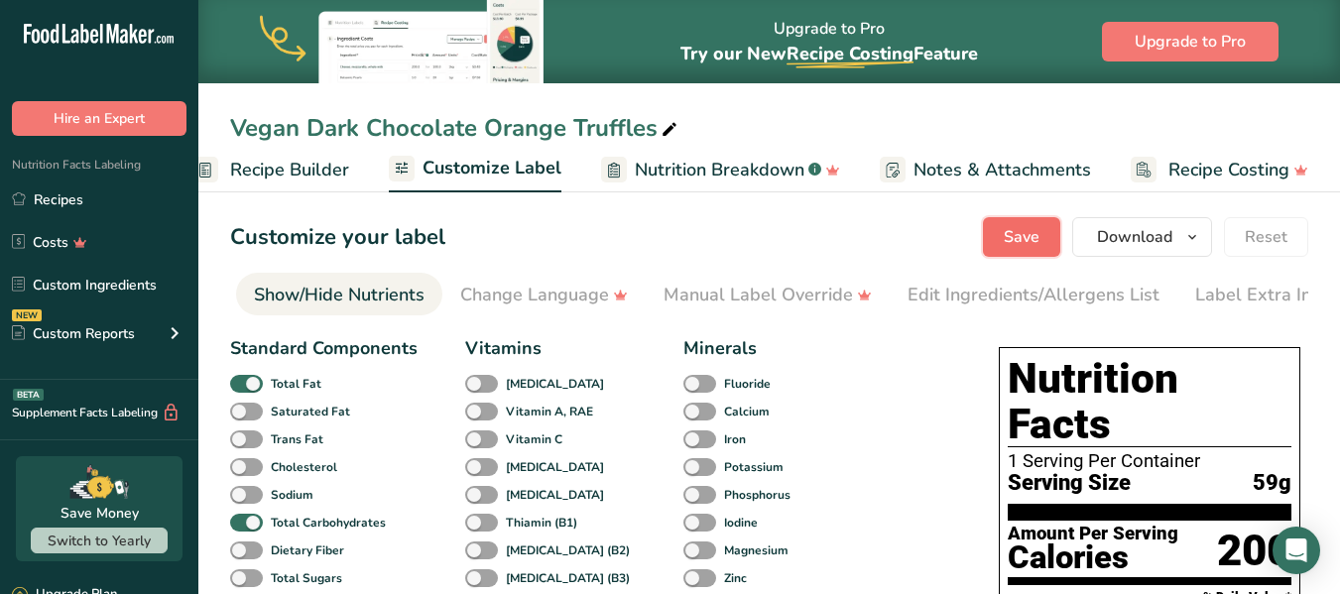
click at [1031, 240] on span "Save" at bounding box center [1022, 237] width 36 height 24
click at [309, 170] on span "Recipe Builder" at bounding box center [289, 170] width 119 height 27
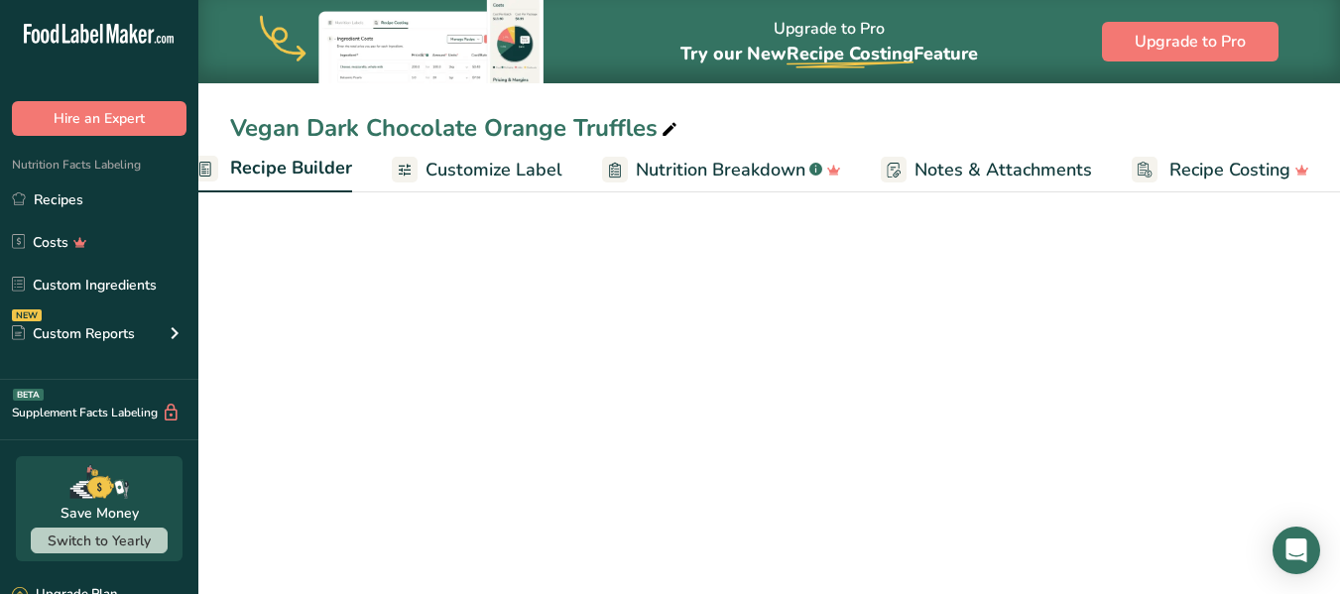
scroll to position [0, 191]
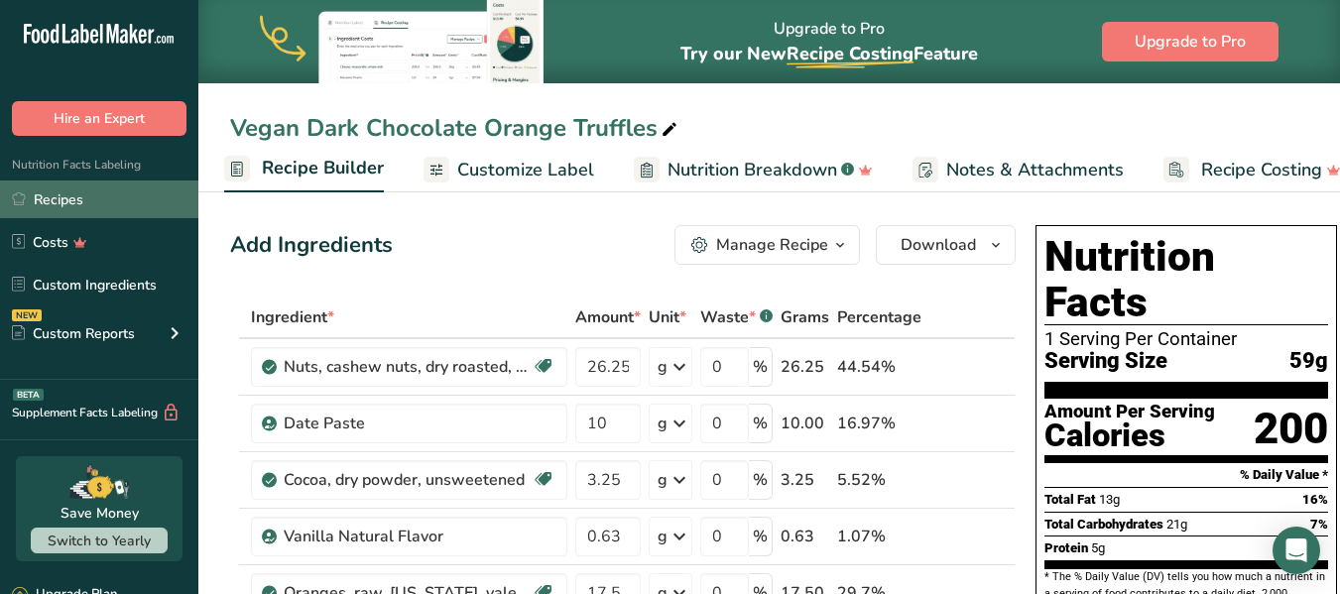
click at [78, 196] on link "Recipes" at bounding box center [99, 200] width 198 height 38
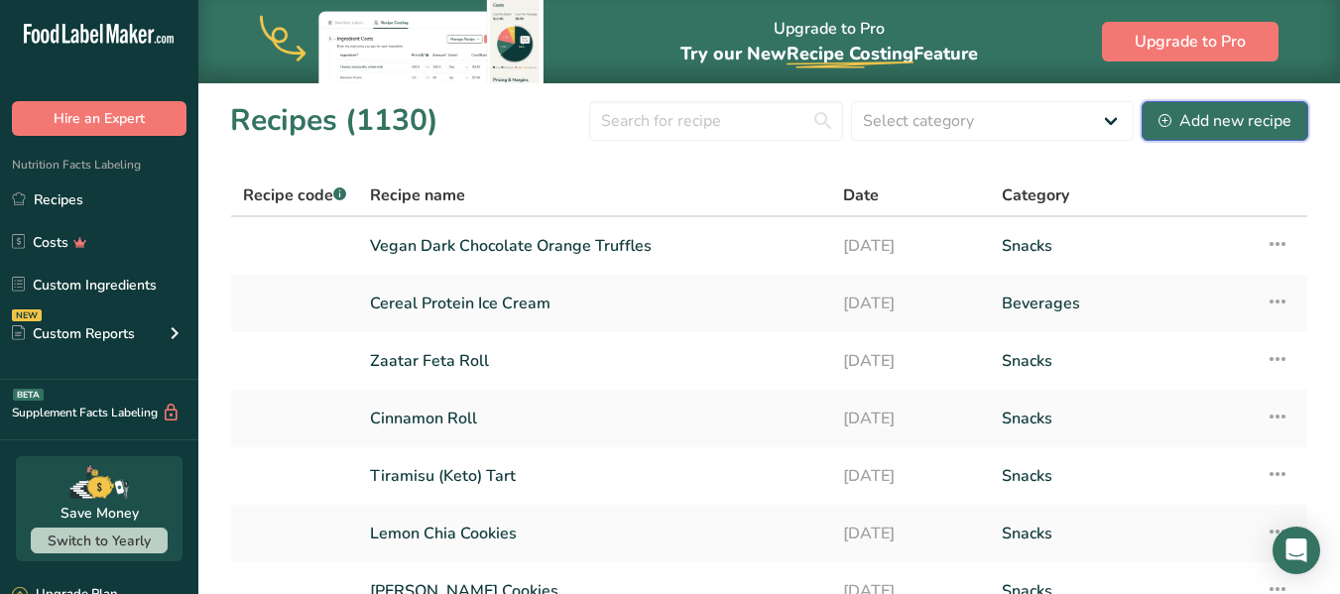
click at [1226, 120] on div "Add new recipe" at bounding box center [1224, 121] width 133 height 24
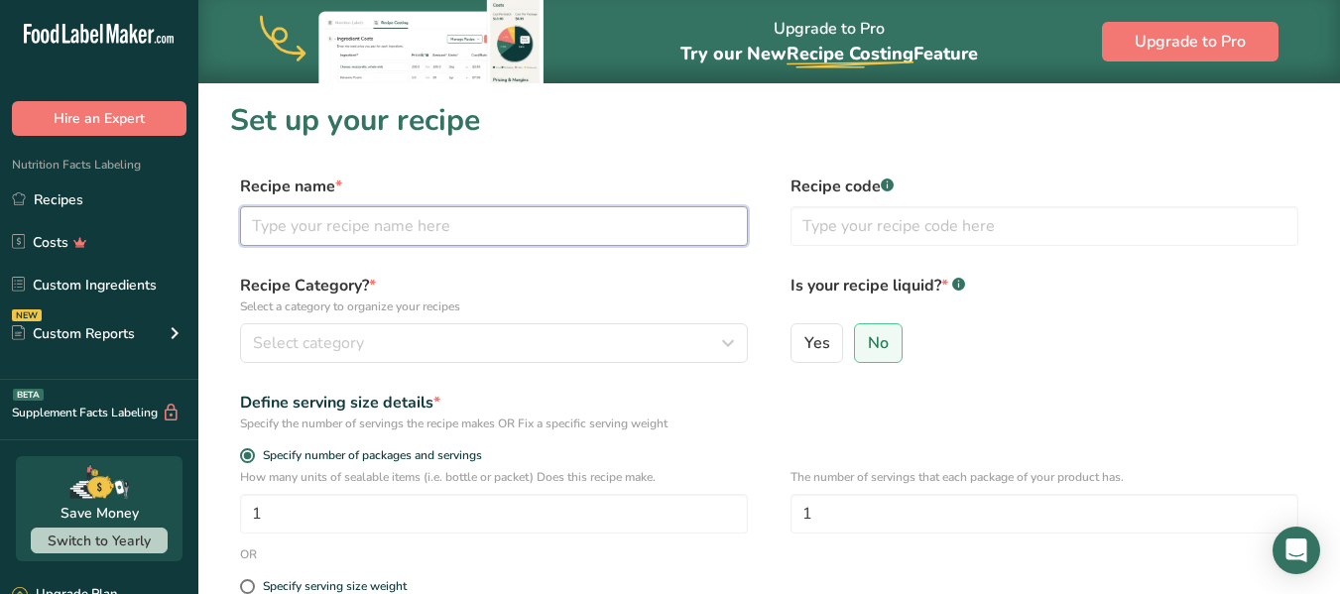
click at [285, 225] on input "text" at bounding box center [494, 226] width 508 height 40
type input "Hazelnut Crunch Bites"
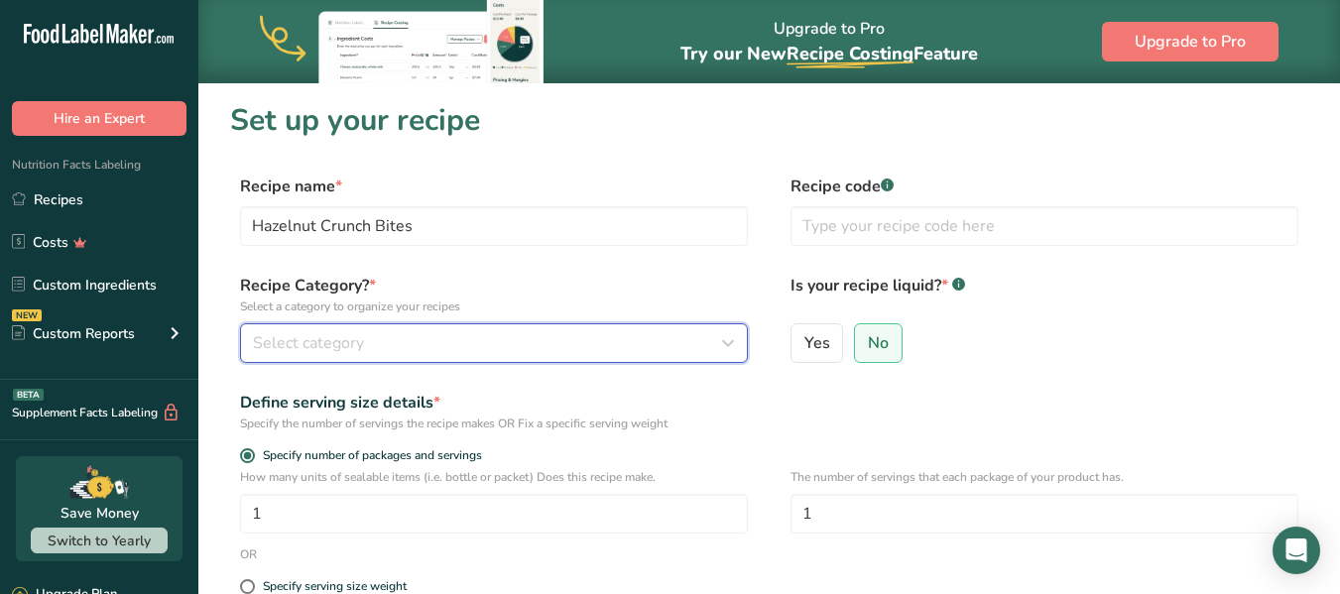
click at [729, 336] on icon "button" at bounding box center [728, 343] width 24 height 36
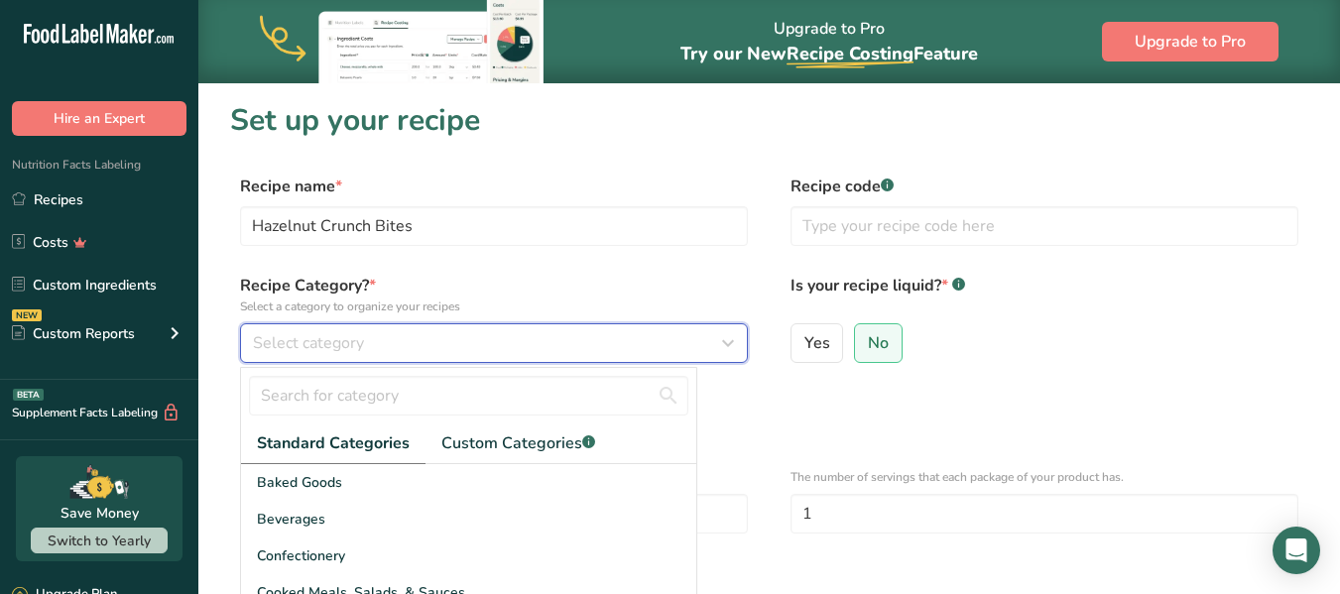
click at [731, 351] on icon "button" at bounding box center [728, 343] width 24 height 36
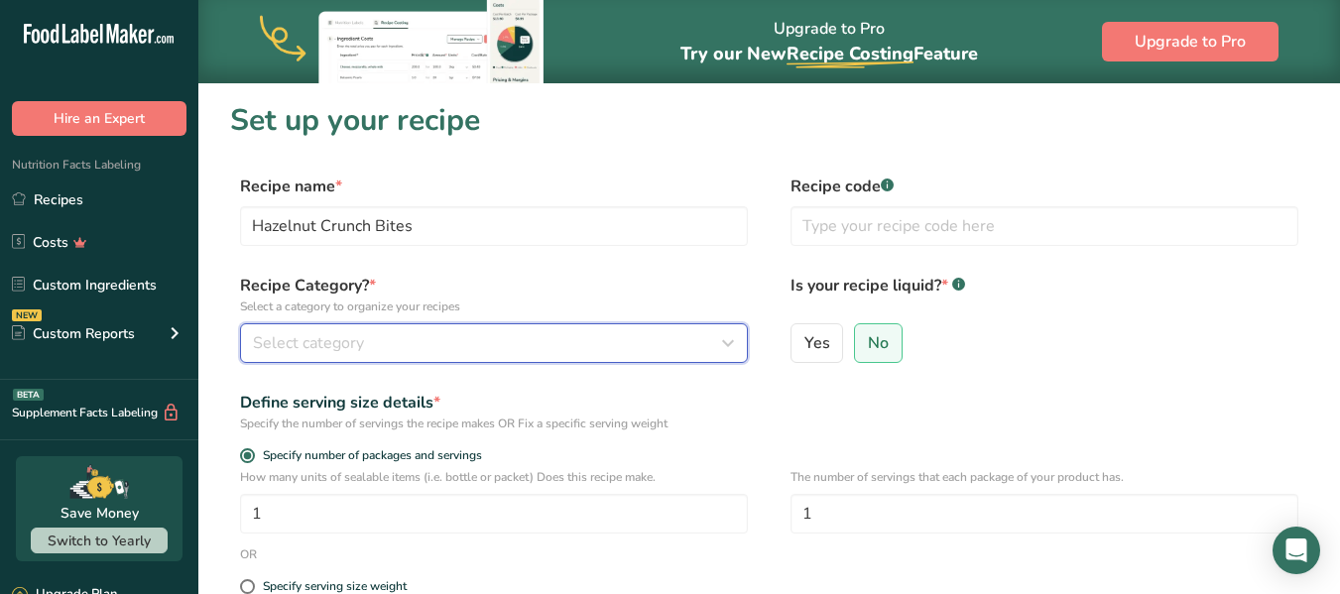
click at [734, 344] on icon "button" at bounding box center [728, 343] width 24 height 36
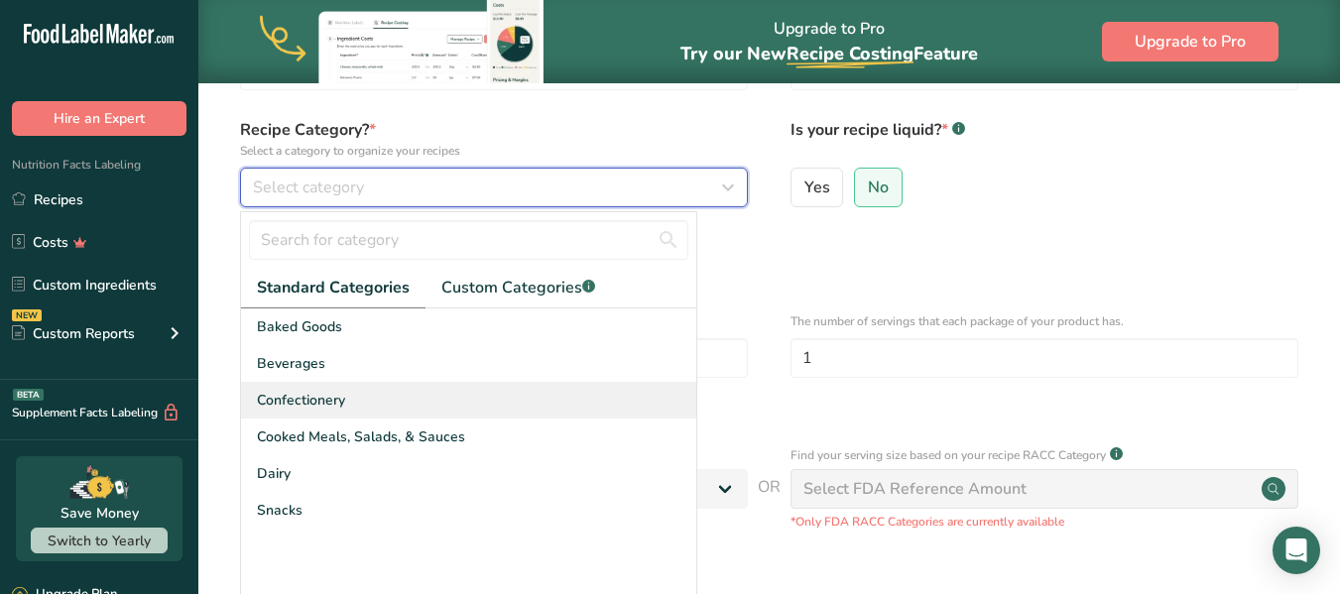
scroll to position [159, 0]
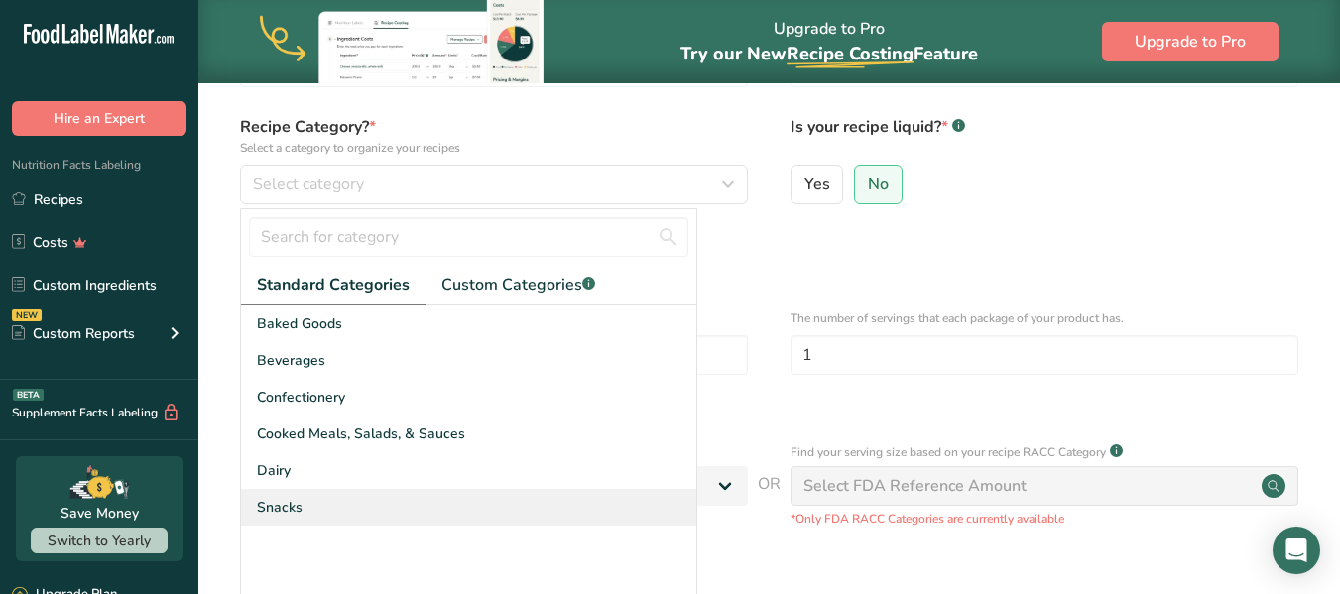
click at [347, 501] on div "Snacks" at bounding box center [468, 507] width 455 height 37
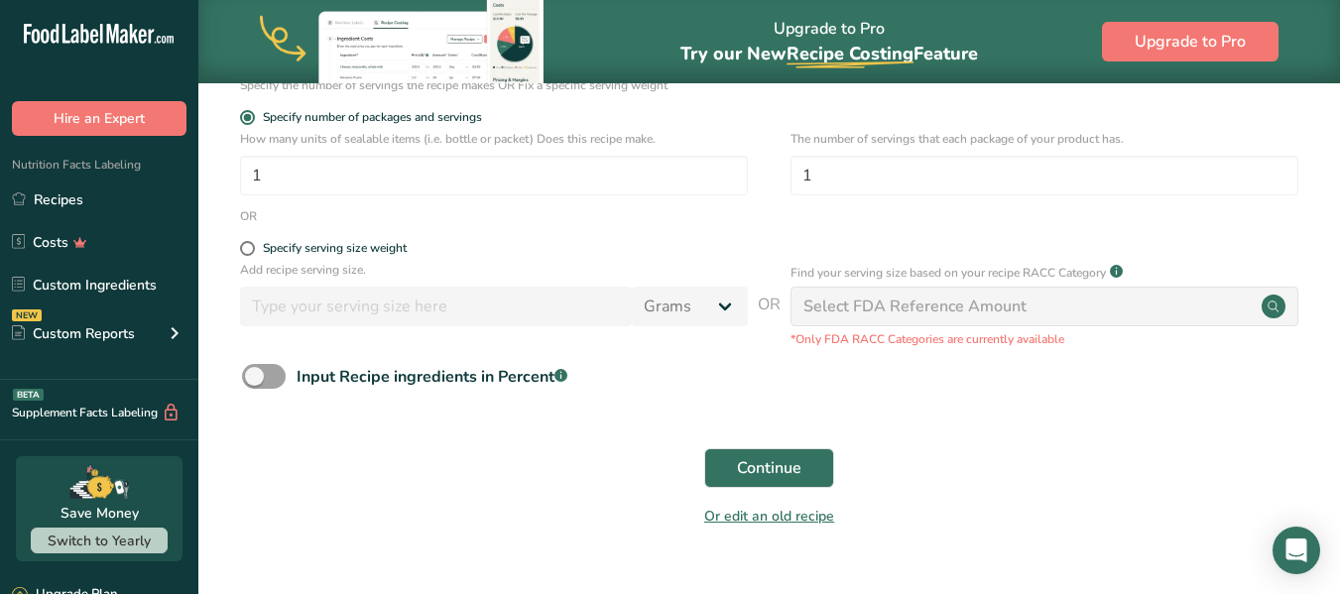
scroll to position [379, 0]
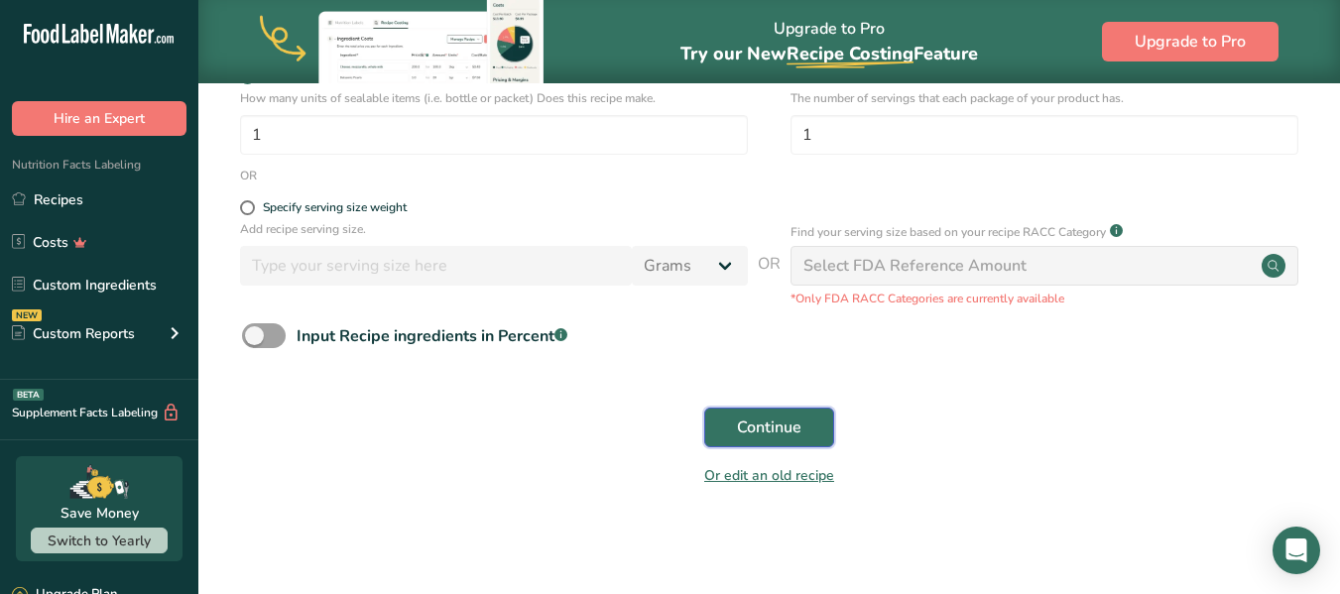
click at [794, 430] on span "Continue" at bounding box center [769, 428] width 64 height 24
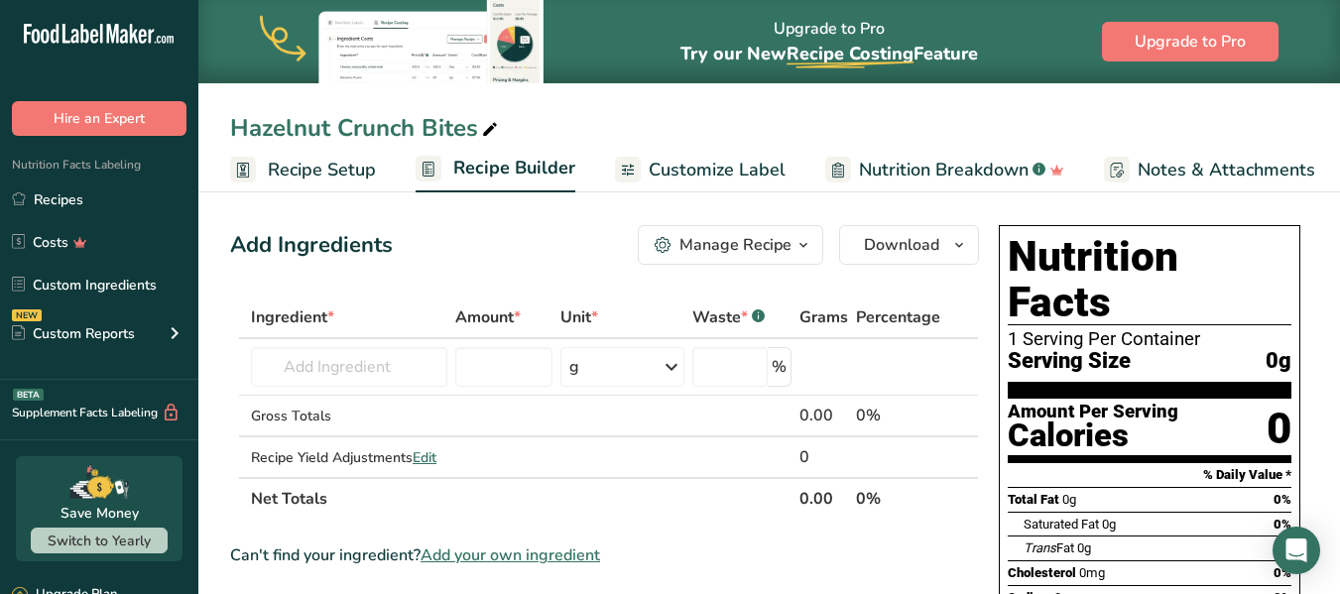
click at [718, 160] on span "Customize Label" at bounding box center [717, 170] width 137 height 27
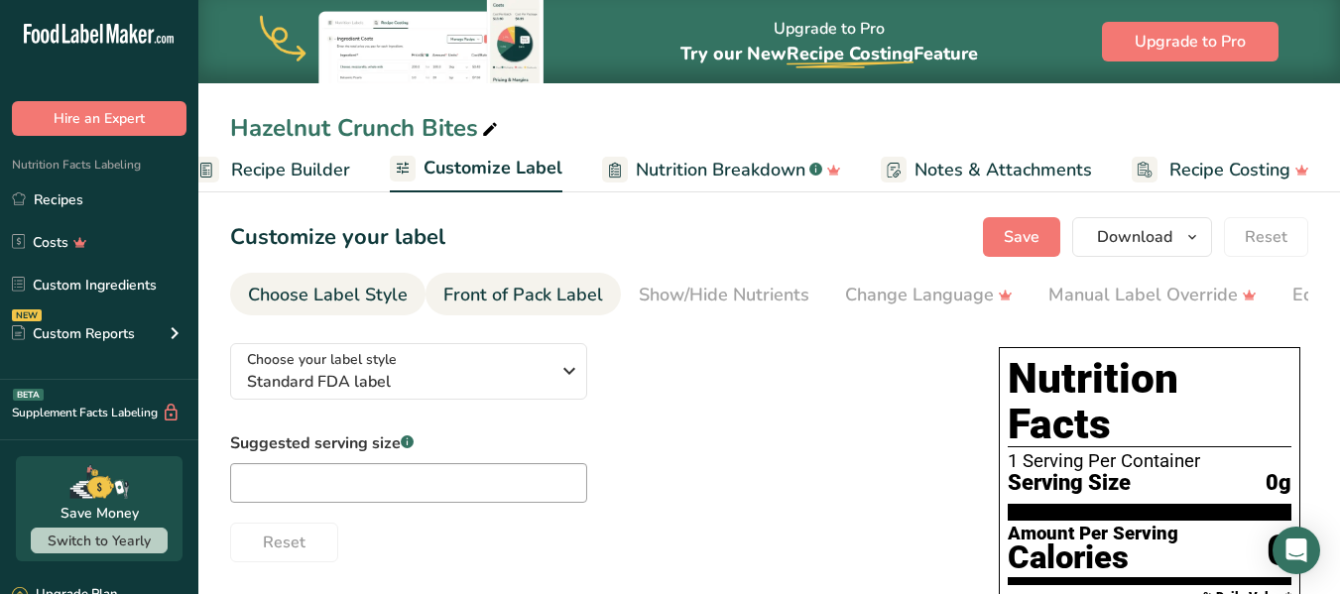
scroll to position [0, 223]
click at [523, 288] on div "Front of Pack Label" at bounding box center [523, 295] width 160 height 27
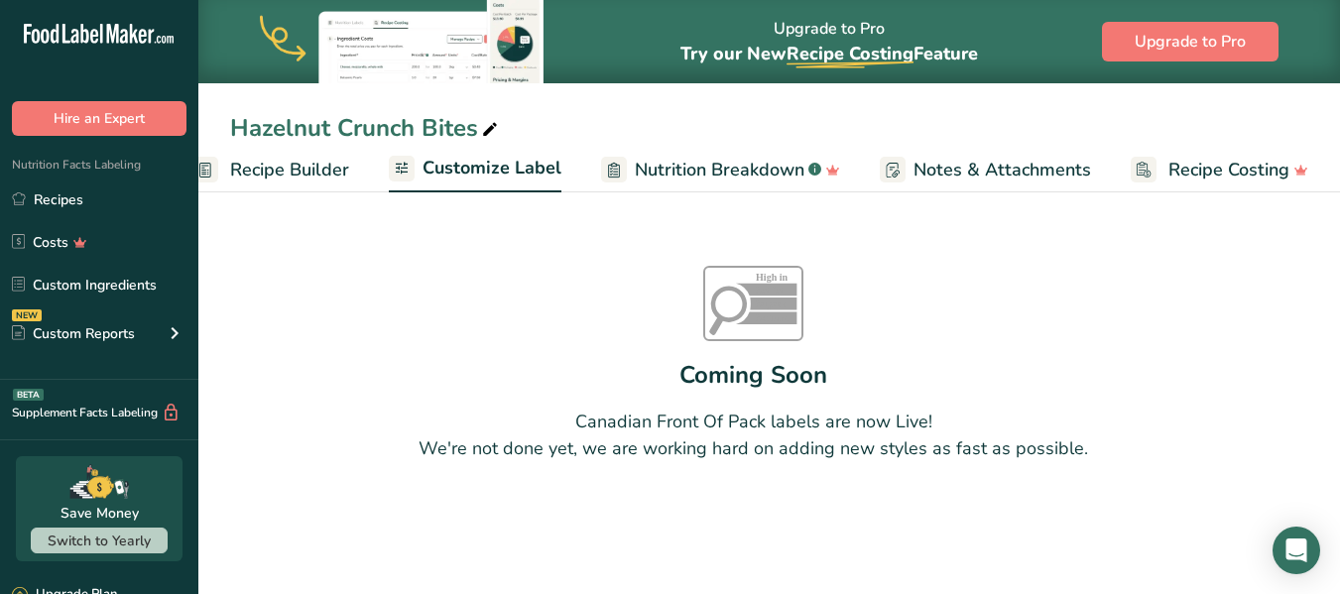
scroll to position [0, 0]
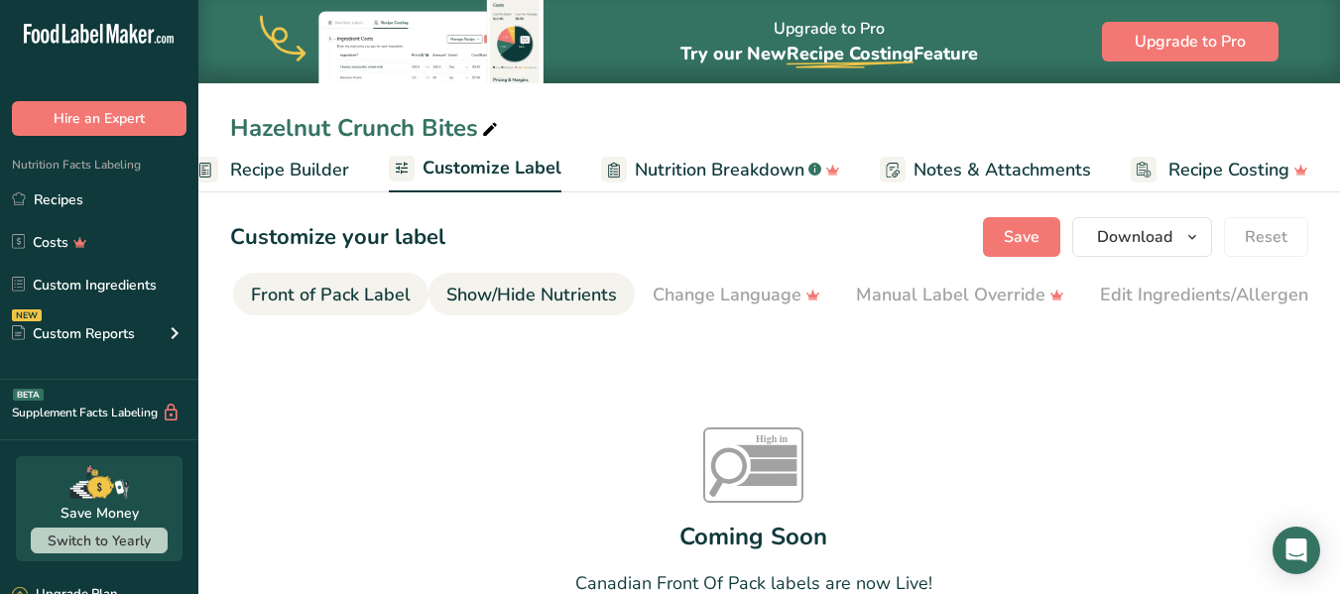
click at [525, 296] on div "Show/Hide Nutrients" at bounding box center [531, 295] width 171 height 27
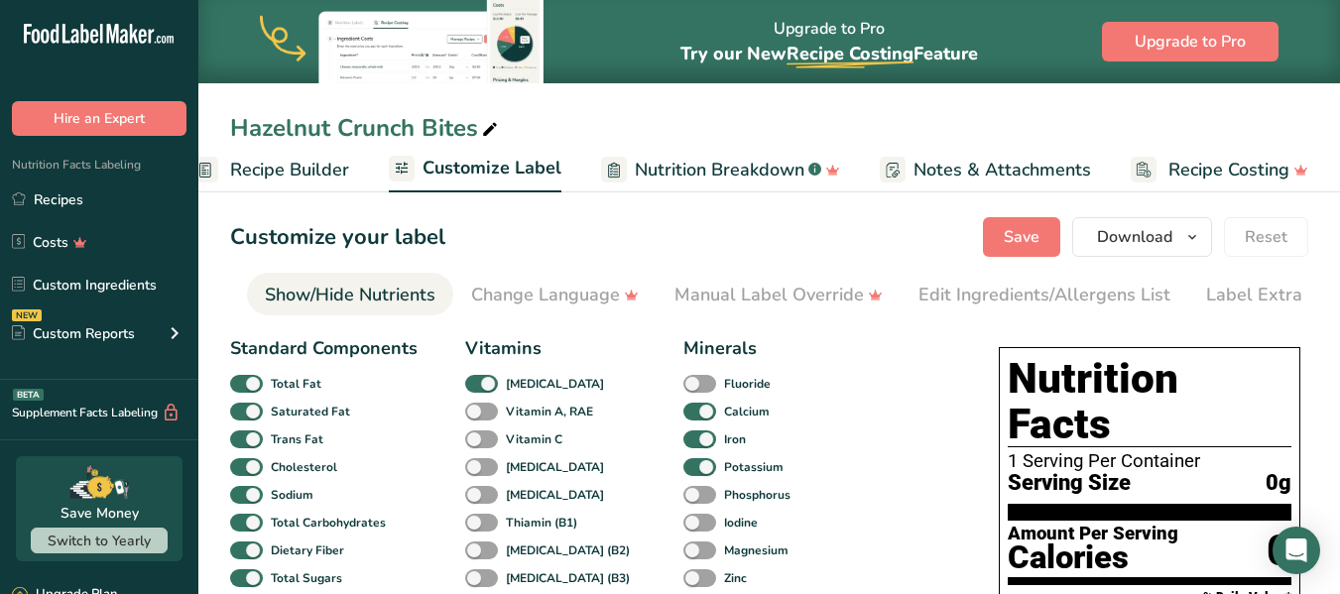
scroll to position [0, 385]
click at [251, 416] on span at bounding box center [246, 412] width 33 height 19
click at [243, 416] on input "Saturated Fat" at bounding box center [236, 411] width 13 height 13
checkbox input "false"
click at [252, 442] on span at bounding box center [246, 439] width 33 height 19
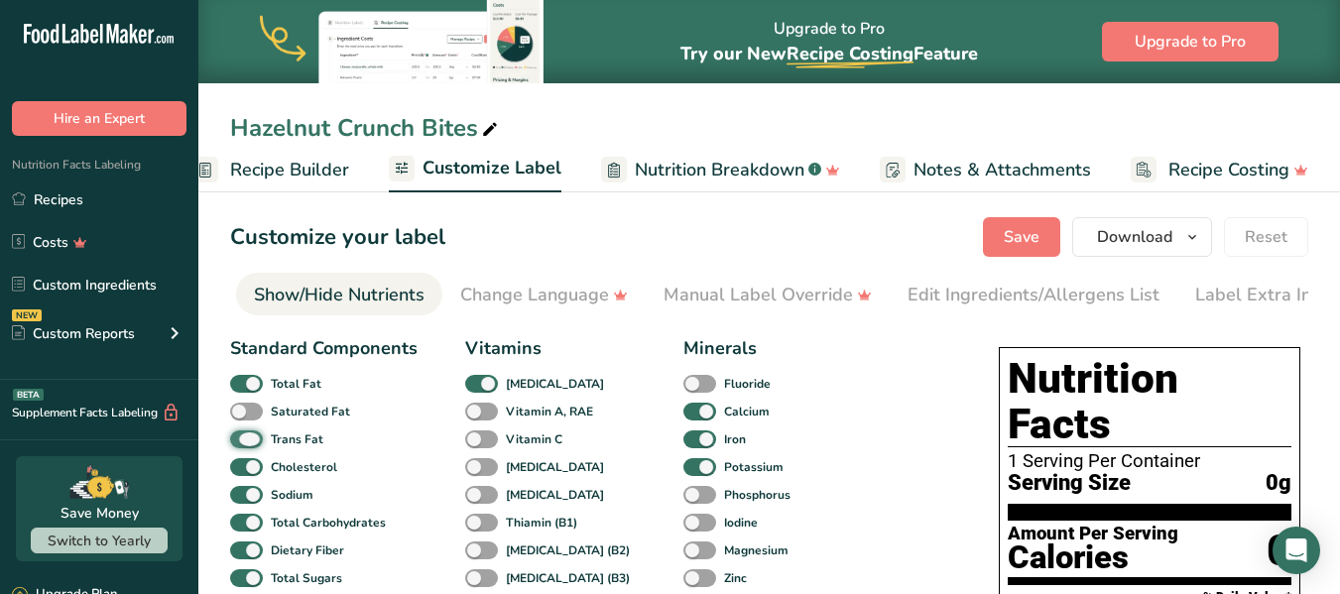
click at [243, 442] on input "Trans Fat" at bounding box center [236, 438] width 13 height 13
checkbox input "false"
drag, startPoint x: 252, startPoint y: 466, endPoint x: 255, endPoint y: 507, distance: 40.8
click at [255, 507] on div "Standard Components Total Fat Saturated Fat Trans Fat [MEDICAL_DATA] Sodium Tot…" at bounding box center [323, 574] width 187 height 479
click at [255, 505] on span at bounding box center [246, 495] width 33 height 19
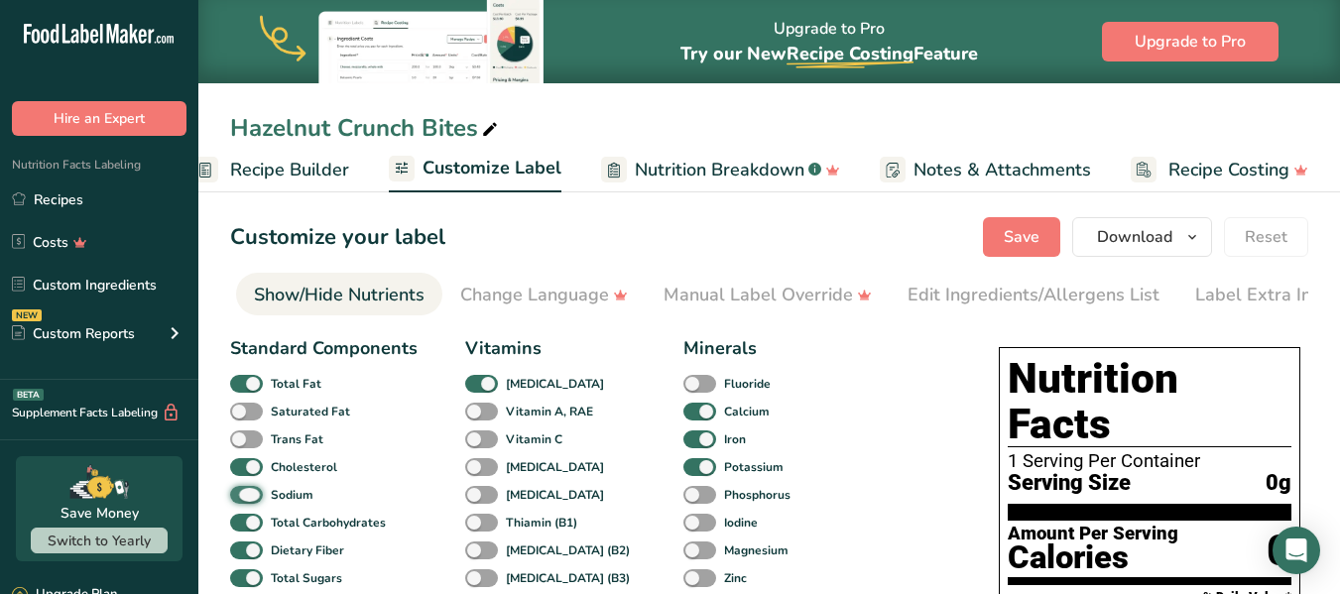
click at [243, 501] on input "Sodium" at bounding box center [236, 494] width 13 height 13
checkbox input "false"
click at [259, 467] on span at bounding box center [246, 467] width 33 height 19
click at [243, 467] on input "Cholesterol" at bounding box center [236, 466] width 13 height 13
checkbox input "false"
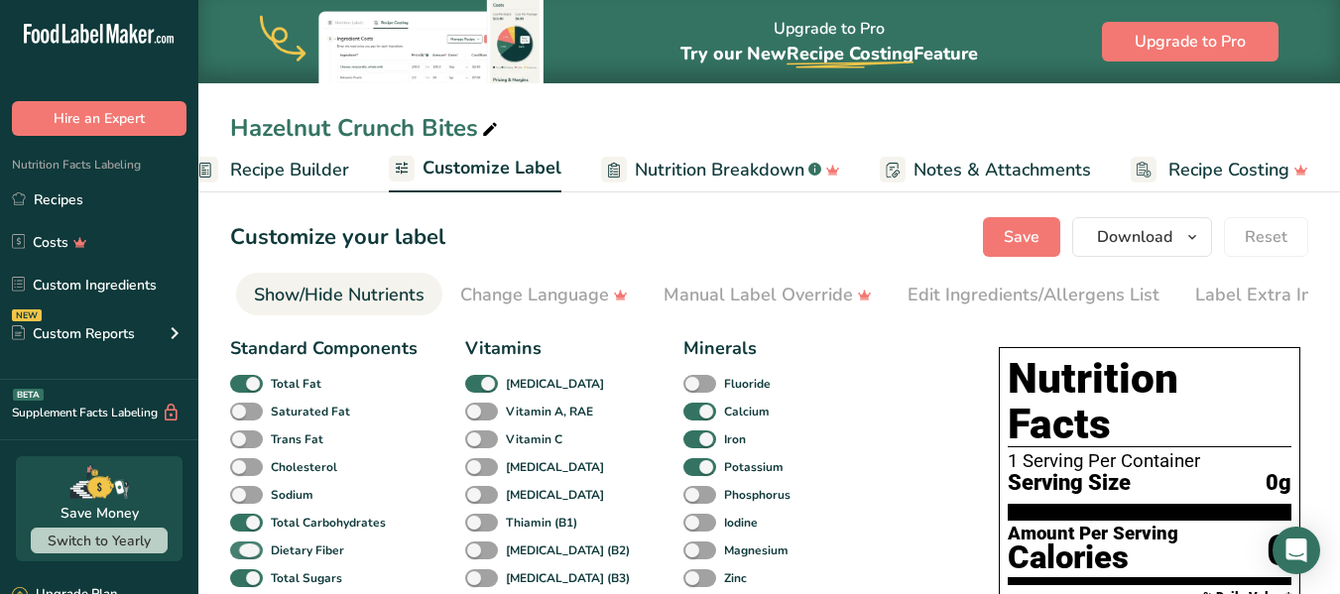
click at [252, 550] on span at bounding box center [246, 551] width 33 height 19
click at [243, 550] on input "Dietary Fiber" at bounding box center [236, 549] width 13 height 13
checkbox input "false"
click at [256, 581] on span at bounding box center [246, 578] width 33 height 19
click at [243, 581] on input "Total Sugars" at bounding box center [236, 577] width 13 height 13
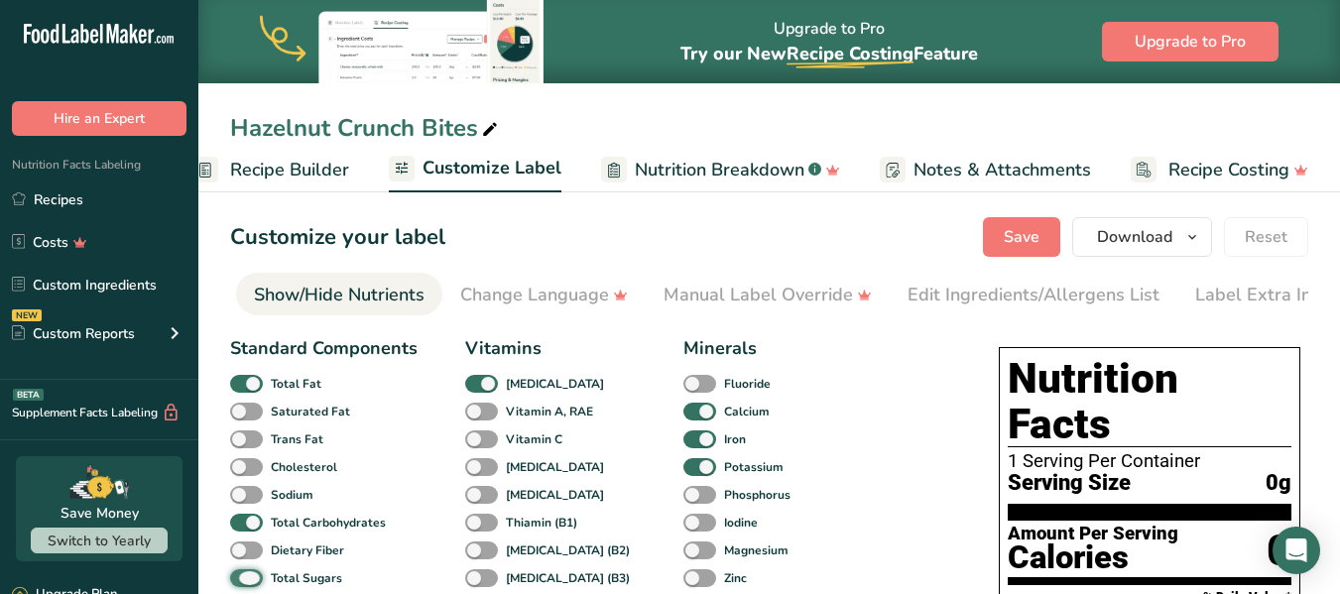
checkbox input "false"
click at [486, 393] on span at bounding box center [481, 384] width 33 height 19
click at [478, 390] on input "[MEDICAL_DATA]" at bounding box center [471, 383] width 13 height 13
checkbox input "false"
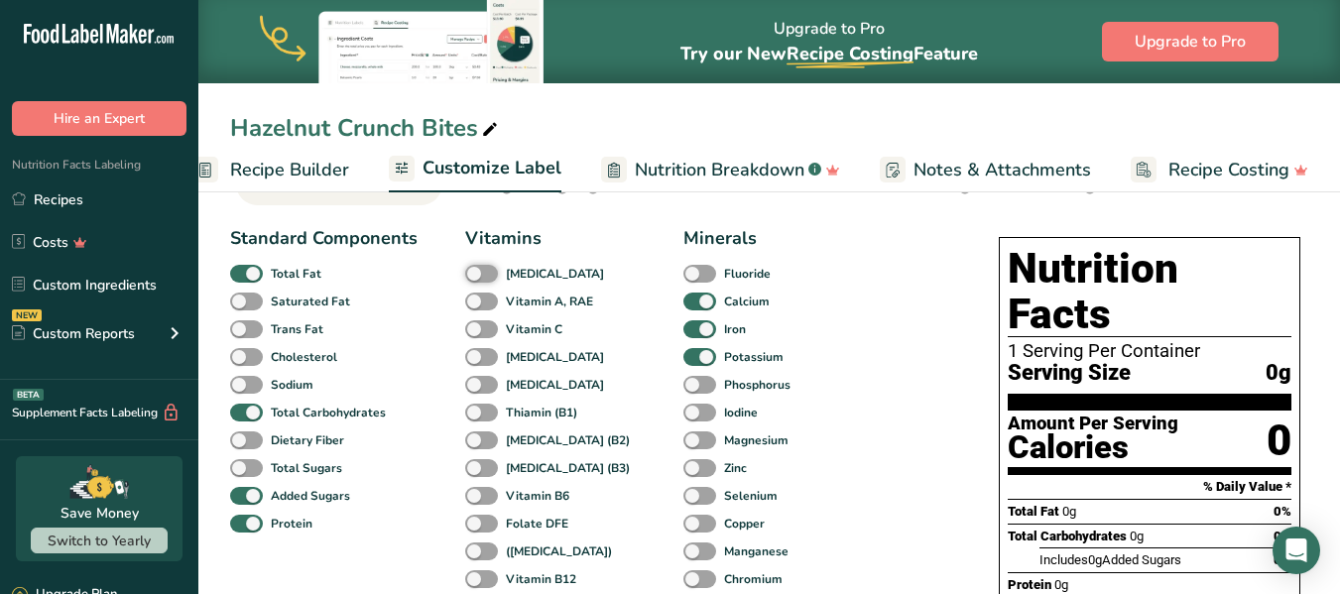
scroll to position [119, 0]
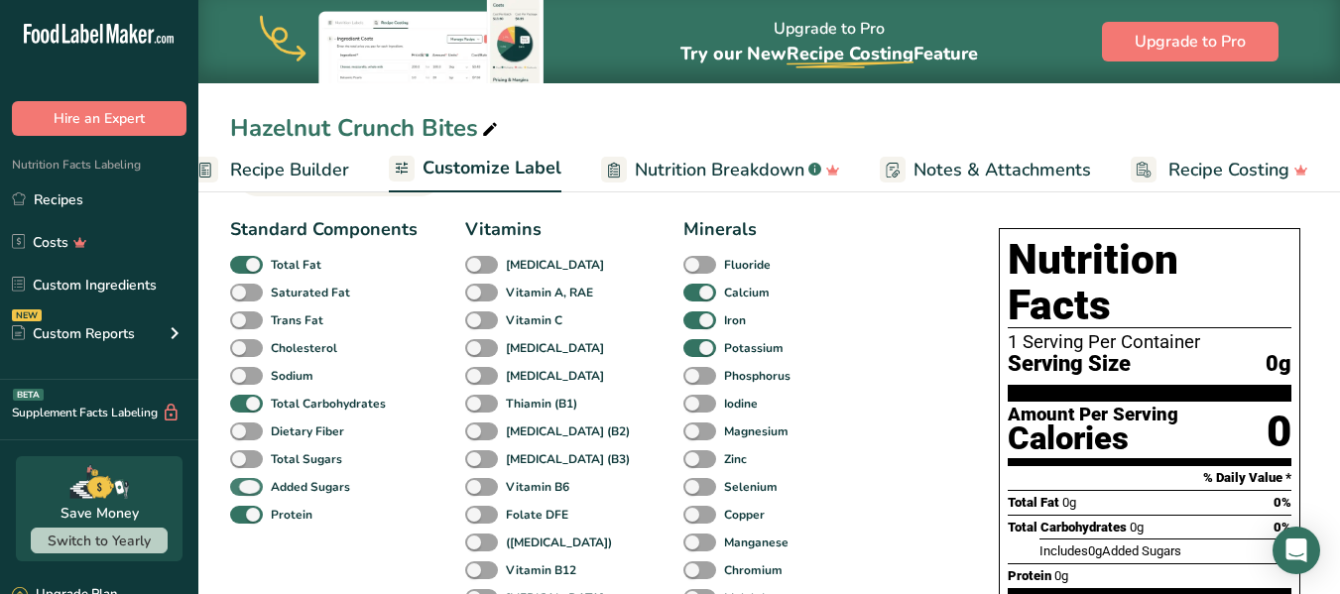
click at [246, 492] on span at bounding box center [246, 487] width 33 height 19
click at [243, 492] on input "Added Sugars" at bounding box center [236, 486] width 13 height 13
checkbox input "false"
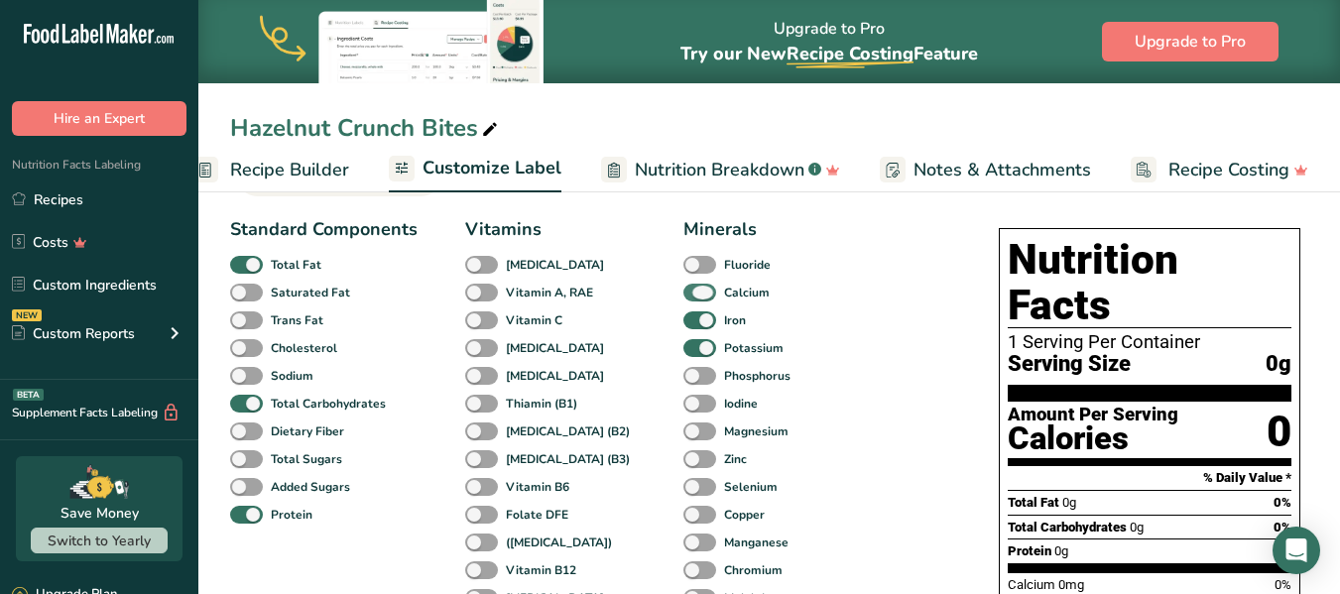
click at [683, 299] on span at bounding box center [699, 293] width 33 height 19
click at [683, 299] on input "Calcium" at bounding box center [689, 292] width 13 height 13
checkbox input "false"
click at [683, 326] on span at bounding box center [699, 320] width 33 height 19
click at [683, 326] on input "Iron" at bounding box center [689, 319] width 13 height 13
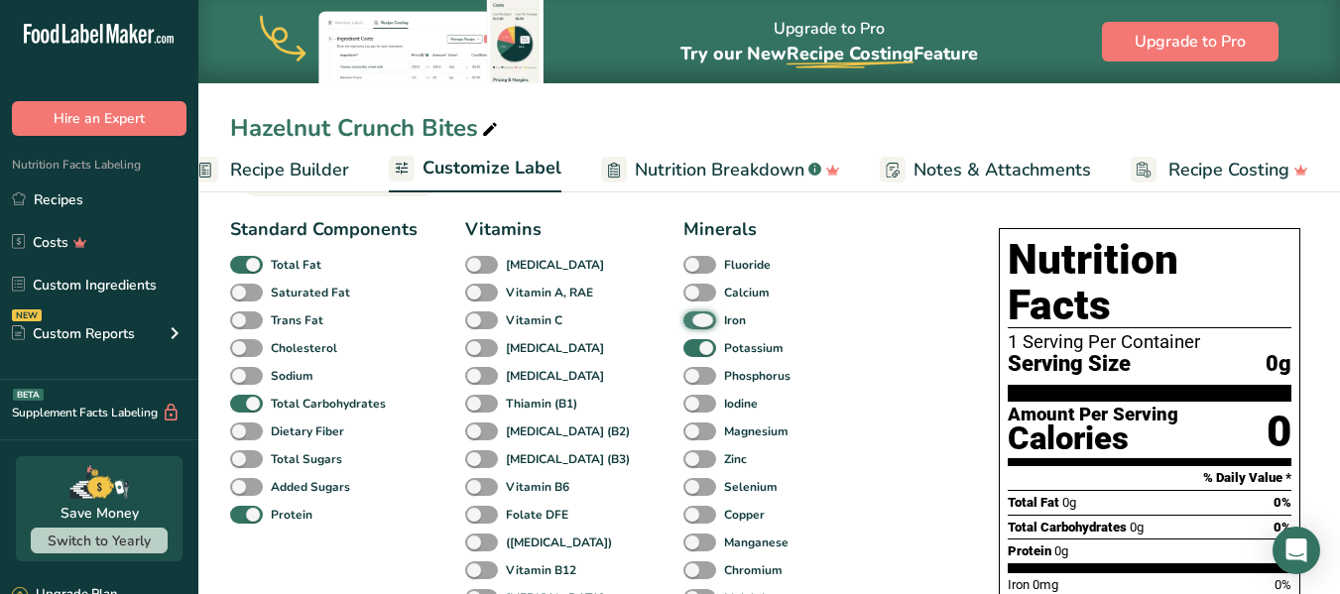
checkbox input "false"
click at [683, 352] on span at bounding box center [699, 348] width 33 height 19
click at [683, 352] on input "Potassium" at bounding box center [689, 347] width 13 height 13
checkbox input "false"
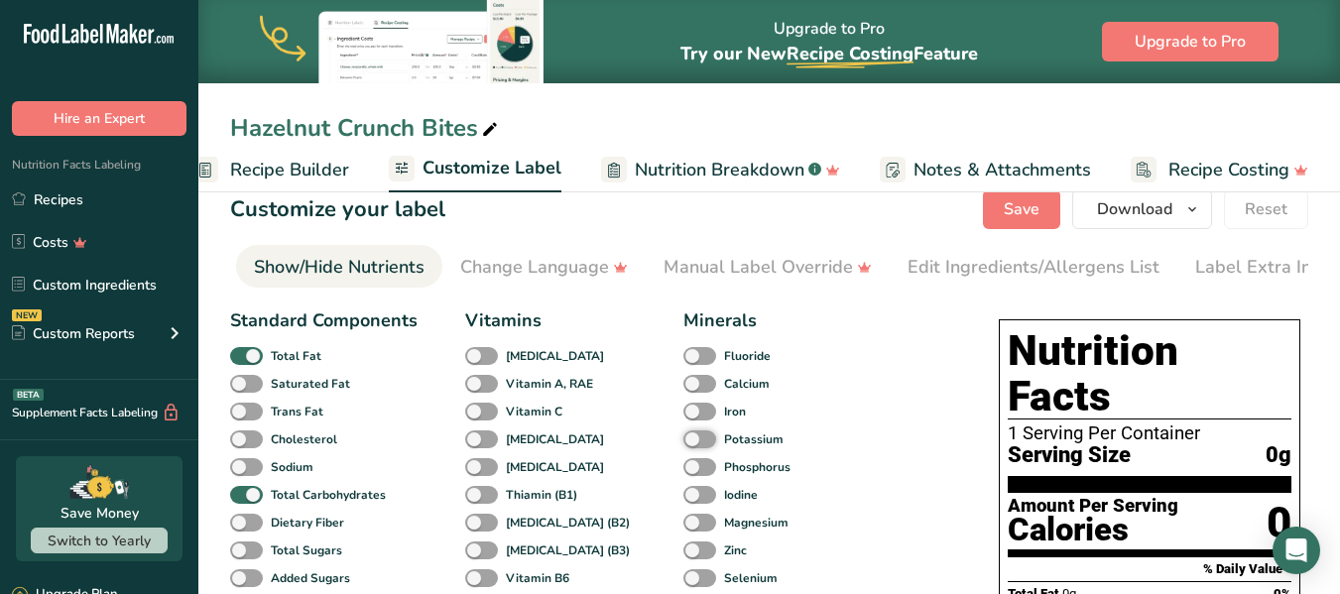
scroll to position [0, 0]
